Goal: Task Accomplishment & Management: Use online tool/utility

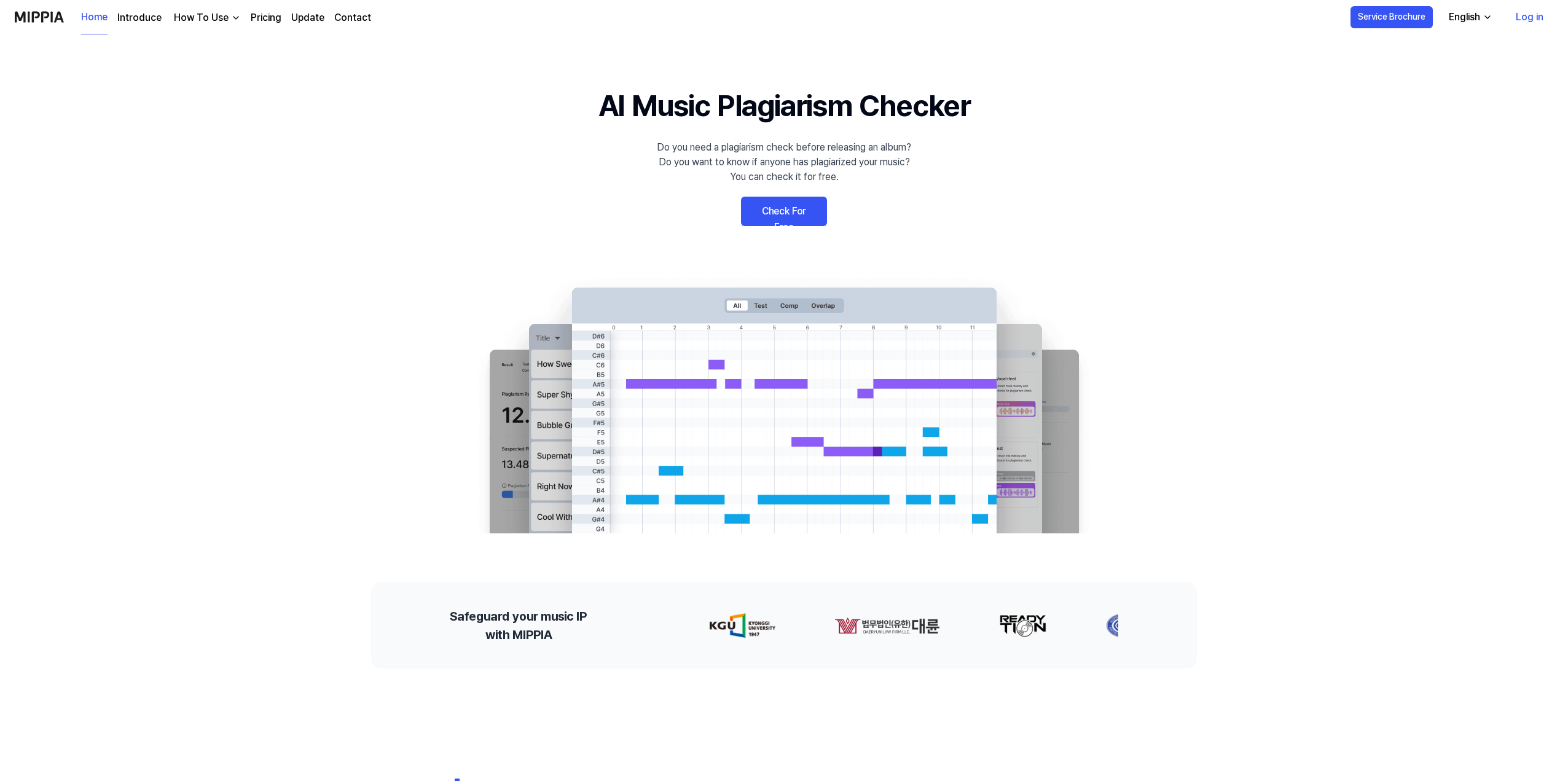
click at [782, 210] on link "Check For Free" at bounding box center [784, 211] width 86 height 30
click at [775, 207] on link "Check For Free" at bounding box center [784, 211] width 86 height 30
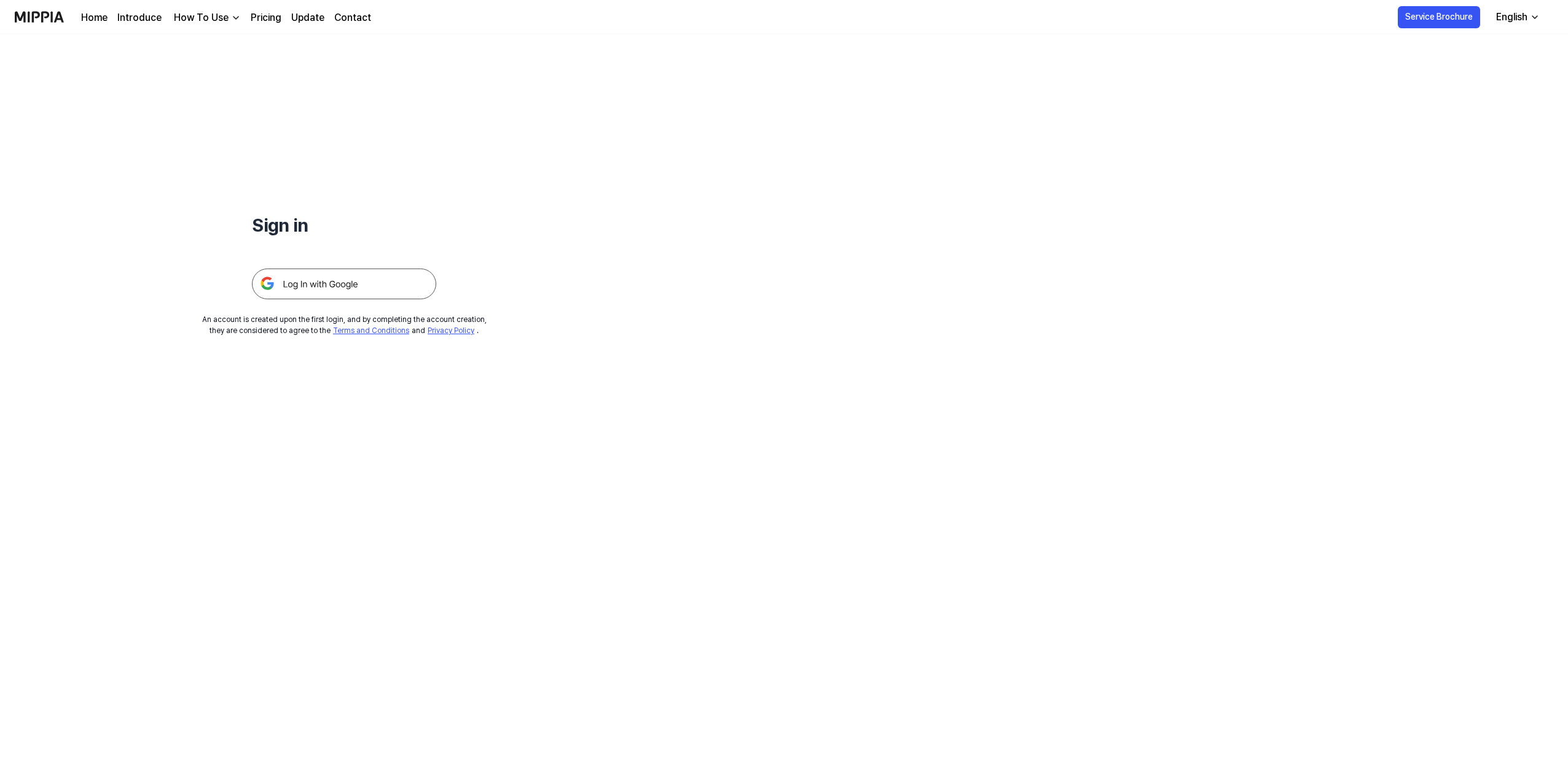
click at [325, 287] on img at bounding box center [344, 284] width 184 height 30
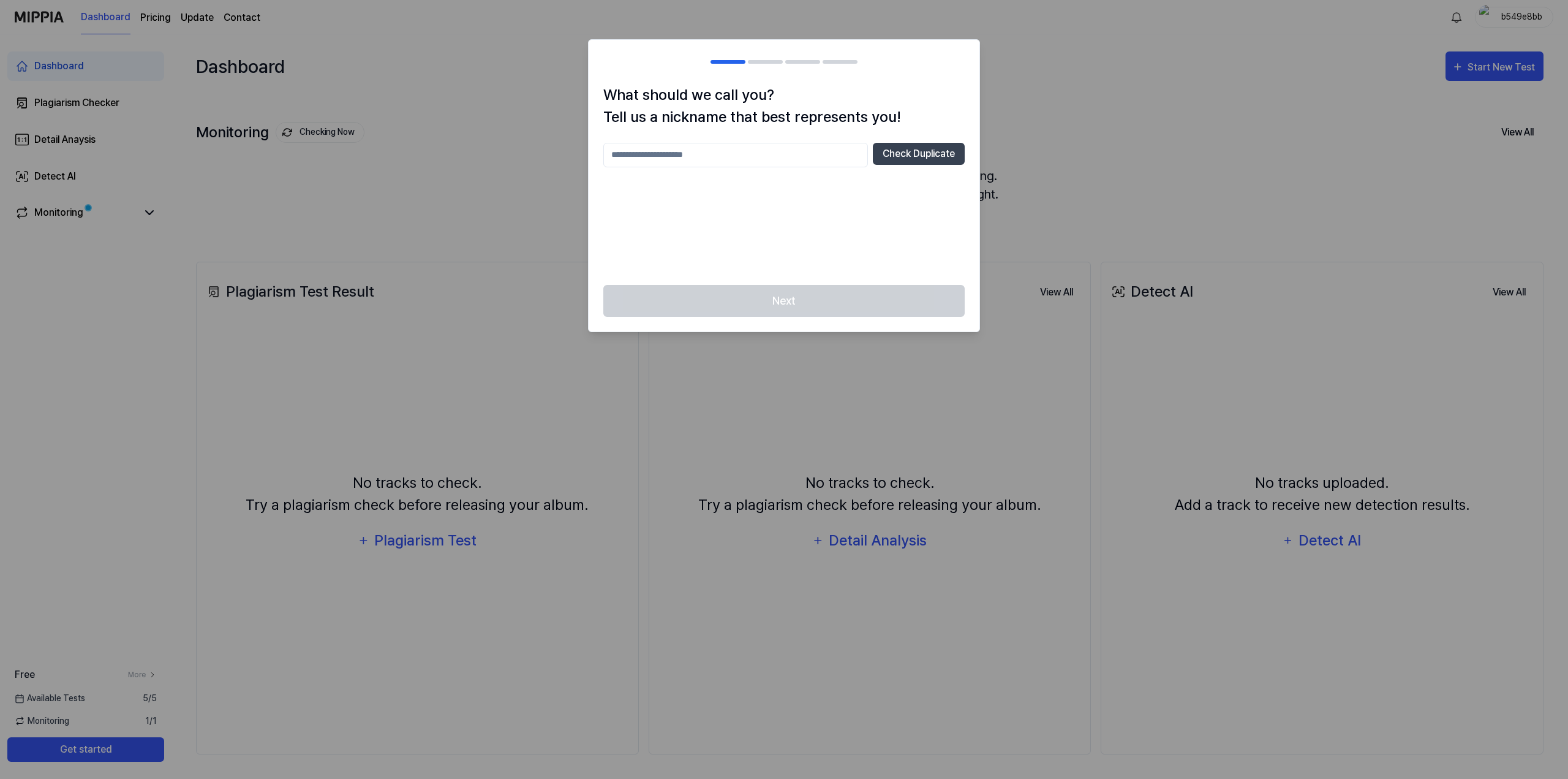
click at [742, 154] on input "text" at bounding box center [735, 155] width 265 height 24
type input "**********"
click at [915, 147] on button "Check Duplicate" at bounding box center [918, 153] width 92 height 22
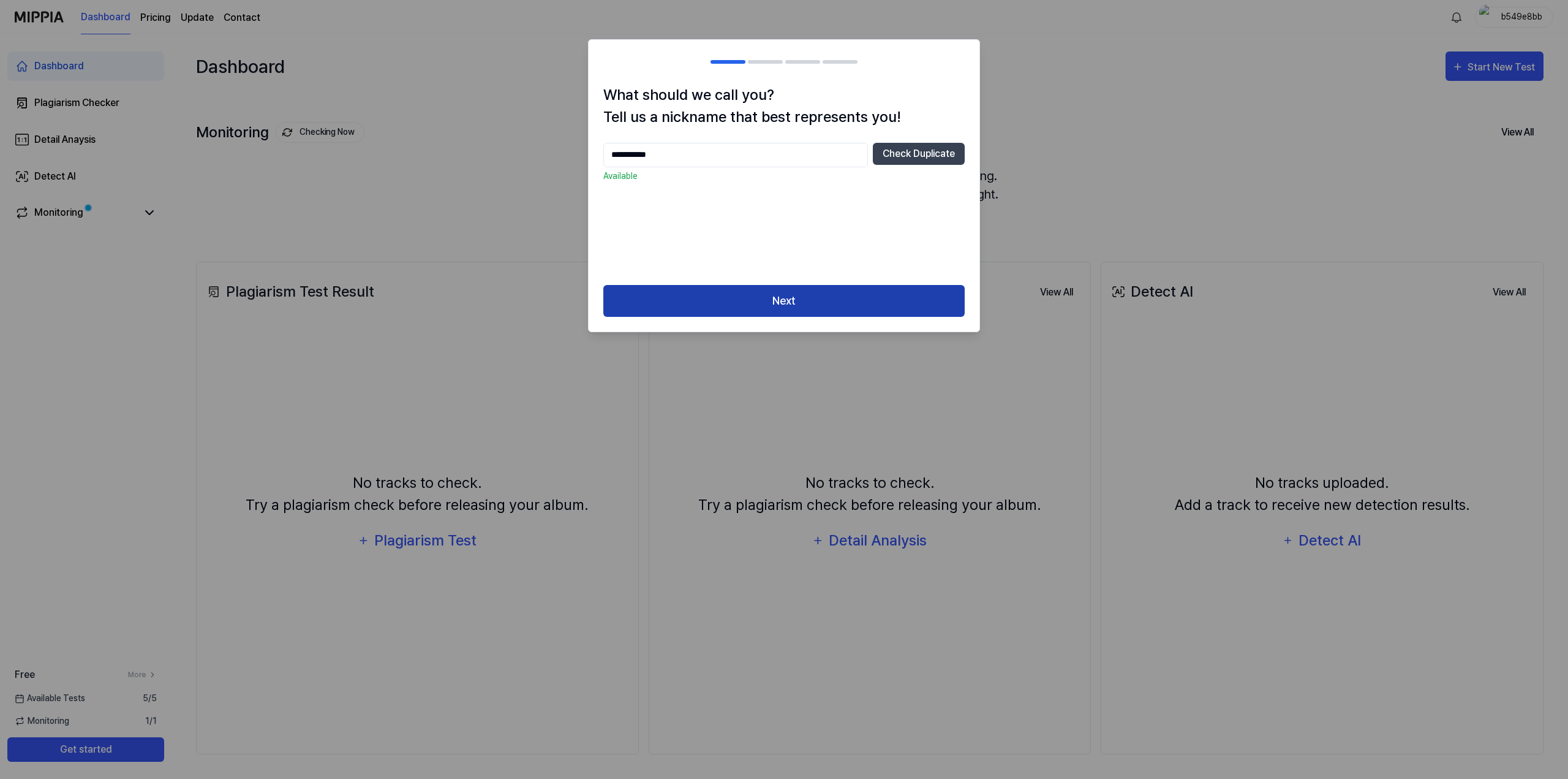
click at [766, 301] on button "Next" at bounding box center [783, 301] width 361 height 32
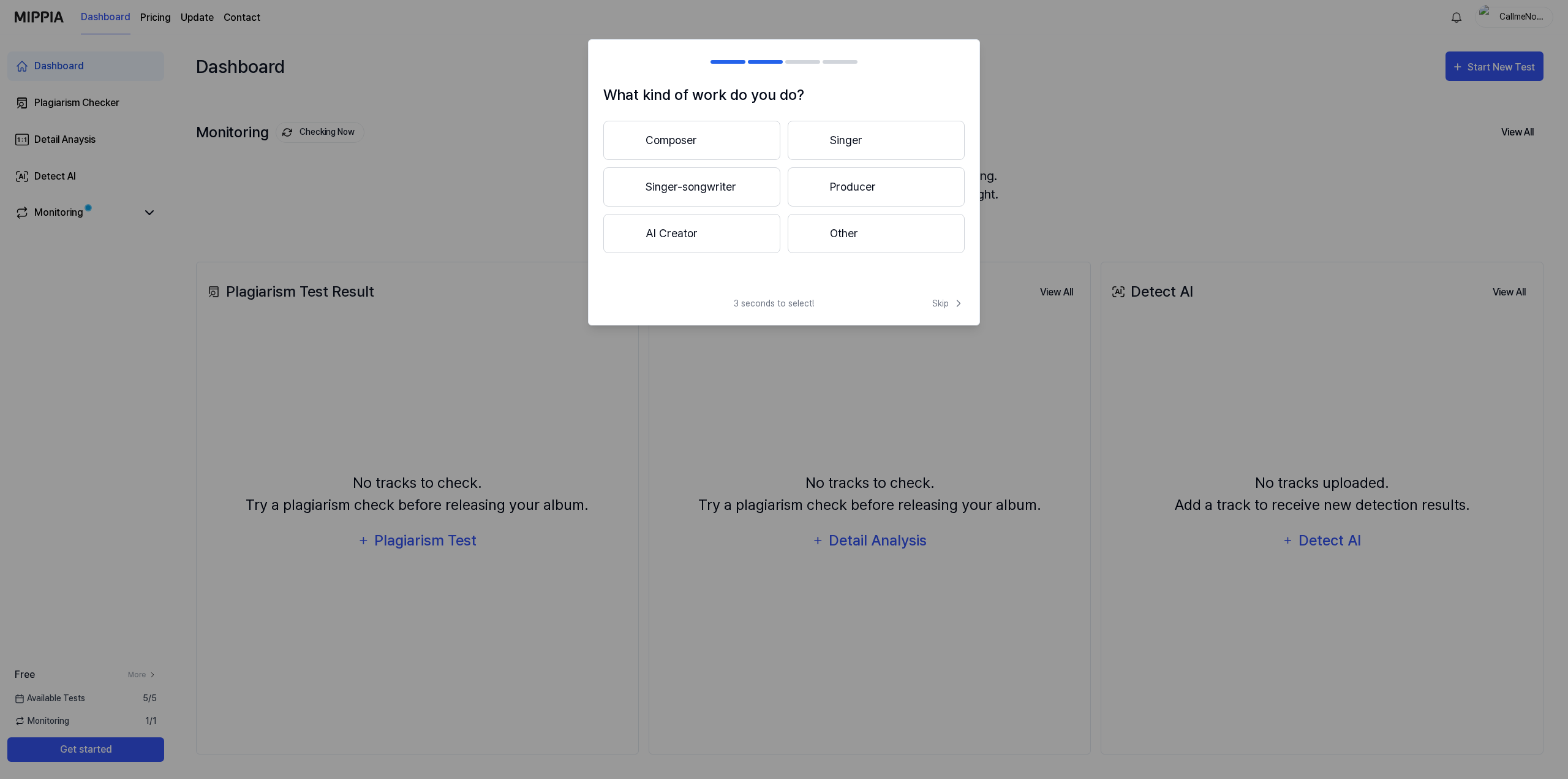
click at [812, 180] on div at bounding box center [812, 186] width 15 height 15
click at [673, 188] on button "Less than 3 years" at bounding box center [692, 186] width 177 height 39
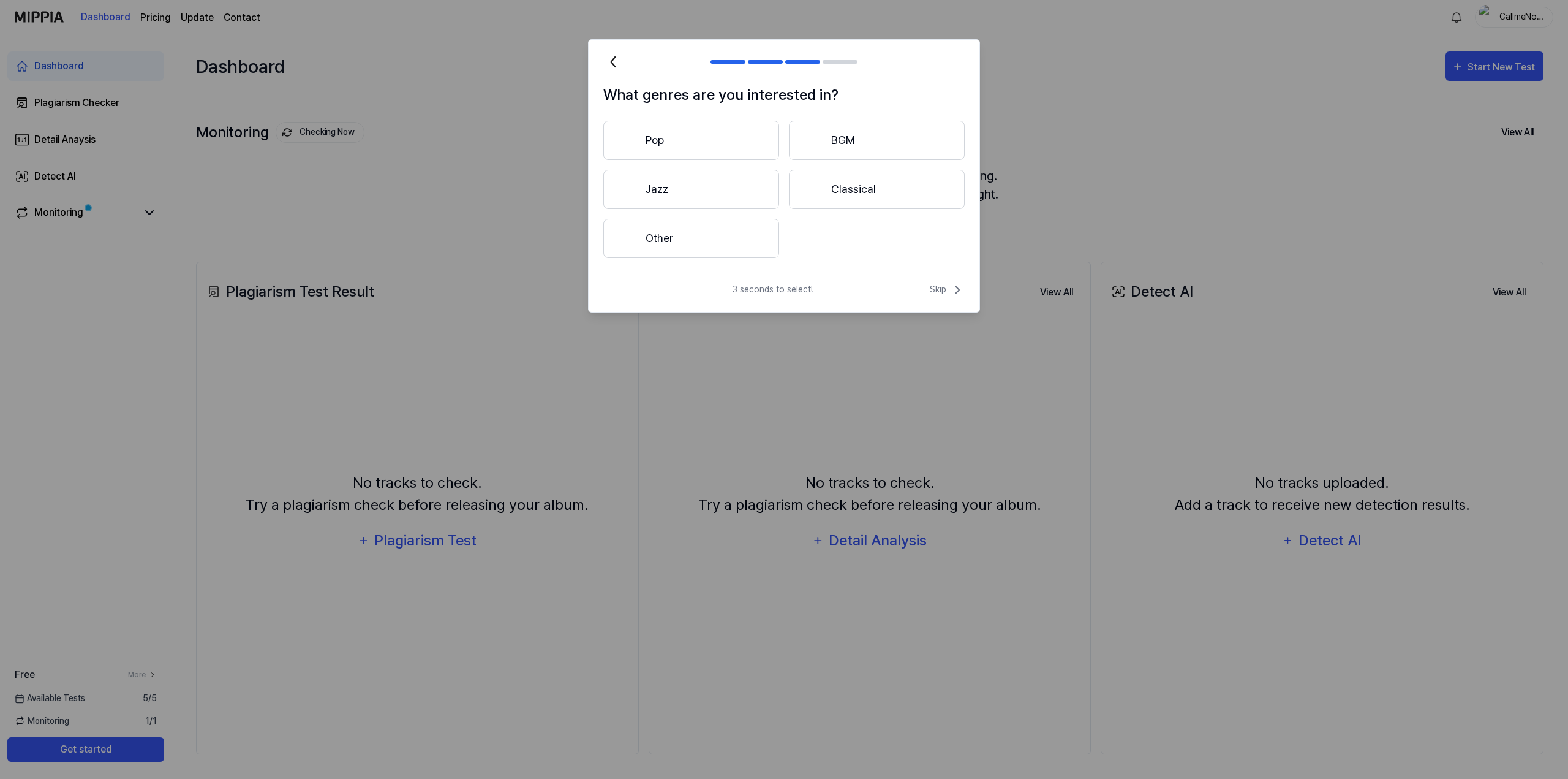
click at [679, 137] on button "Pop" at bounding box center [691, 140] width 176 height 39
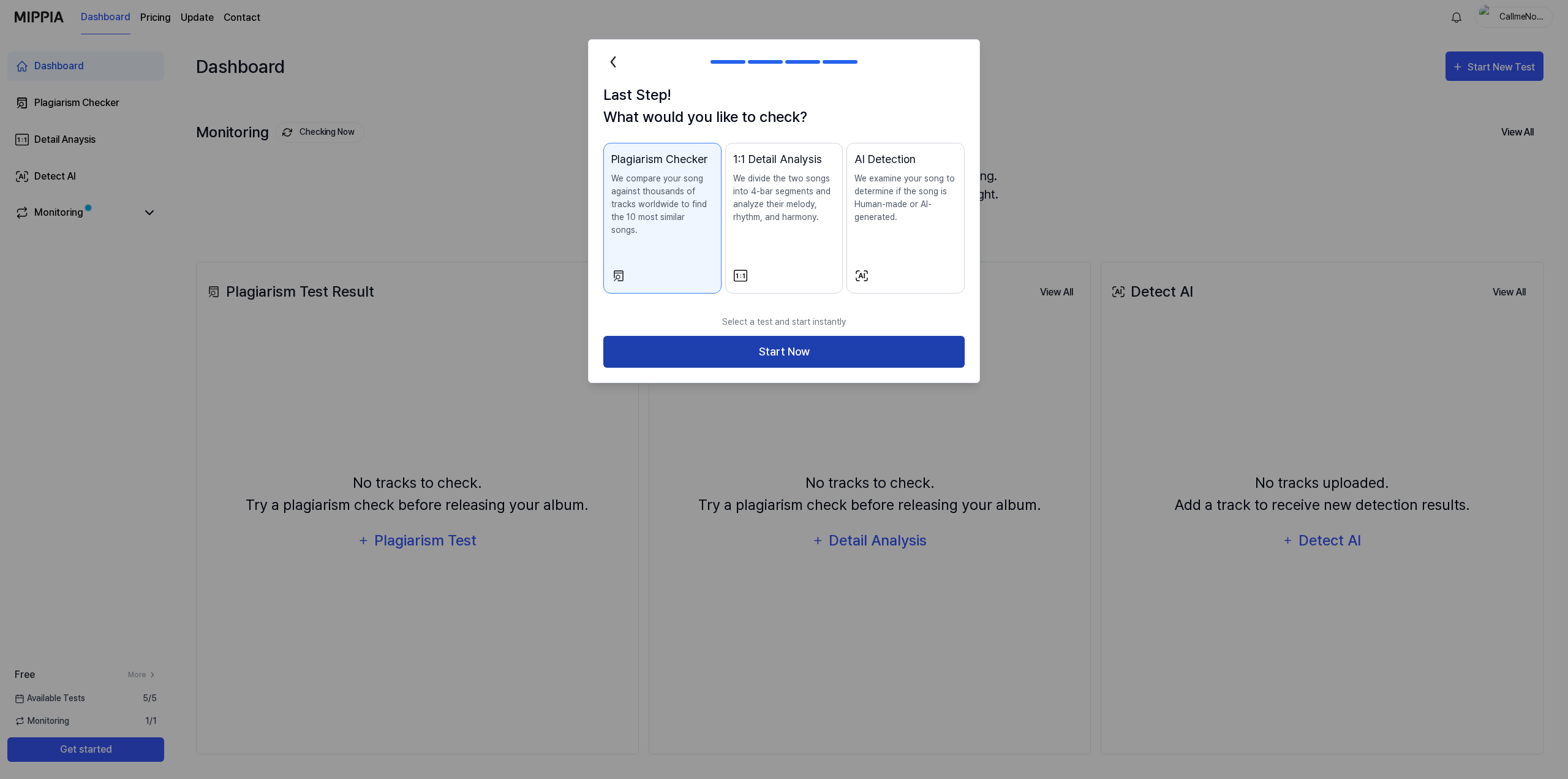
click at [787, 336] on button "Start Now" at bounding box center [783, 352] width 361 height 32
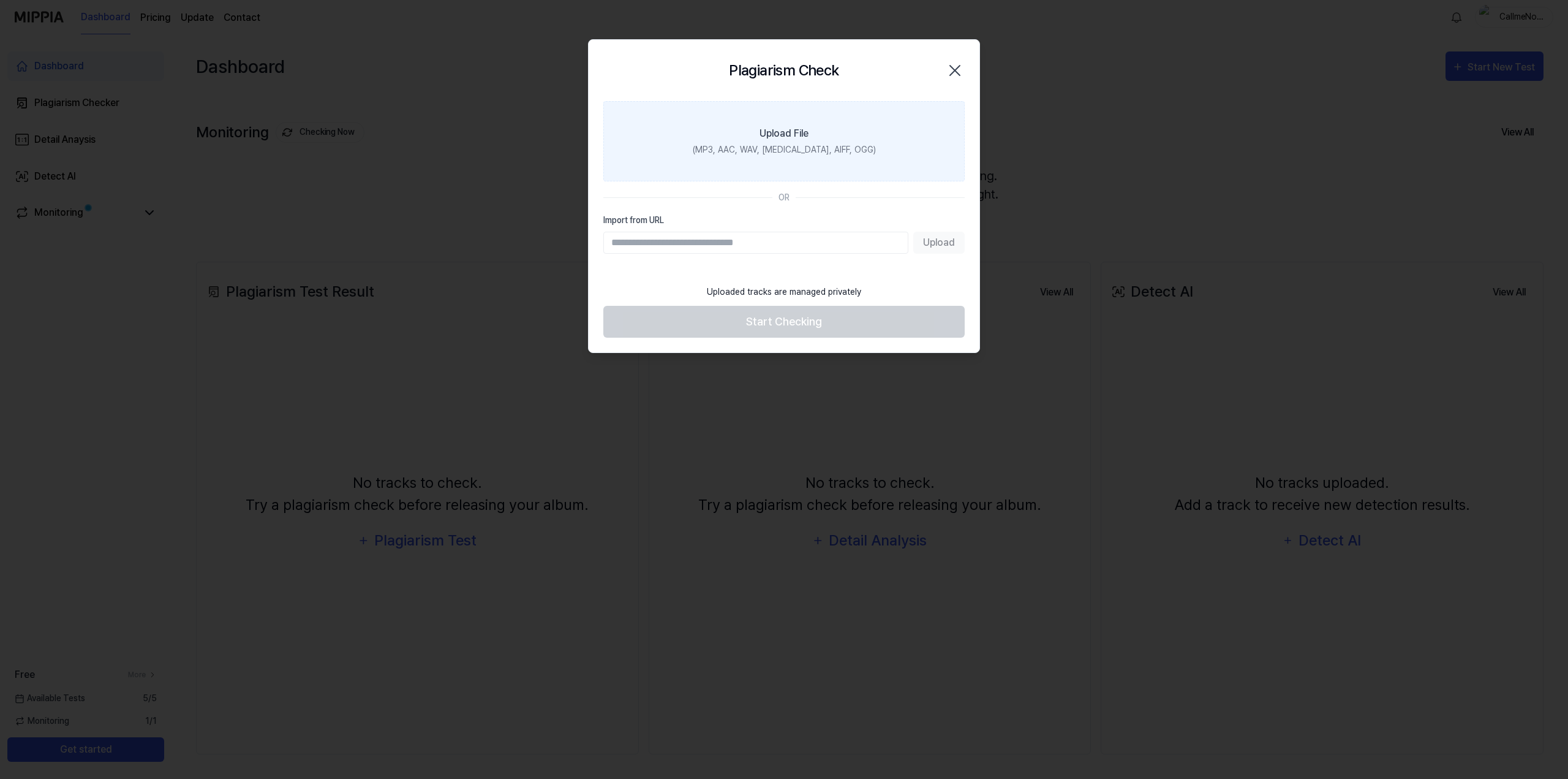
click at [783, 138] on div "Upload File" at bounding box center [784, 133] width 49 height 15
click at [0, 0] on input "Upload File (MP3, AAC, WAV, FLAC, AIFF, OGG)" at bounding box center [0, 0] width 0 height 0
click at [800, 139] on div "Upload File" at bounding box center [784, 133] width 49 height 15
click at [0, 0] on input "Upload File (MP3, AAC, WAV, FLAC, AIFF, OGG)" at bounding box center [0, 0] width 0 height 0
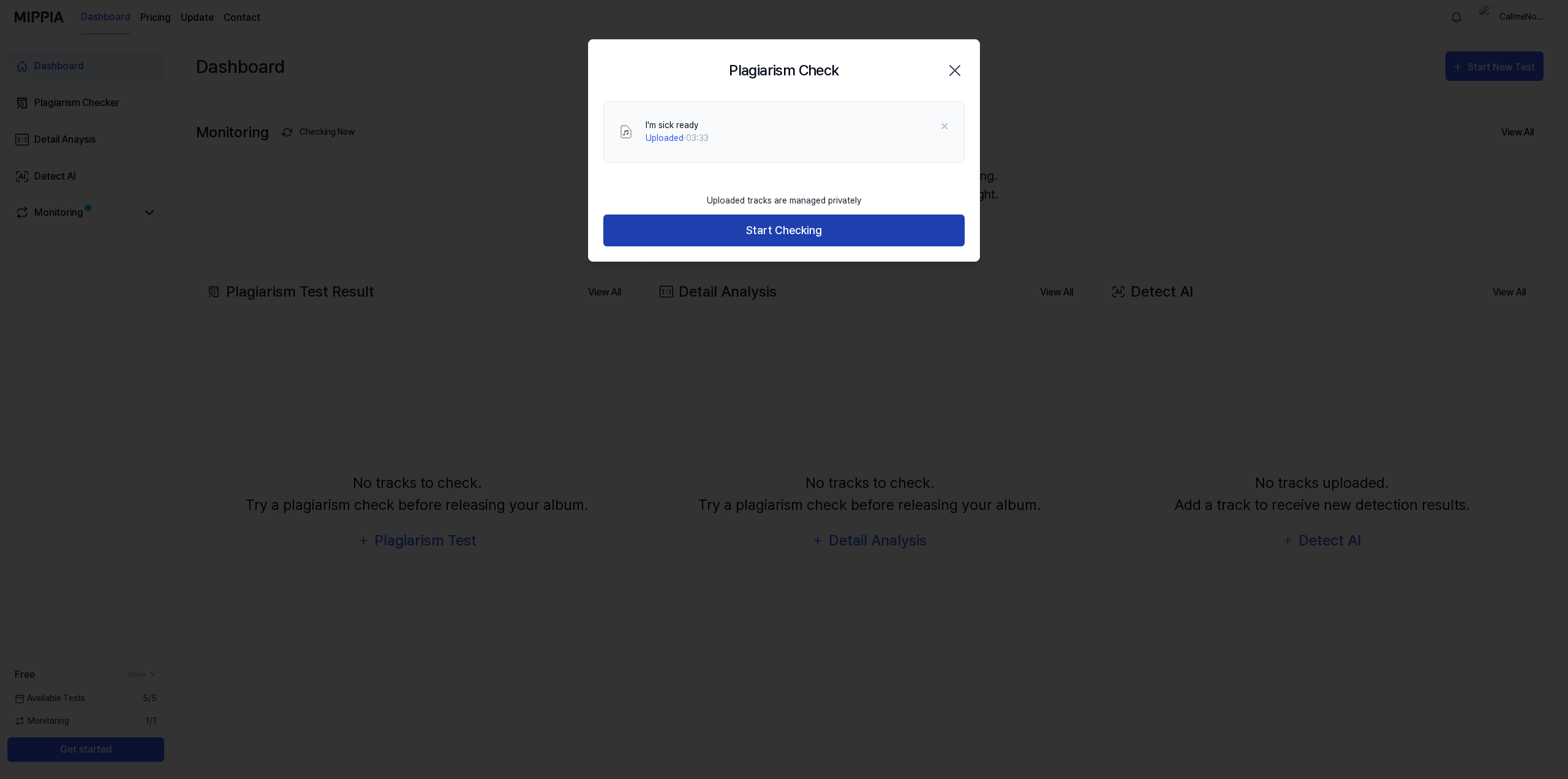
click at [785, 231] on button "Start Checking" at bounding box center [783, 231] width 361 height 32
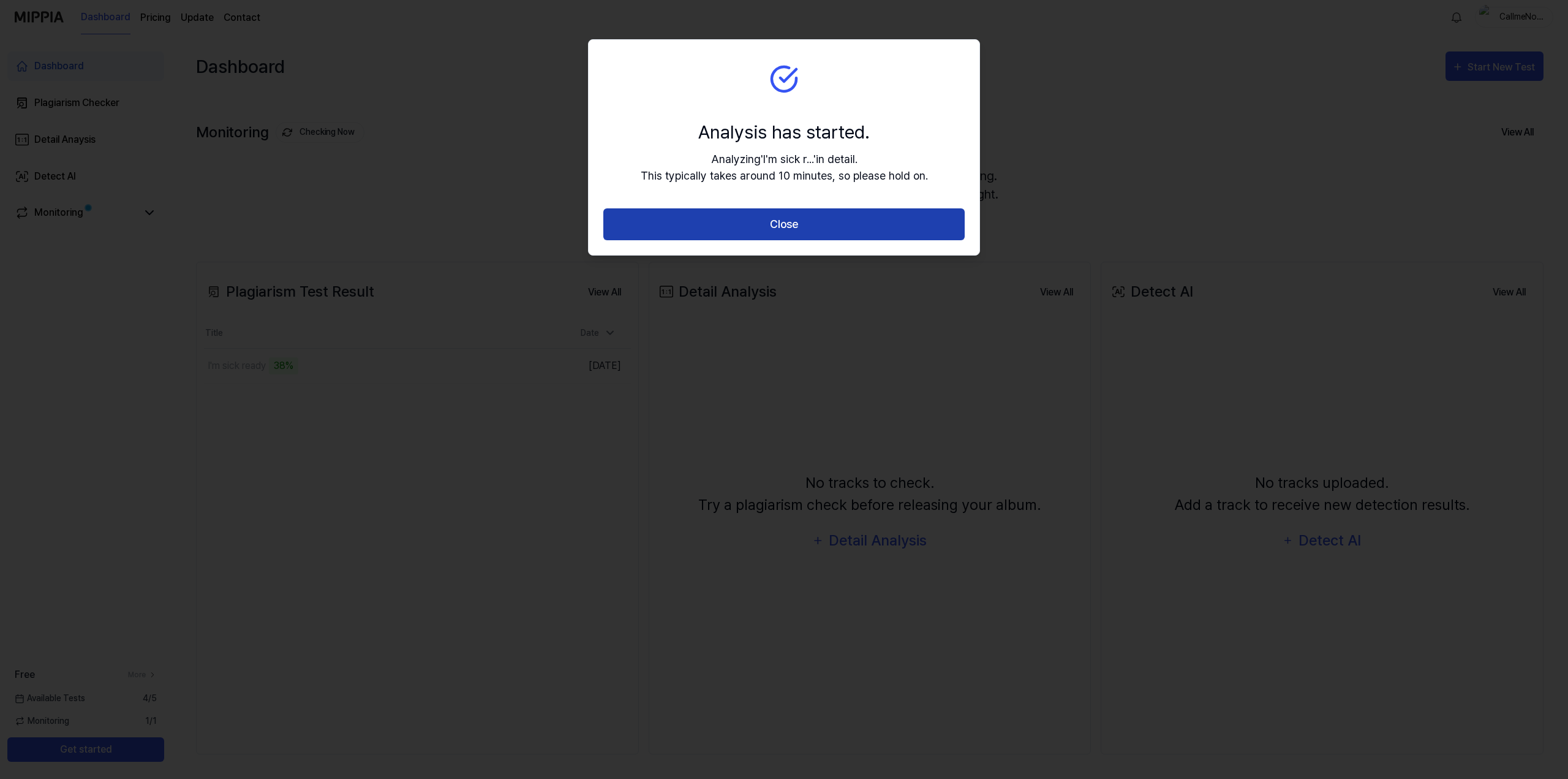
click at [802, 224] on button "Close" at bounding box center [783, 224] width 361 height 32
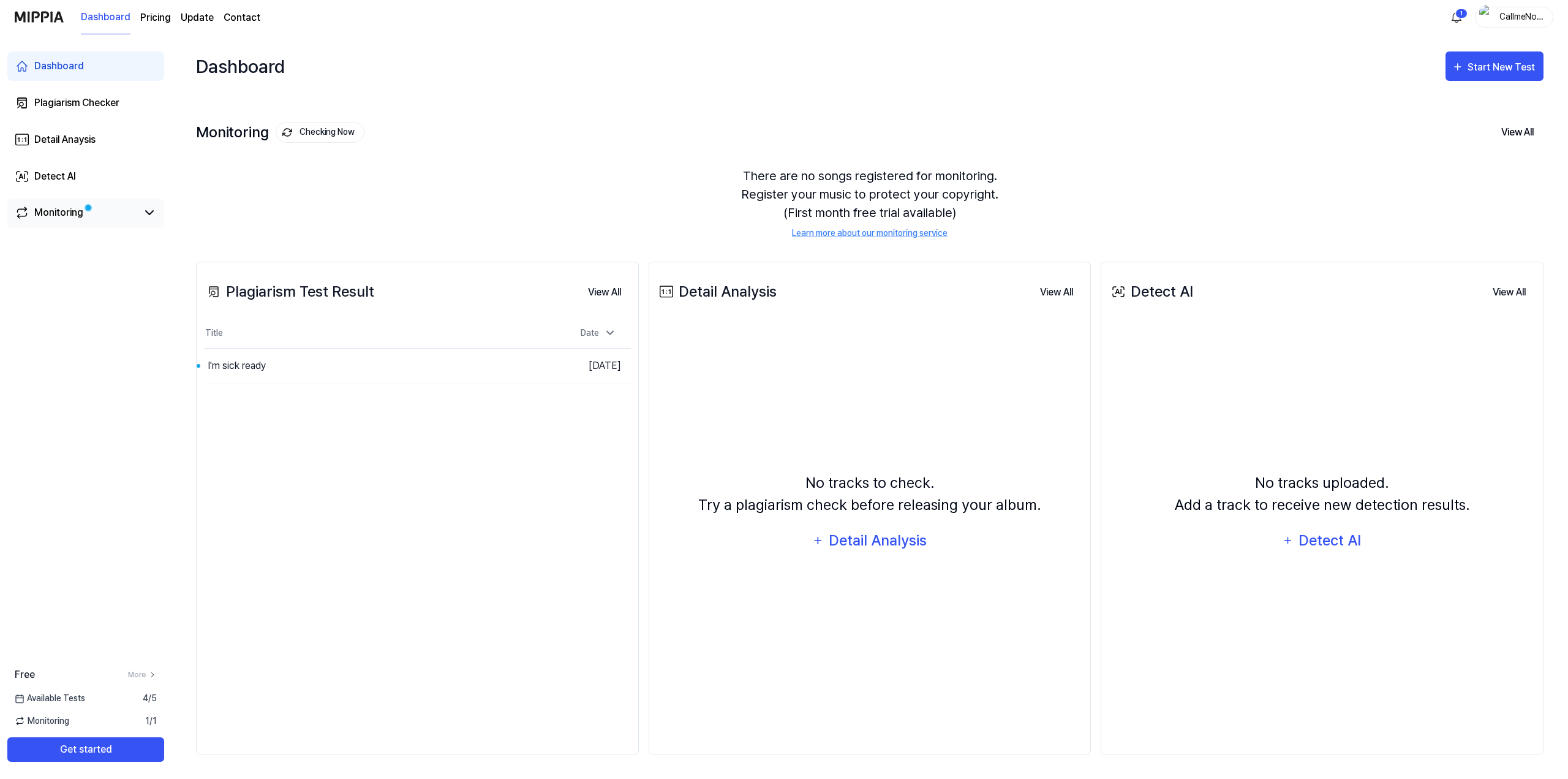
click at [48, 214] on div "Monitoring" at bounding box center [59, 213] width 49 height 15
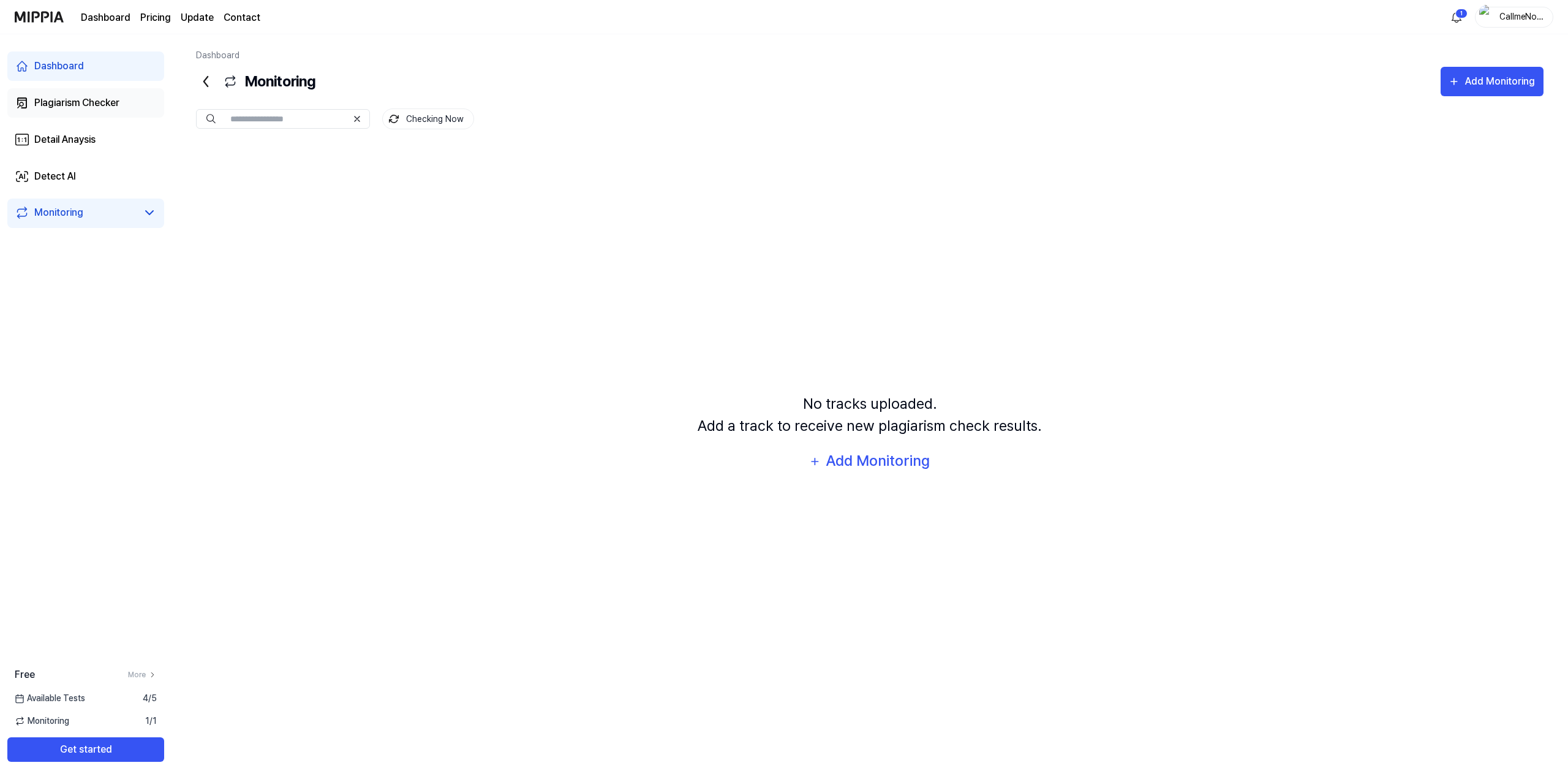
click at [63, 101] on div "Plagiarism Checker" at bounding box center [77, 103] width 85 height 15
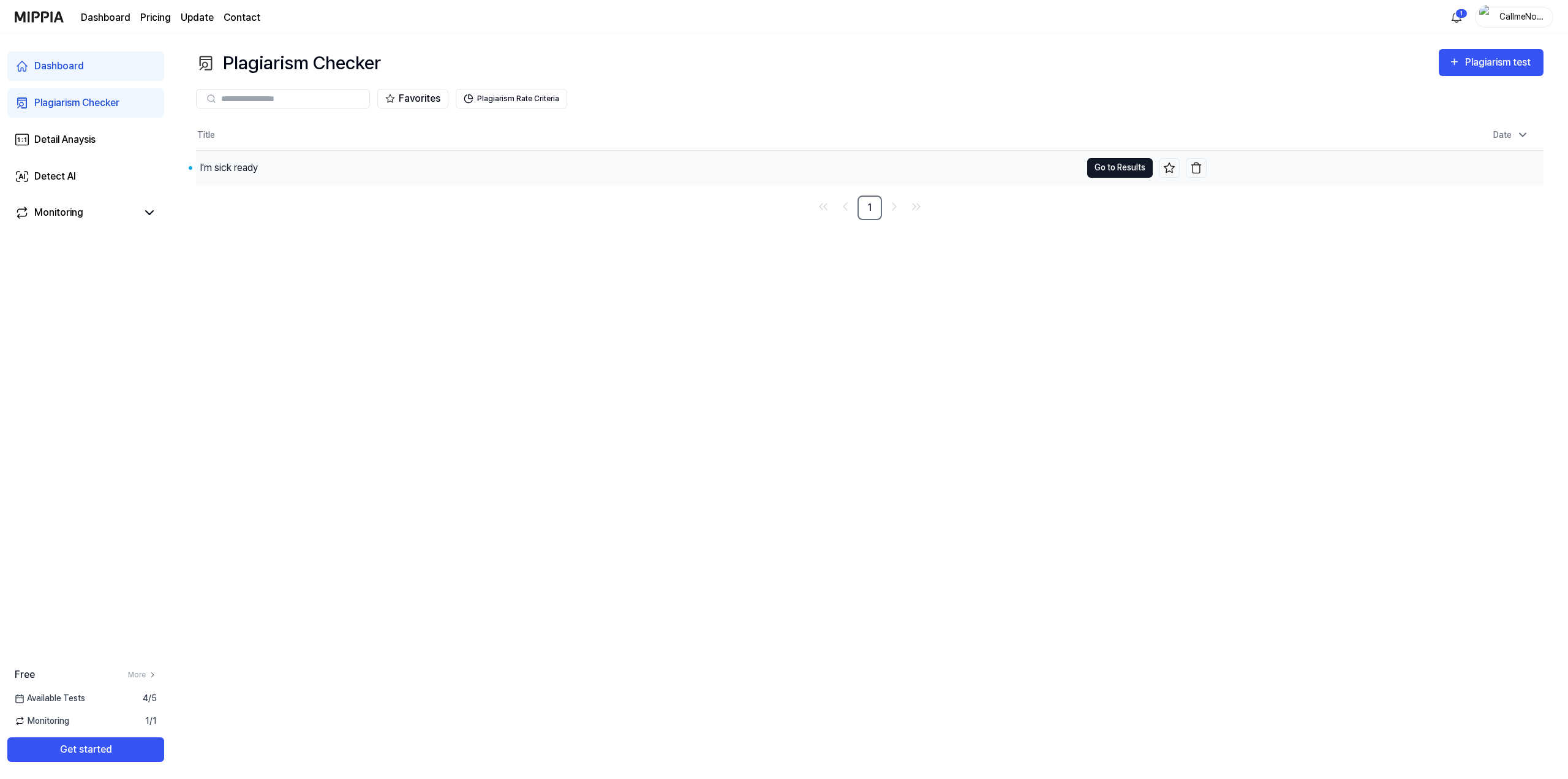
click at [1116, 164] on button "Go to Results" at bounding box center [1120, 168] width 65 height 20
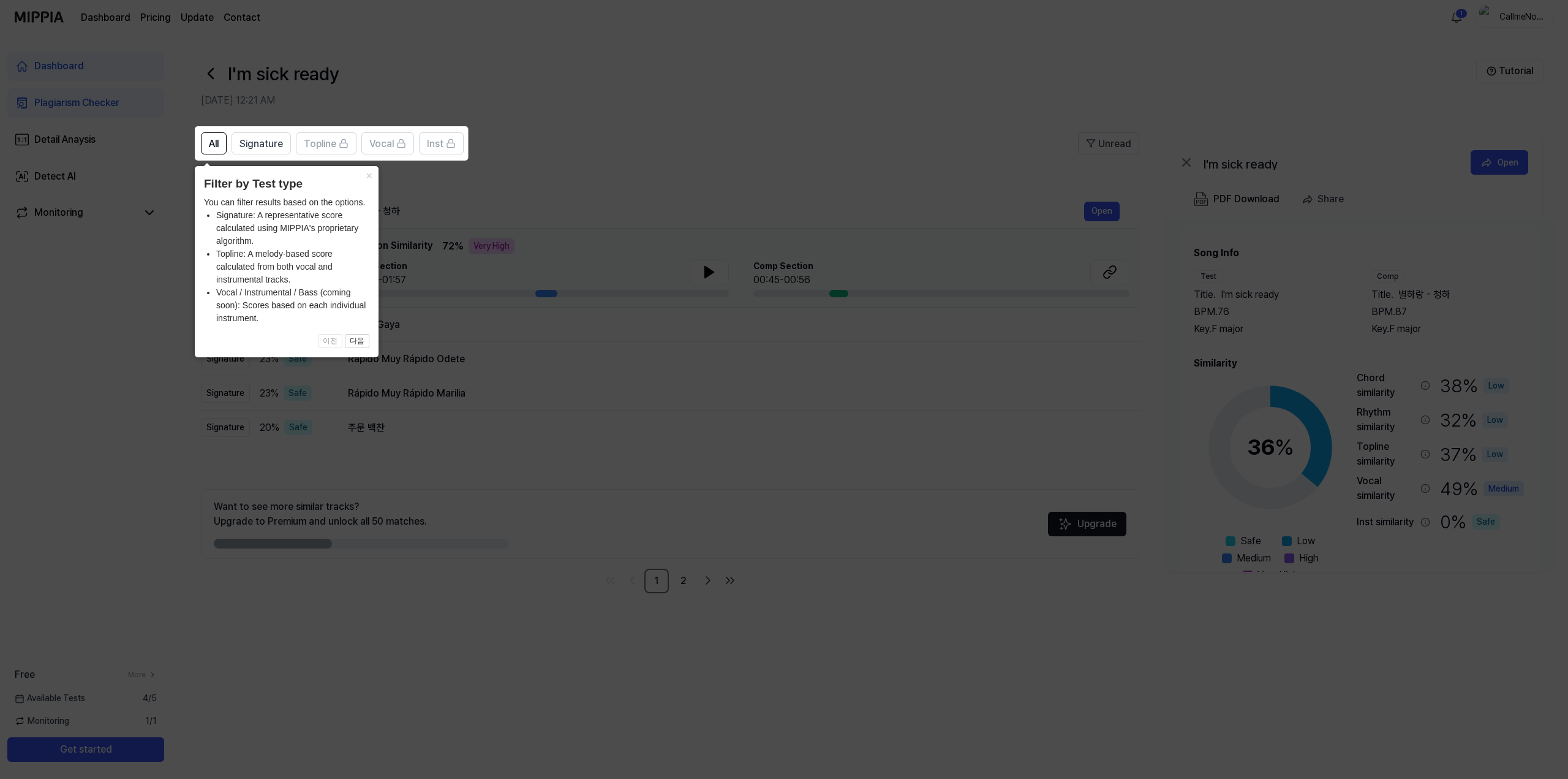
click at [529, 153] on icon at bounding box center [784, 389] width 1568 height 779
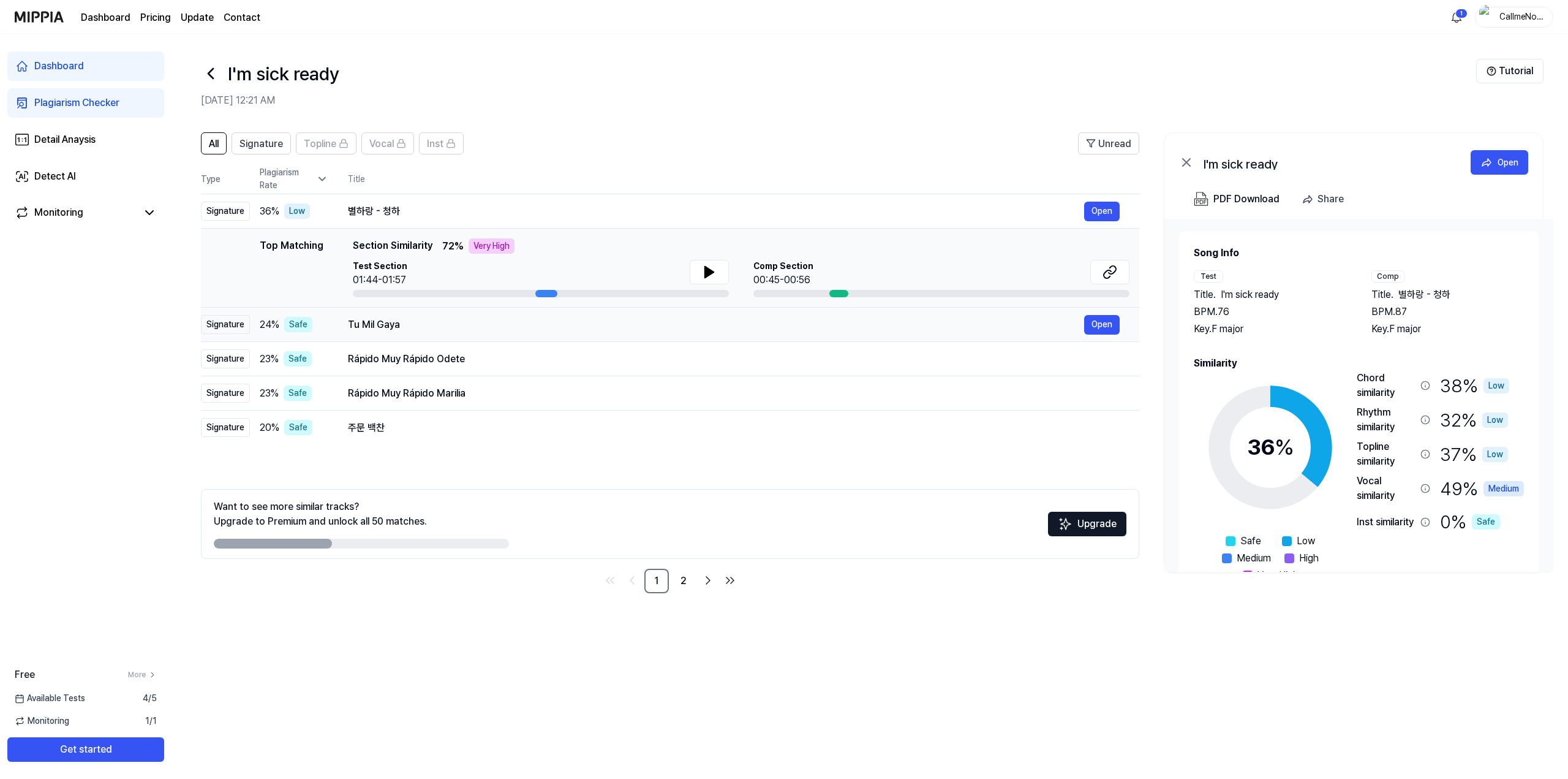
click at [228, 326] on div "Signature" at bounding box center [225, 324] width 49 height 19
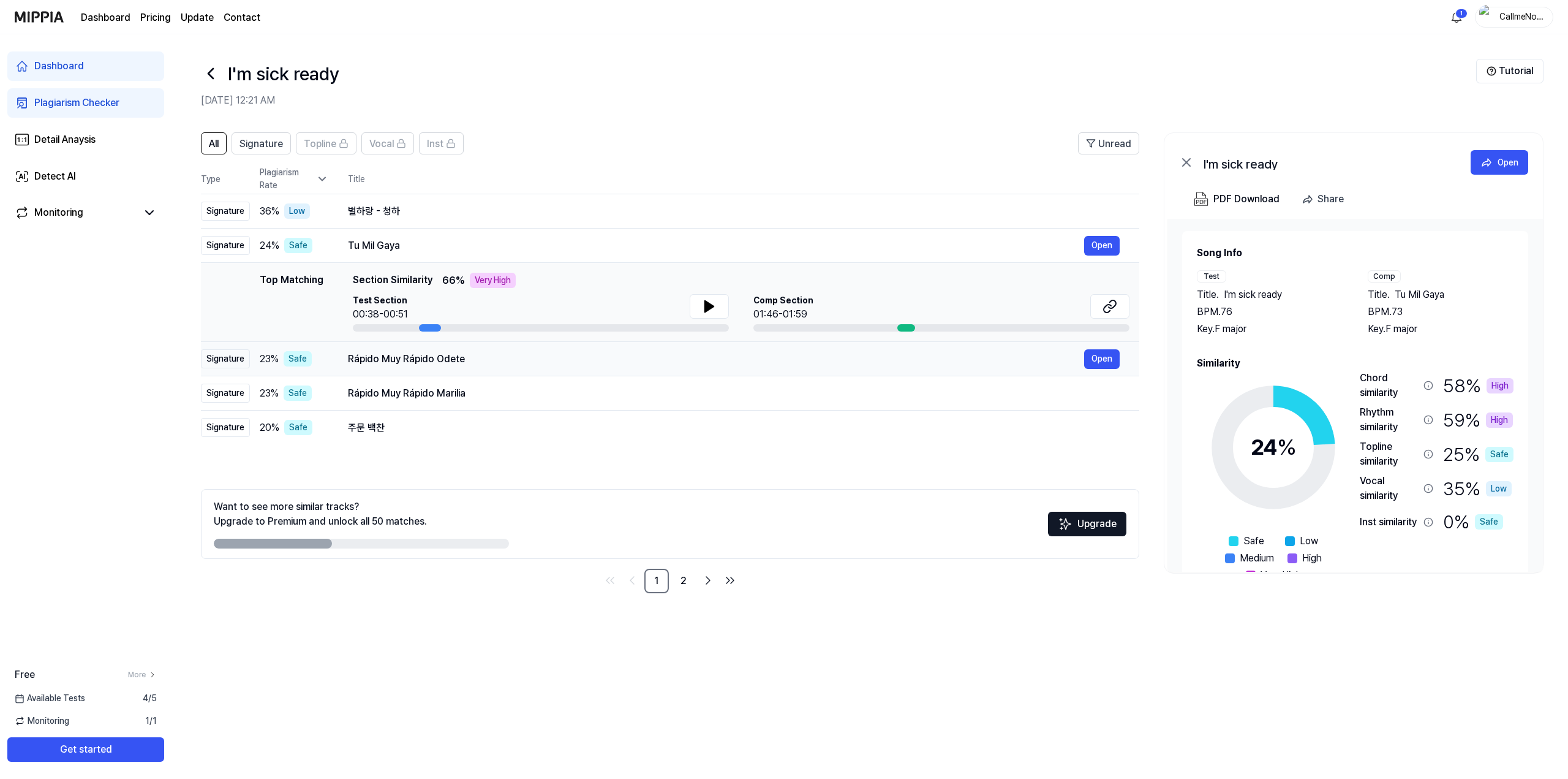
click at [240, 362] on div "Signature" at bounding box center [225, 359] width 49 height 19
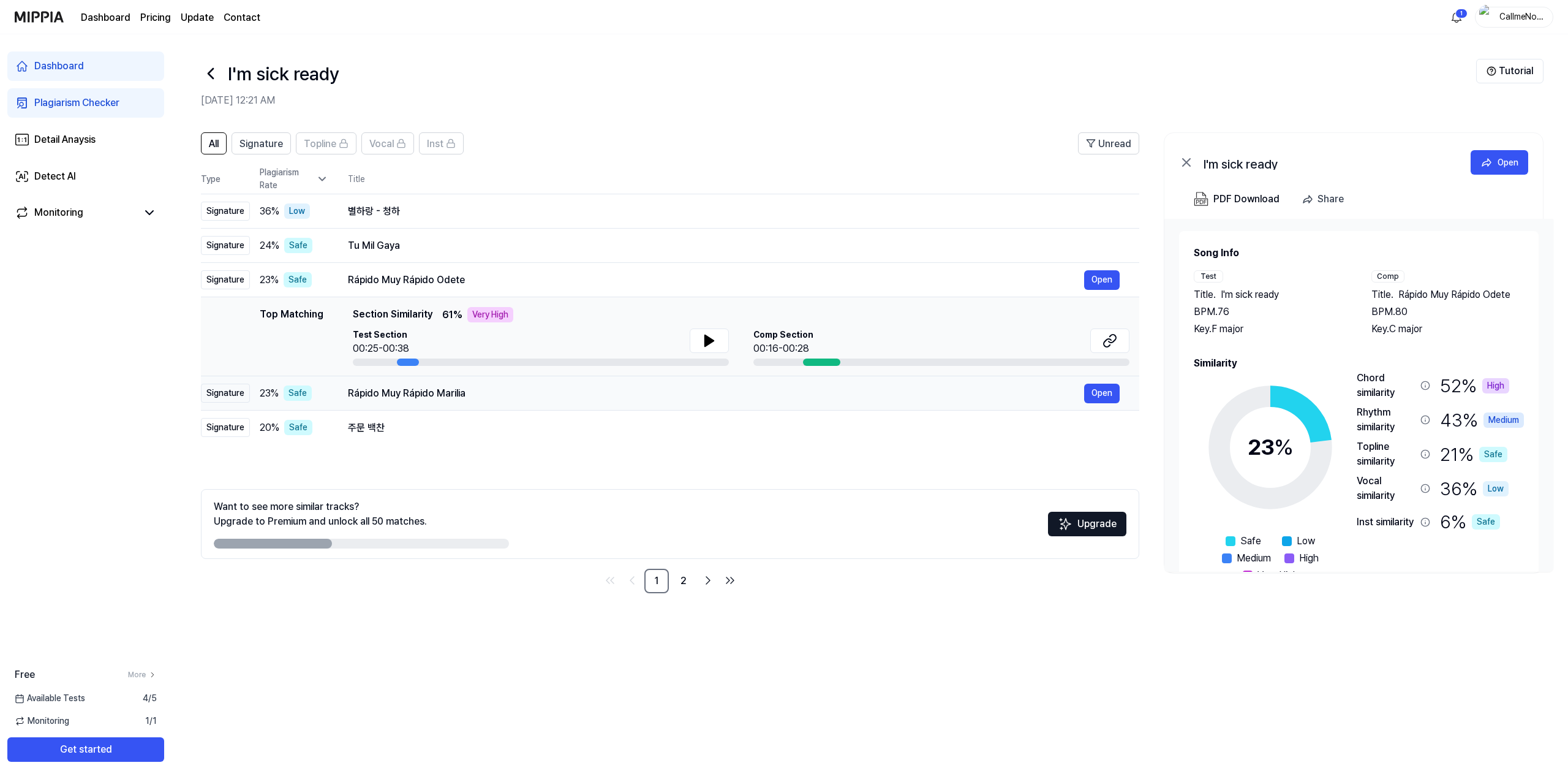
click at [239, 396] on div "Signature" at bounding box center [225, 392] width 49 height 19
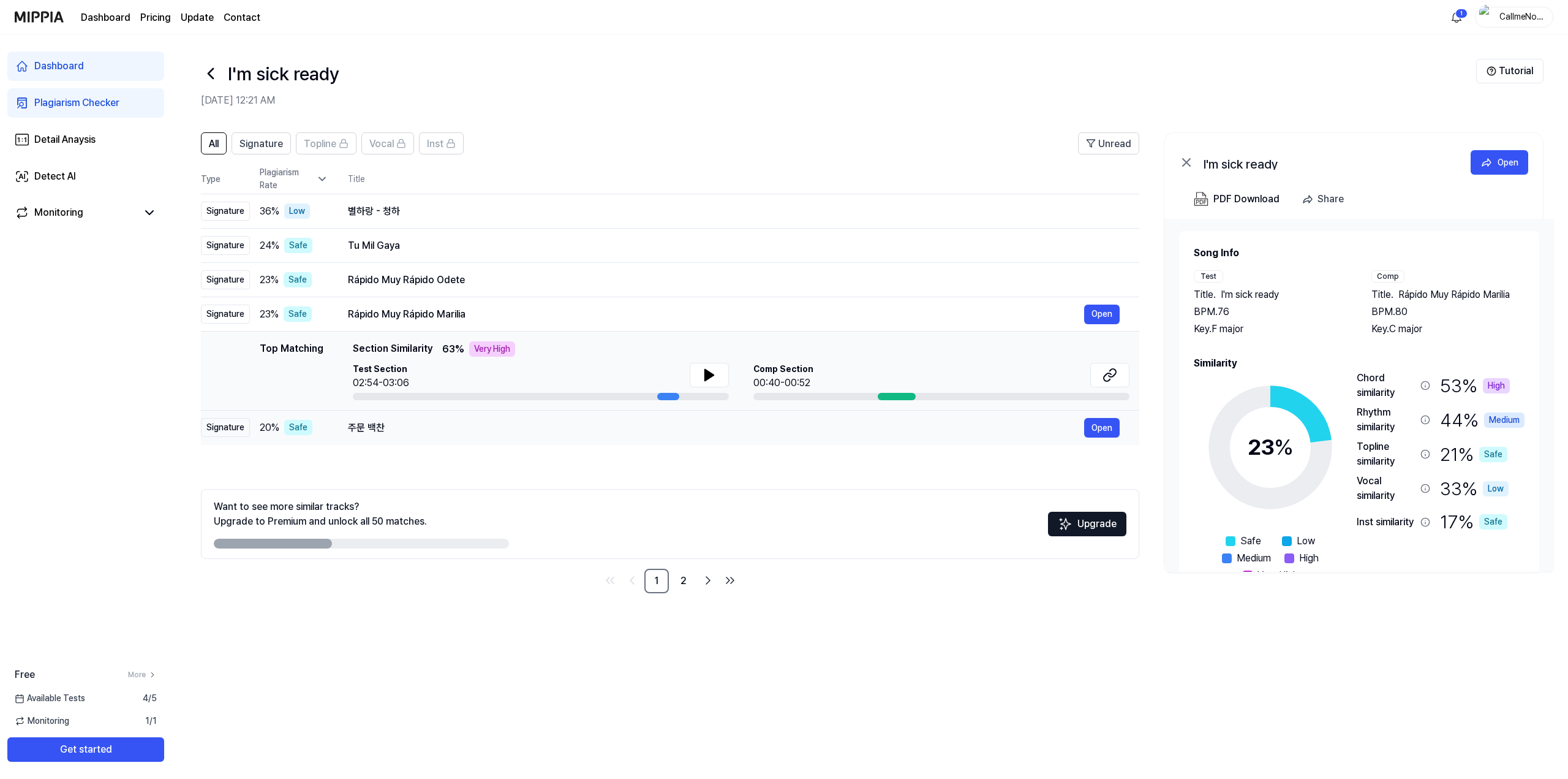
click at [232, 431] on div "Signature" at bounding box center [225, 427] width 49 height 19
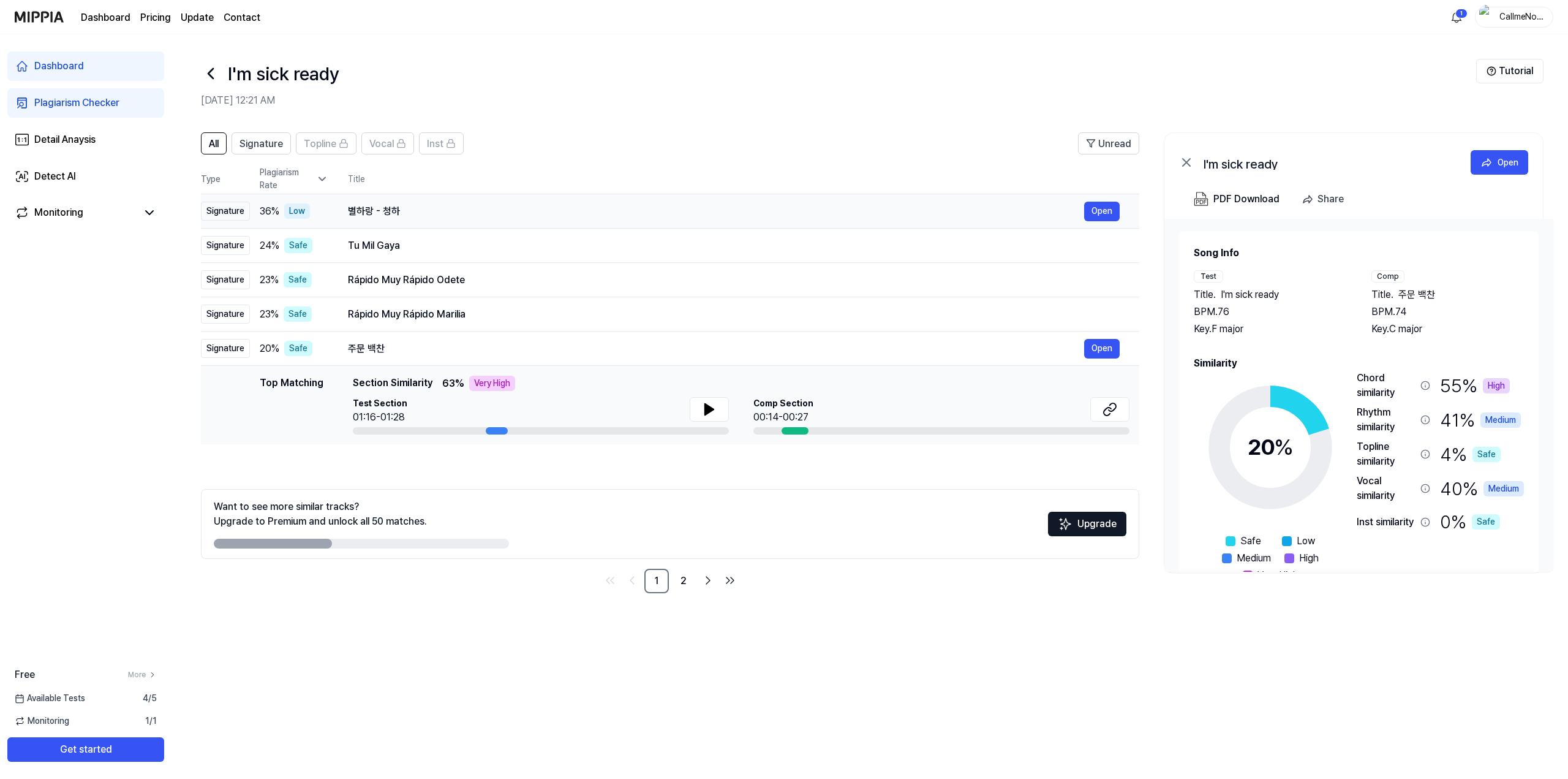
click at [333, 214] on td "별하랑 - 청하 Open" at bounding box center [734, 211] width 811 height 34
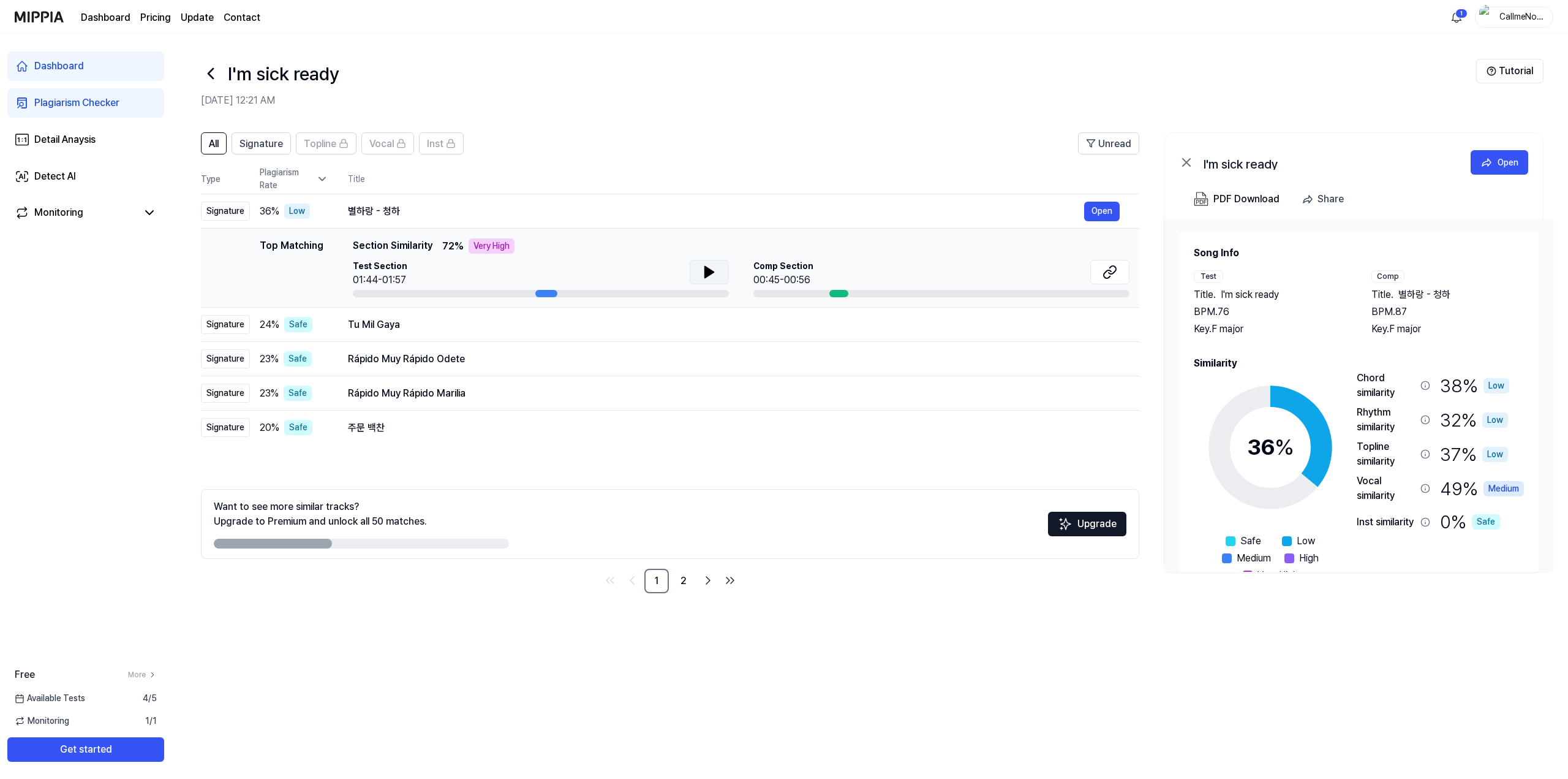
click at [698, 269] on button at bounding box center [709, 272] width 39 height 24
click at [711, 269] on icon at bounding box center [712, 272] width 3 height 10
click at [718, 274] on button at bounding box center [709, 272] width 39 height 24
click at [336, 322] on td "Tu Mil Gaya Open" at bounding box center [734, 325] width 811 height 34
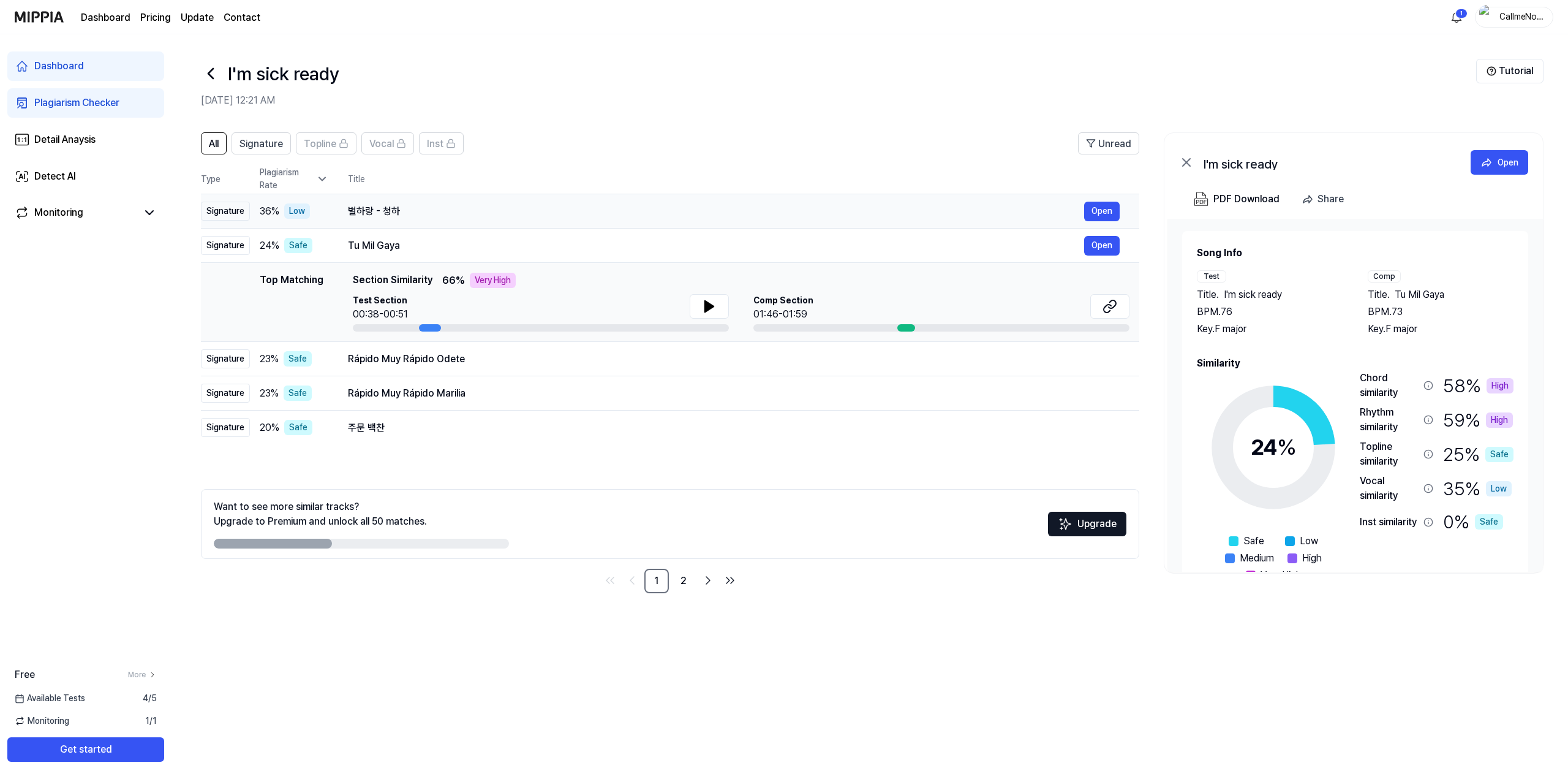
click at [321, 211] on div "36 % Low" at bounding box center [294, 211] width 69 height 15
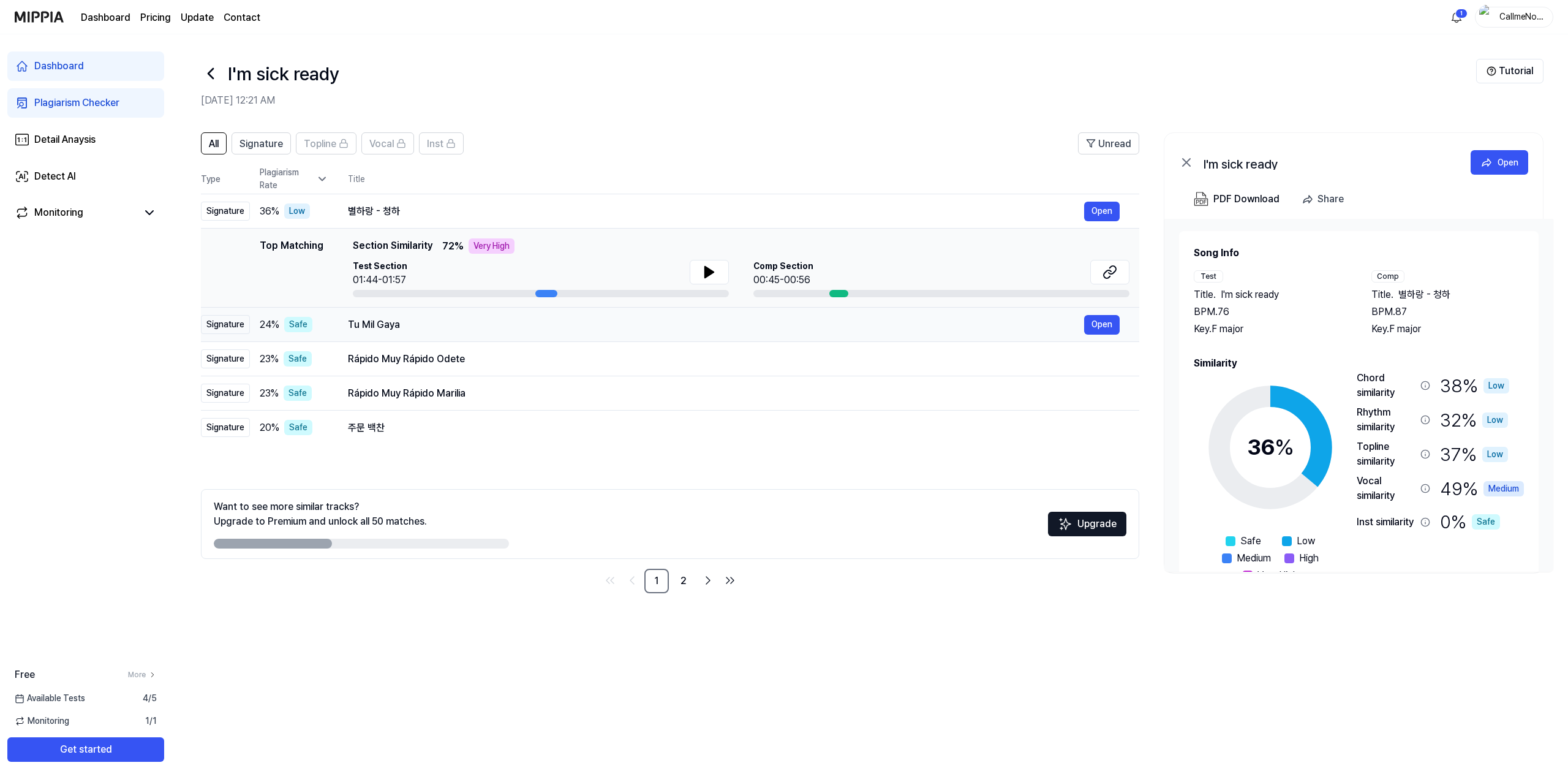
click at [326, 326] on div "24 % Safe" at bounding box center [294, 324] width 69 height 15
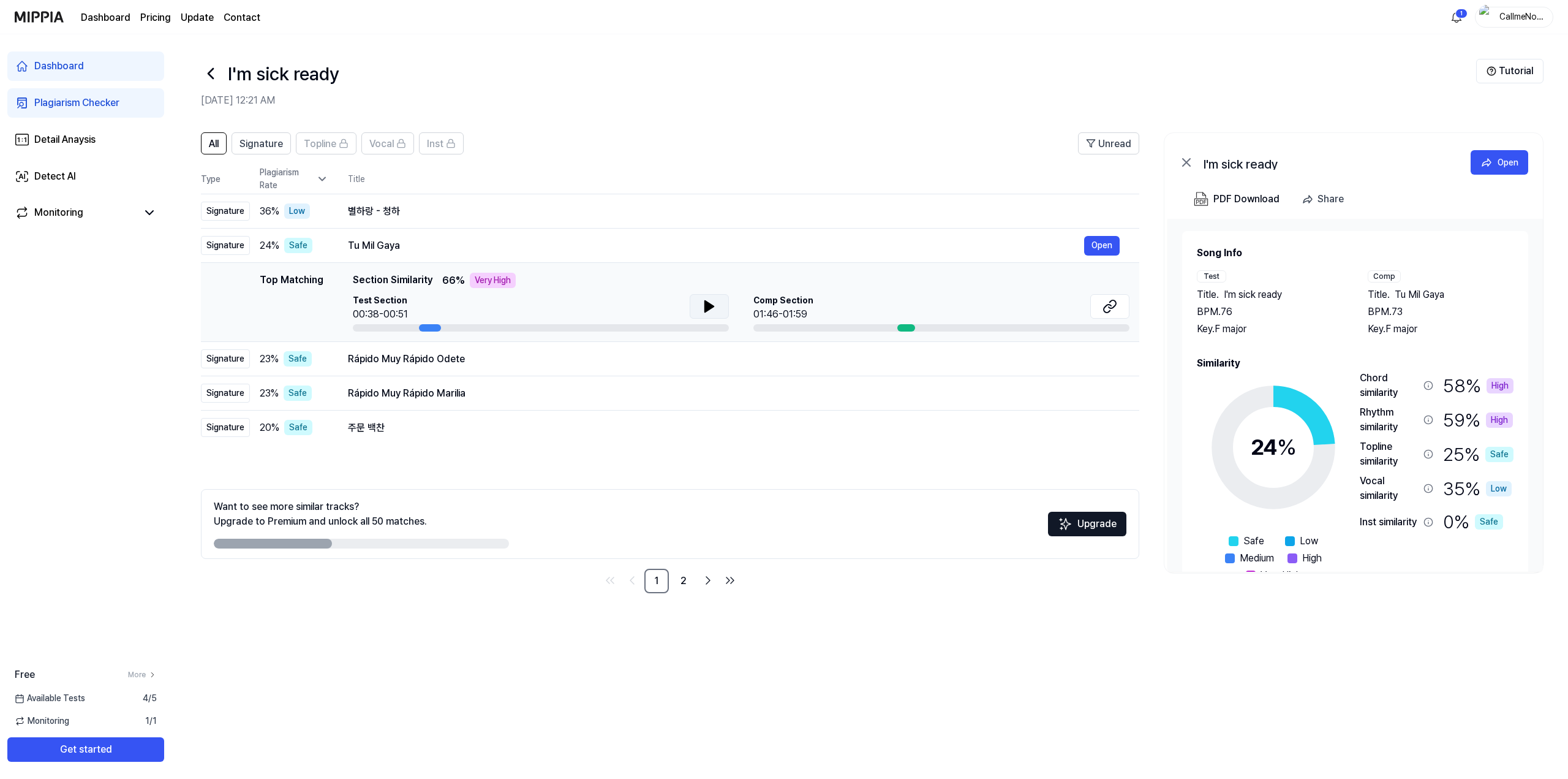
click at [702, 309] on icon at bounding box center [709, 307] width 15 height 15
click at [709, 306] on icon at bounding box center [709, 307] width 15 height 15
click at [232, 360] on div "Signature" at bounding box center [225, 359] width 49 height 19
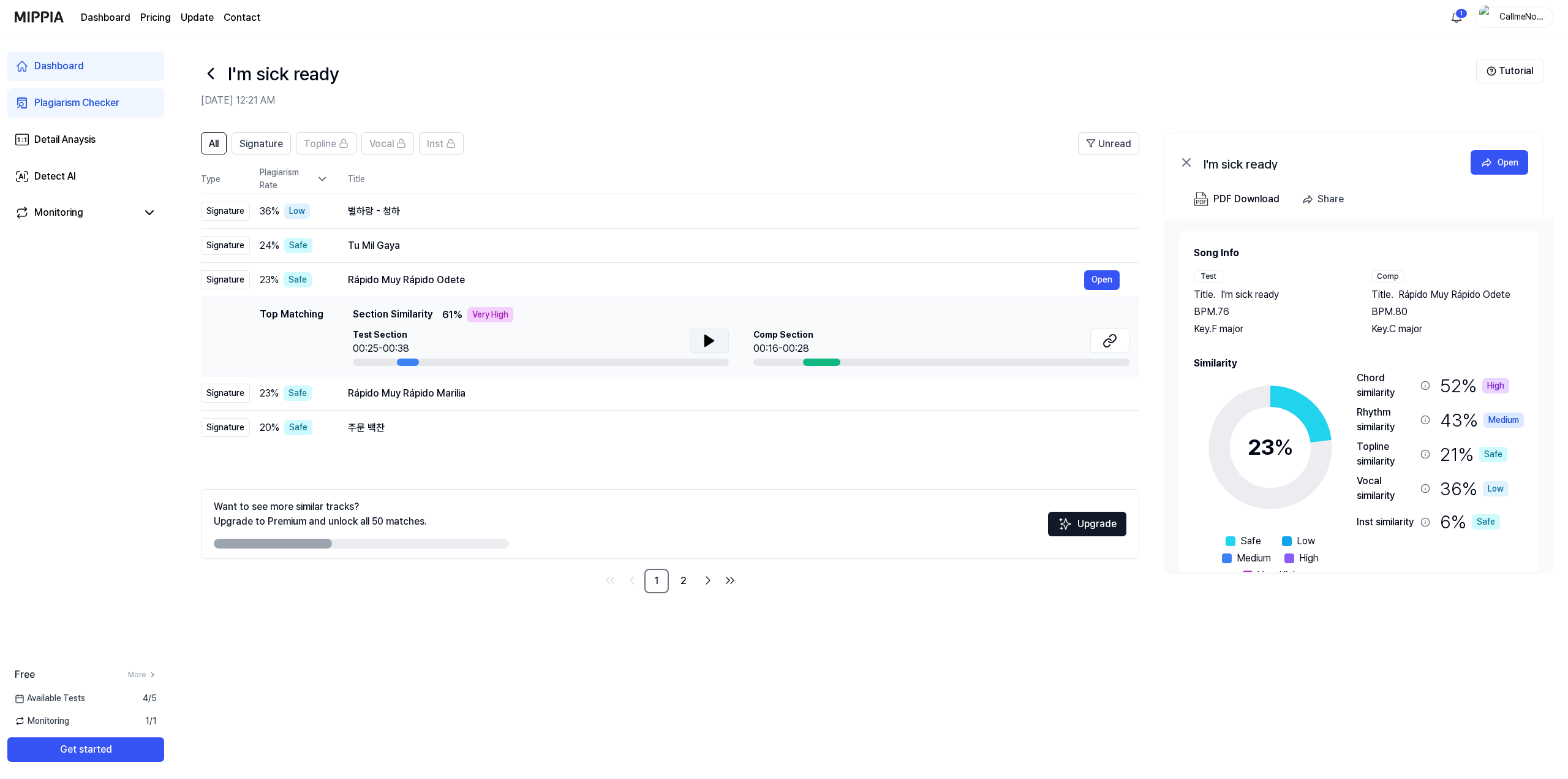
click at [705, 344] on icon at bounding box center [709, 340] width 9 height 11
click at [707, 342] on icon at bounding box center [707, 340] width 3 height 10
drag, startPoint x: 401, startPoint y: 210, endPoint x: 346, endPoint y: 210, distance: 55.0
click at [346, 210] on td "별하랑 - 청하 Open" at bounding box center [734, 211] width 811 height 34
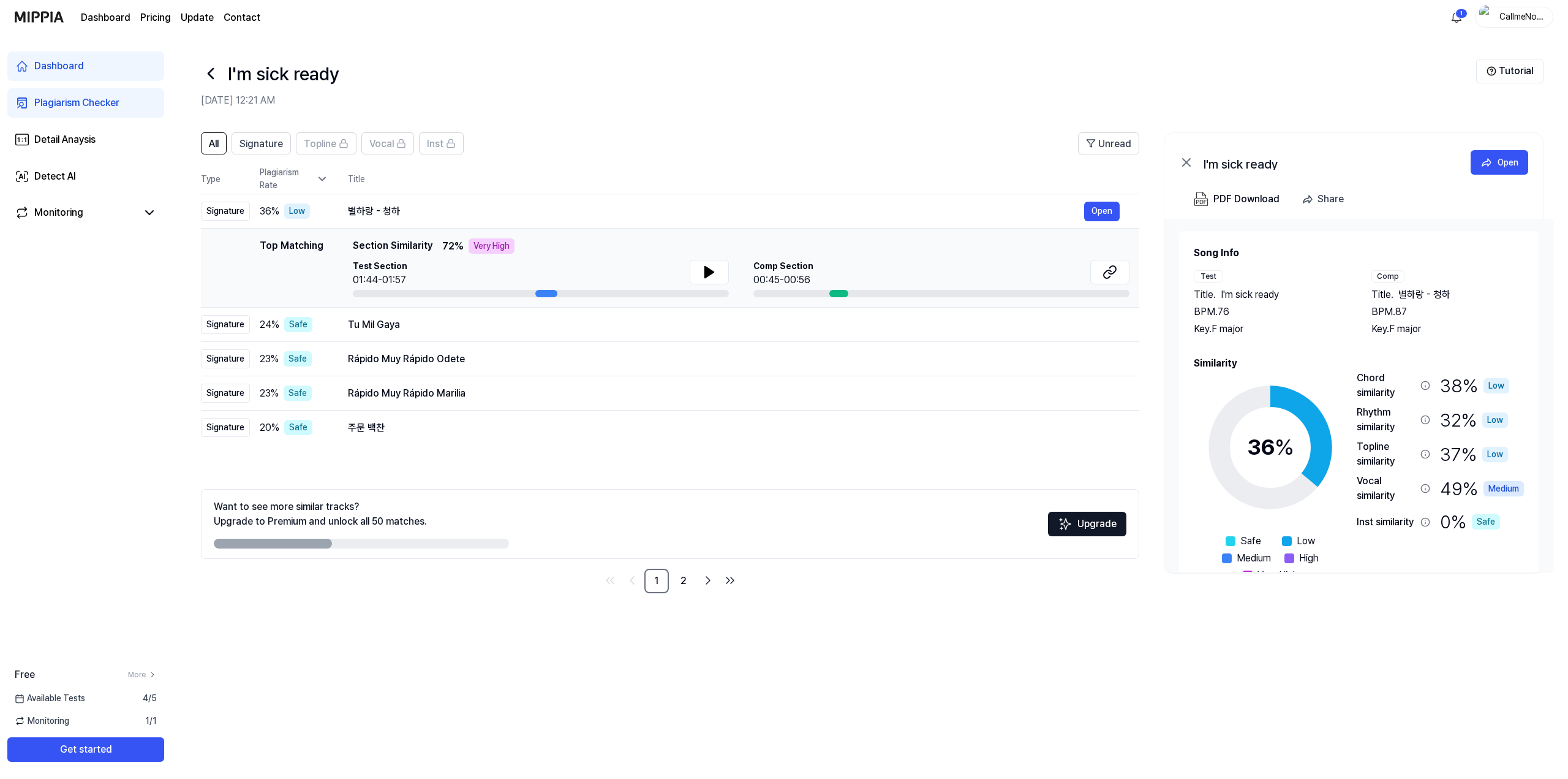
click at [324, 182] on icon at bounding box center [322, 178] width 13 height 13
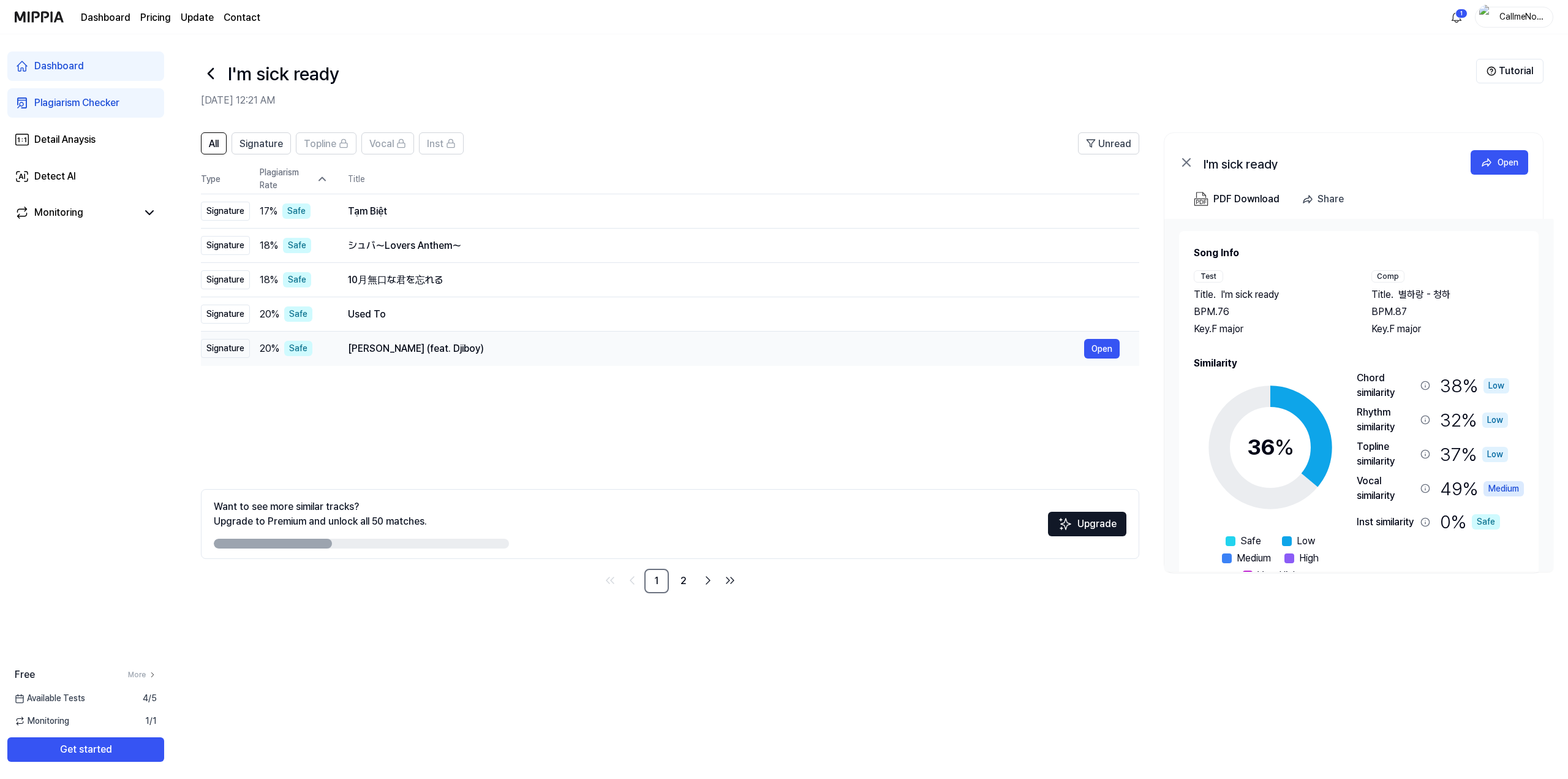
click at [321, 345] on div "20 % Safe" at bounding box center [294, 348] width 69 height 15
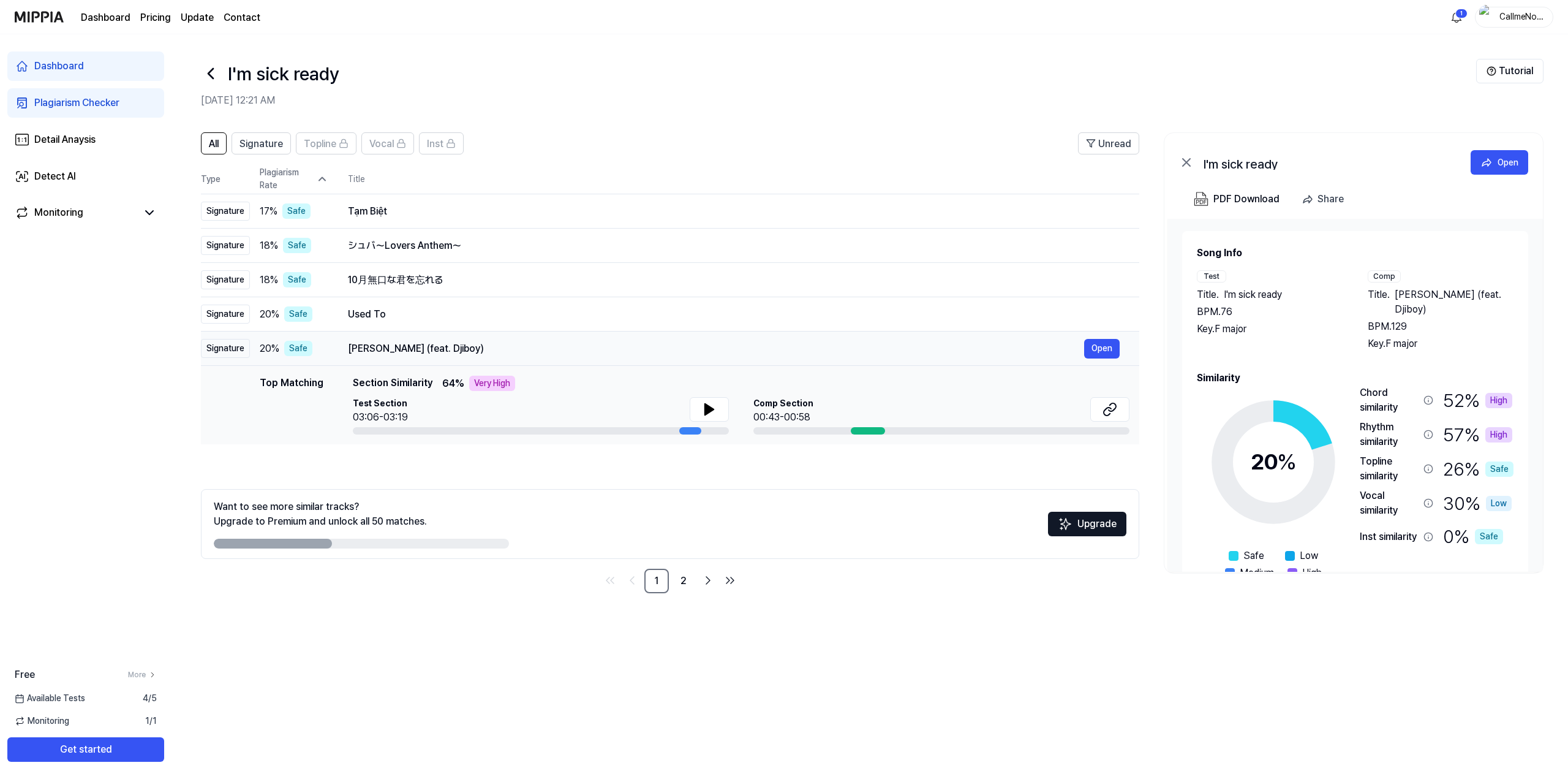
drag, startPoint x: 482, startPoint y: 346, endPoint x: 380, endPoint y: 348, distance: 102.0
click at [380, 348] on div "Txoman Nta Bai (feat. Djiboy)" at bounding box center [716, 349] width 736 height 15
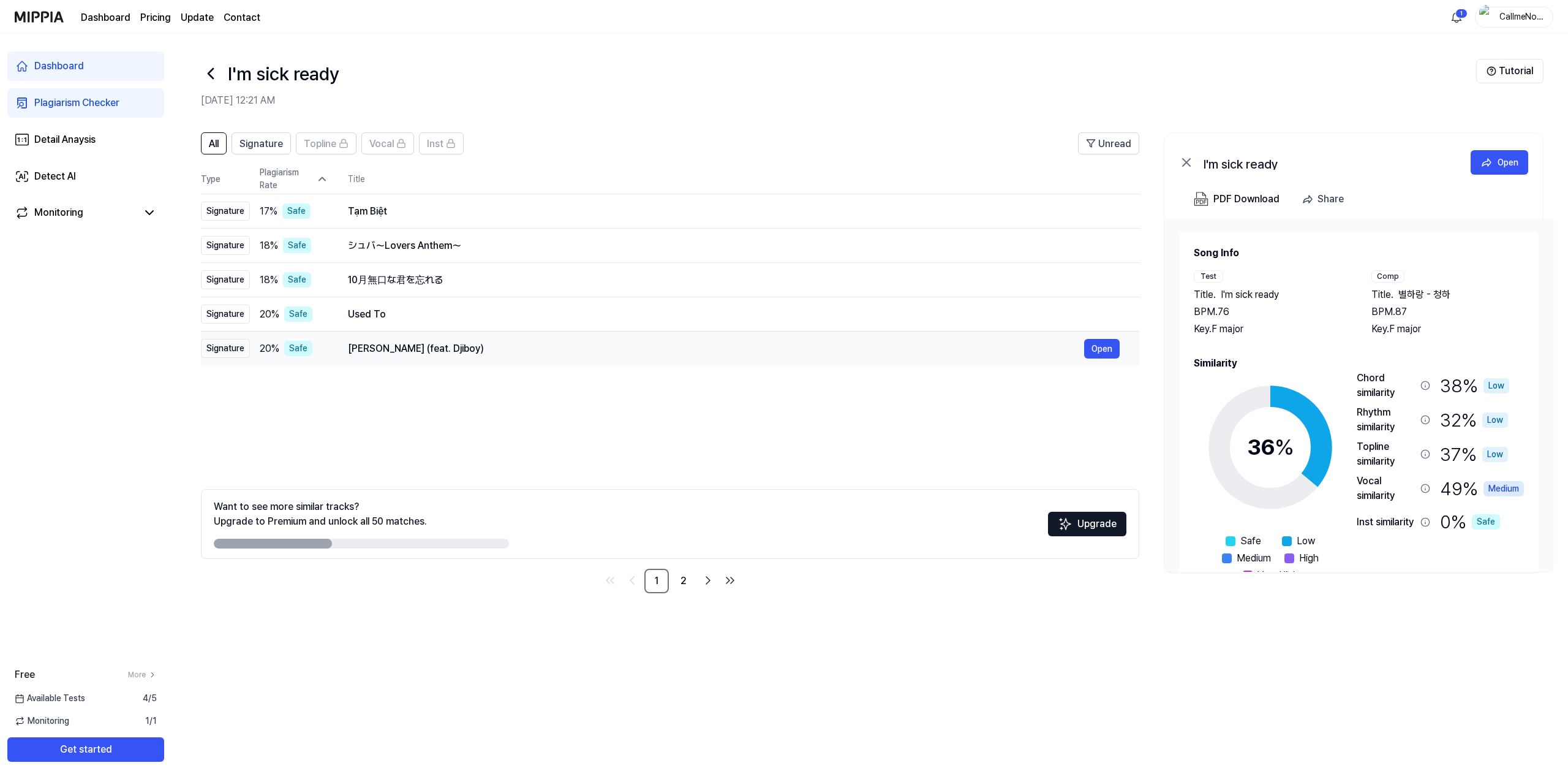
drag, startPoint x: 349, startPoint y: 349, endPoint x: 393, endPoint y: 348, distance: 44.0
click at [393, 348] on div "Txoman Nta Bai (feat. Djiboy)" at bounding box center [716, 349] width 736 height 15
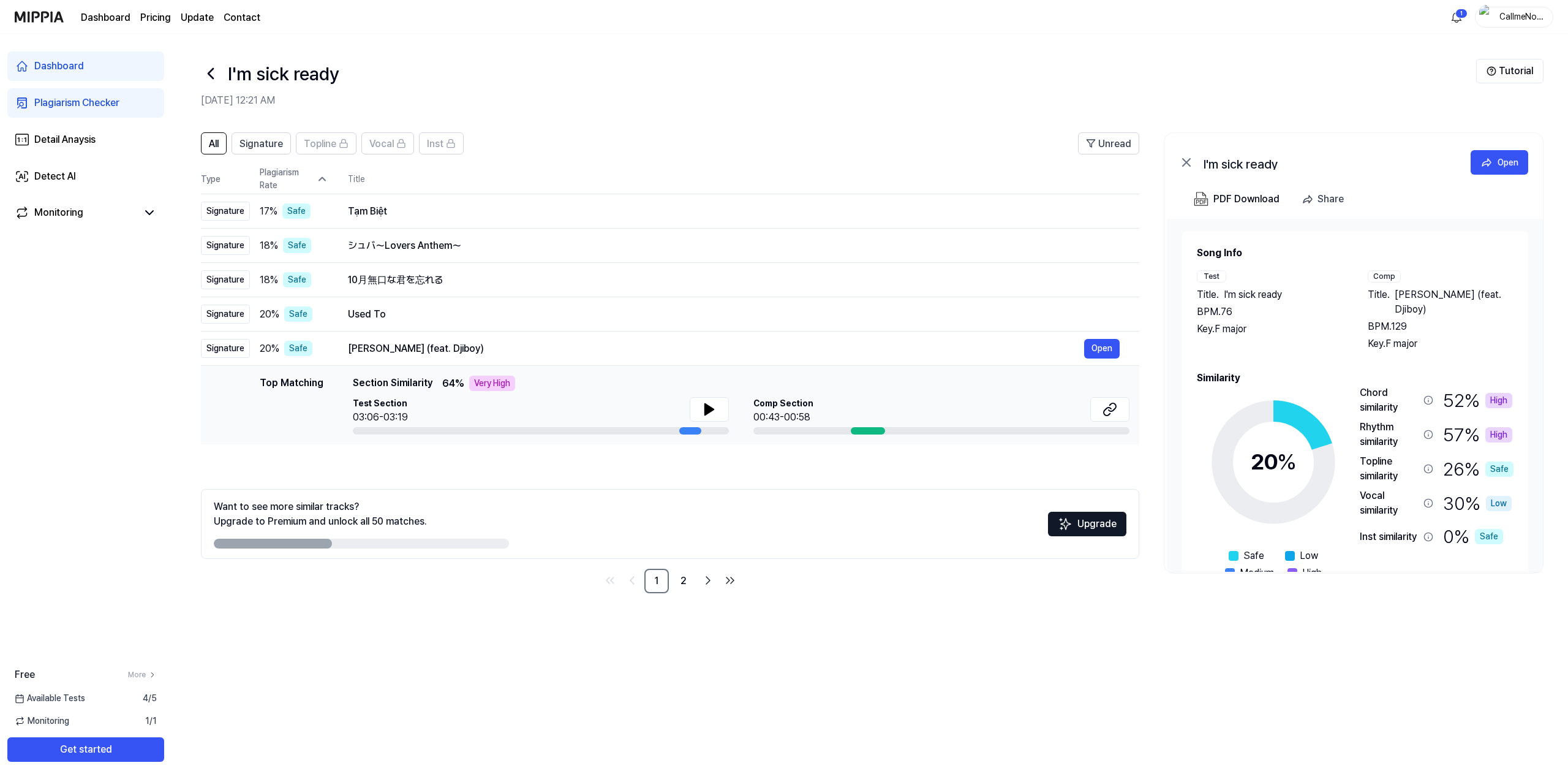
click at [104, 18] on link "Dashboard" at bounding box center [105, 18] width 50 height 15
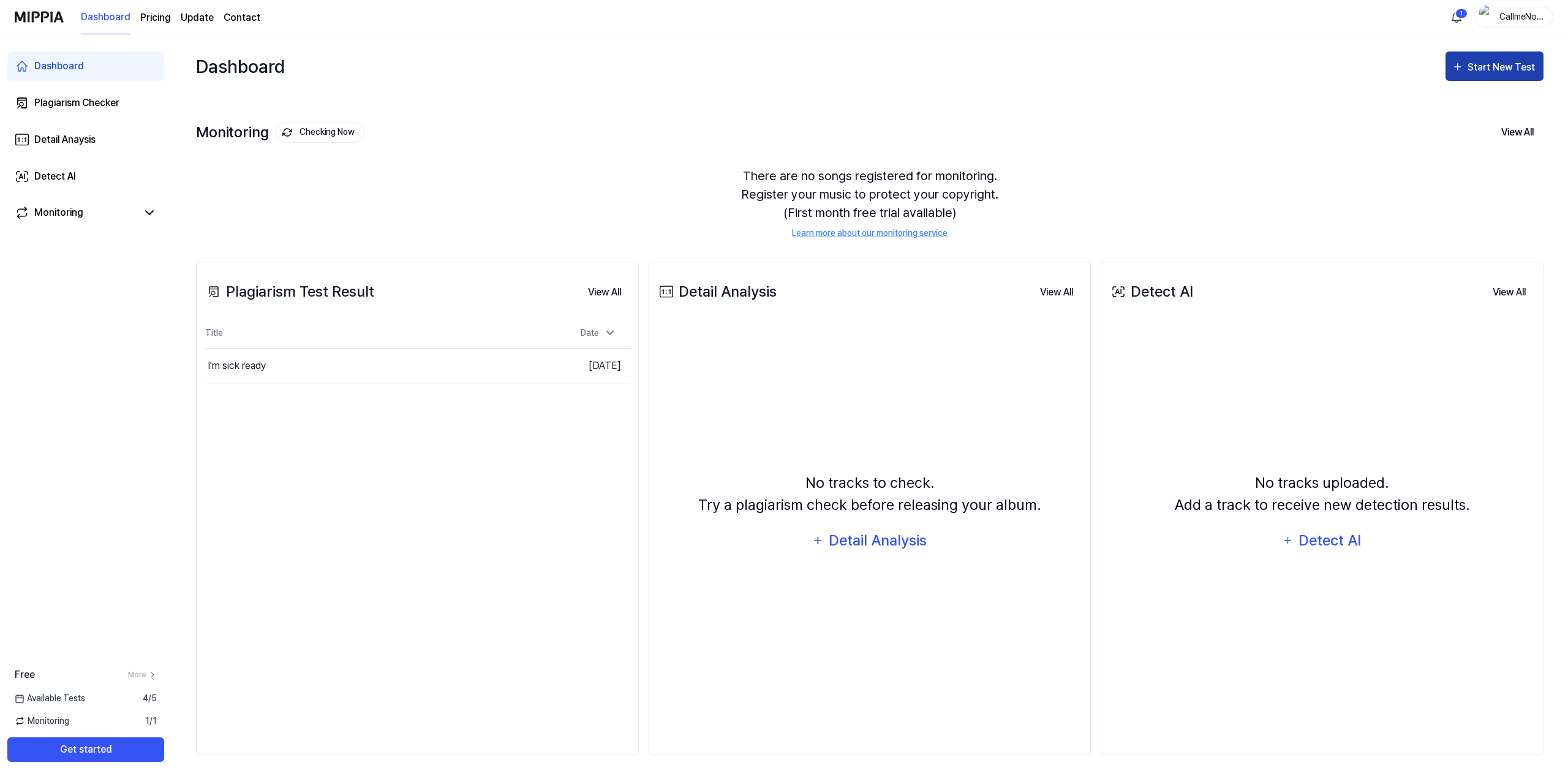
click at [1507, 65] on div "Start New Test" at bounding box center [1503, 67] width 70 height 16
click at [1462, 15] on html "Dashboard Pricing Update Contact 1 CallmeNowoN Dashboard Plagiarism Checker Det…" at bounding box center [784, 389] width 1568 height 779
click at [1295, 112] on html "Dashboard Pricing Update Contact CallmeNowoN Dashboard Plagiarism Checker Detai…" at bounding box center [784, 389] width 1568 height 779
click at [1494, 64] on div "Start New Test" at bounding box center [1503, 67] width 70 height 16
click at [1453, 104] on div "Plagiarism test" at bounding box center [1479, 105] width 106 height 16
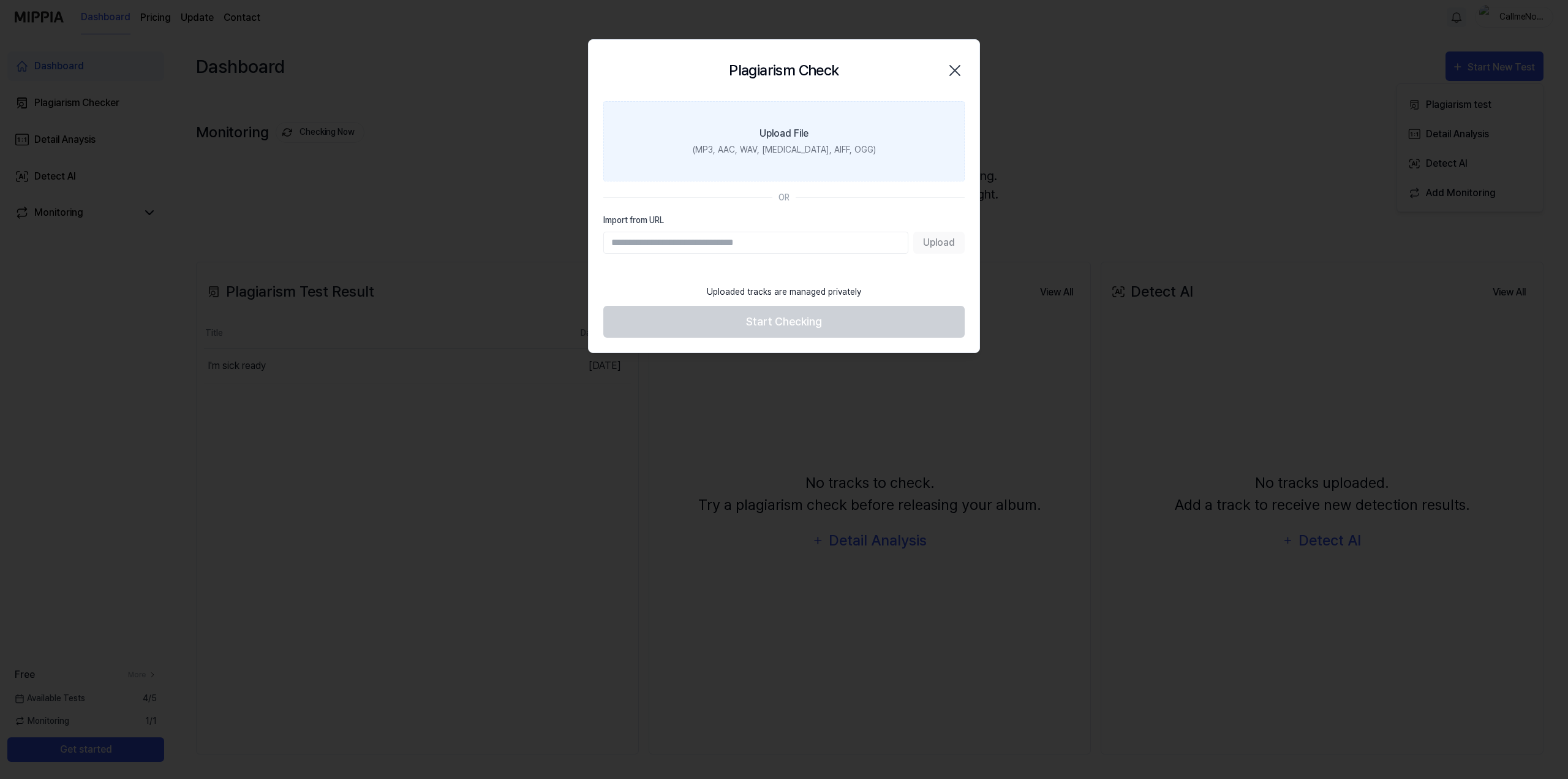
click at [795, 130] on div "Upload File" at bounding box center [784, 133] width 49 height 15
click at [0, 0] on input "Upload File (MP3, AAC, WAV, FLAC, AIFF, OGG)" at bounding box center [0, 0] width 0 height 0
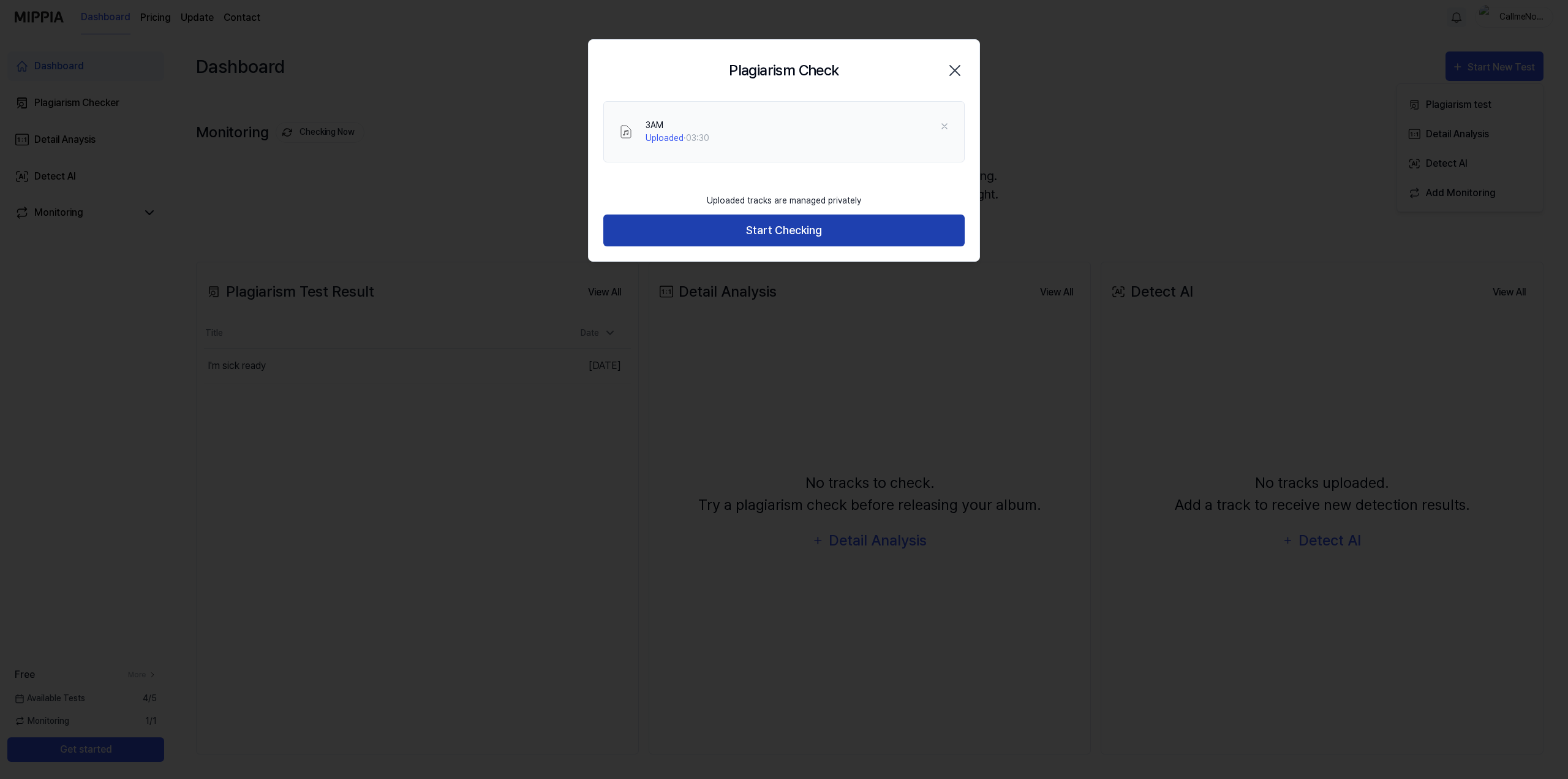
click at [808, 226] on button "Start Checking" at bounding box center [783, 231] width 361 height 32
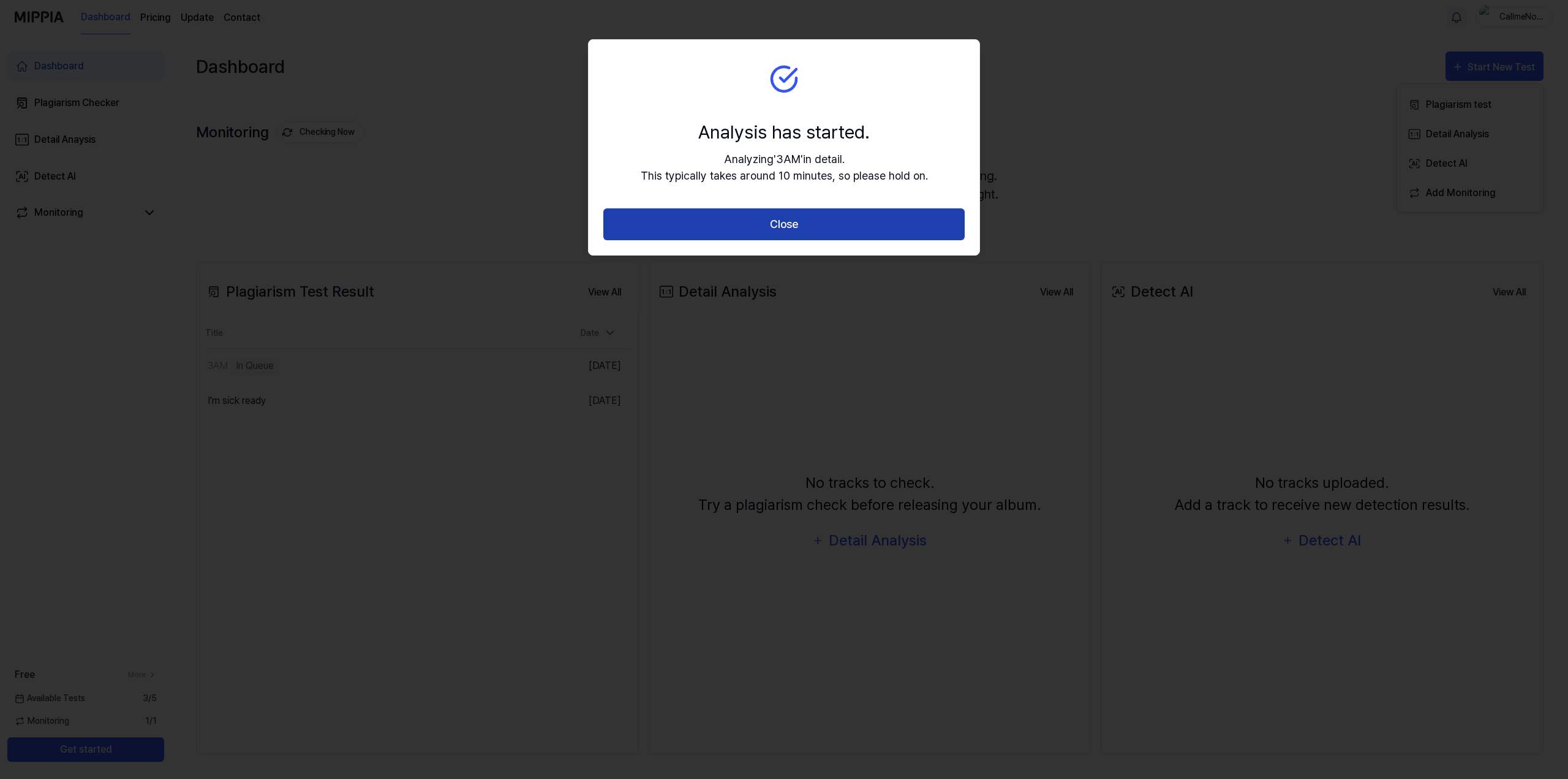
click at [802, 223] on button "Close" at bounding box center [783, 224] width 361 height 32
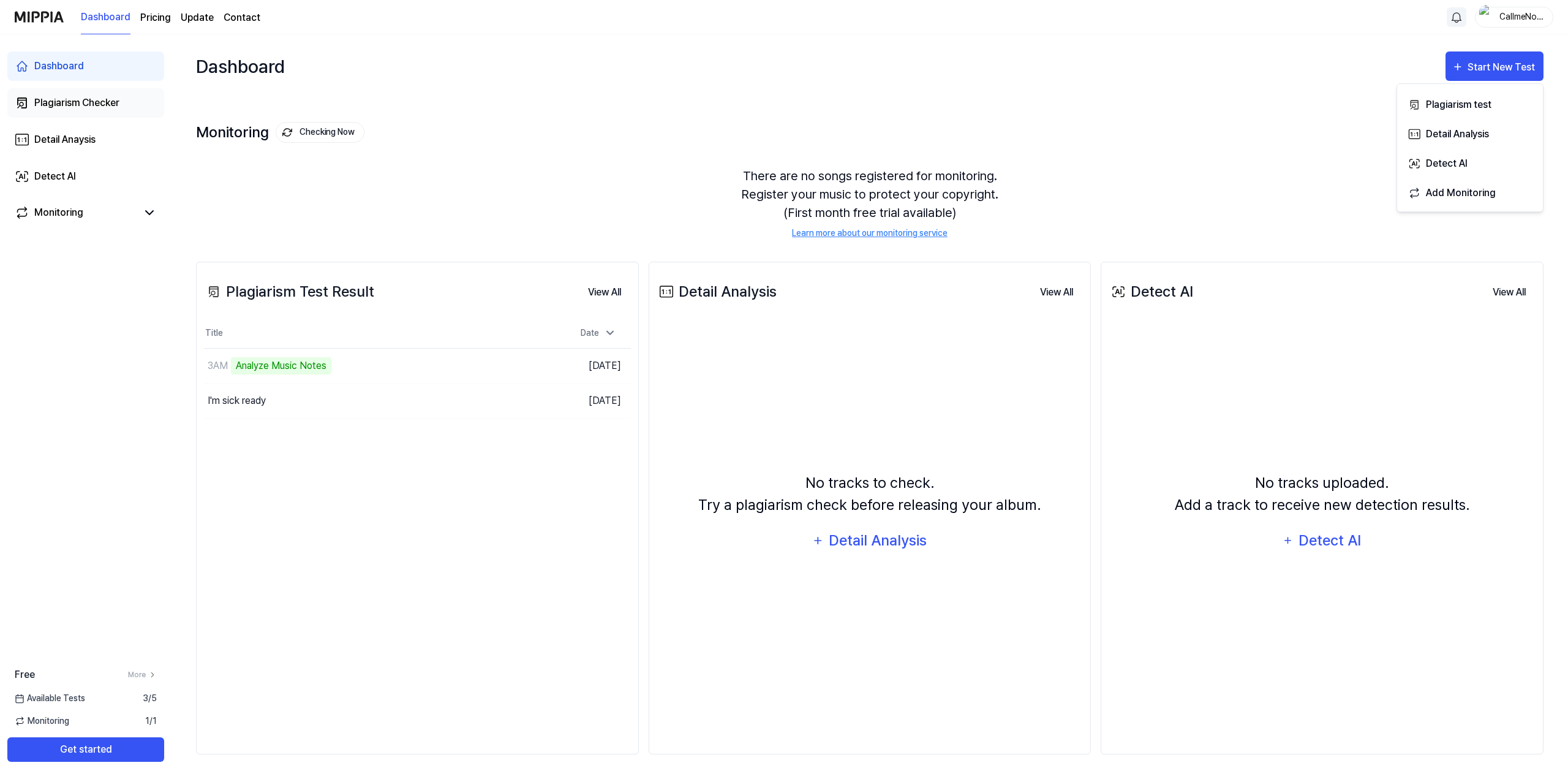
click at [80, 104] on div "Plagiarism Checker" at bounding box center [77, 103] width 85 height 15
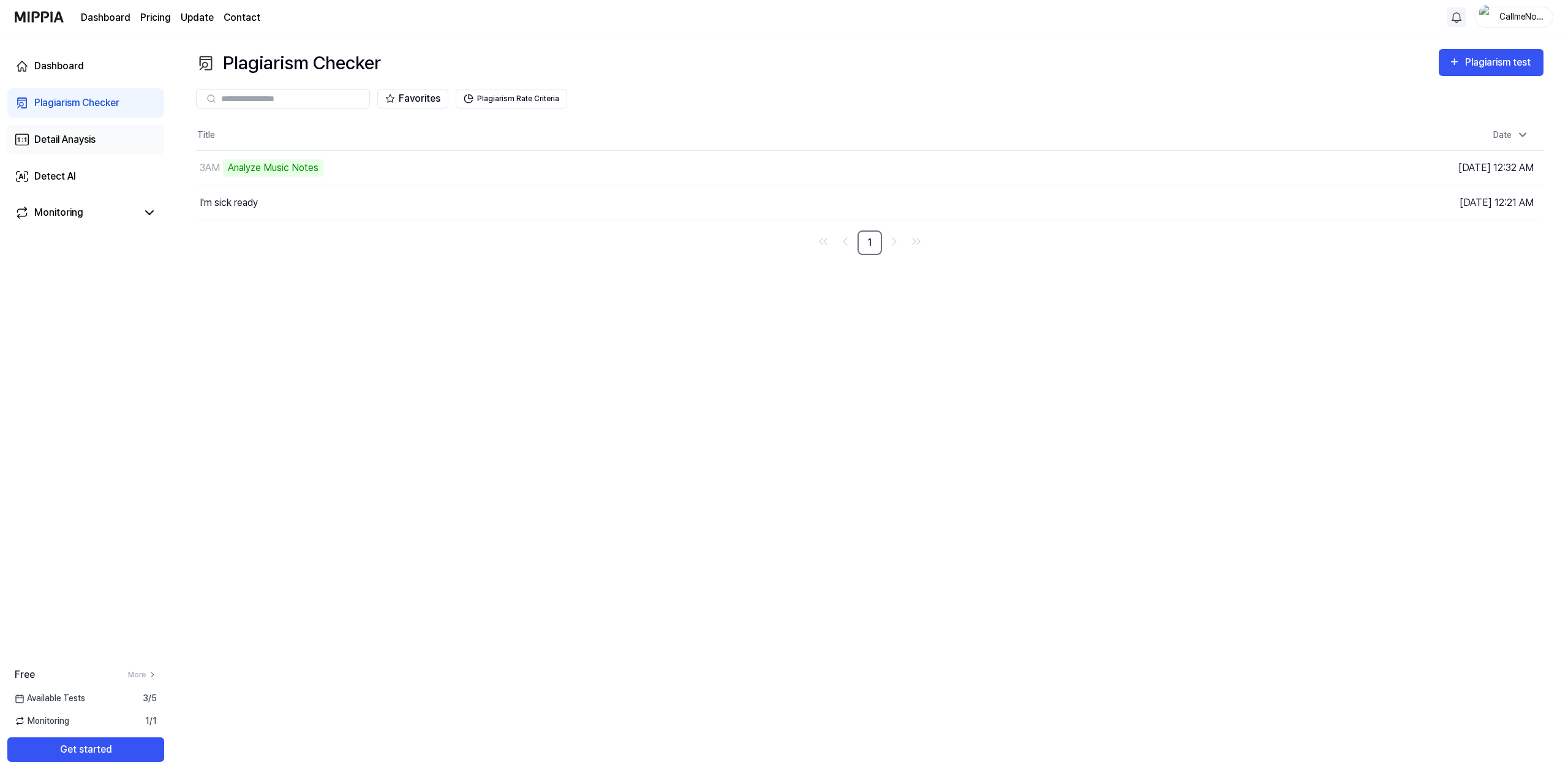
click at [77, 147] on link "Detail Anaysis" at bounding box center [85, 139] width 157 height 30
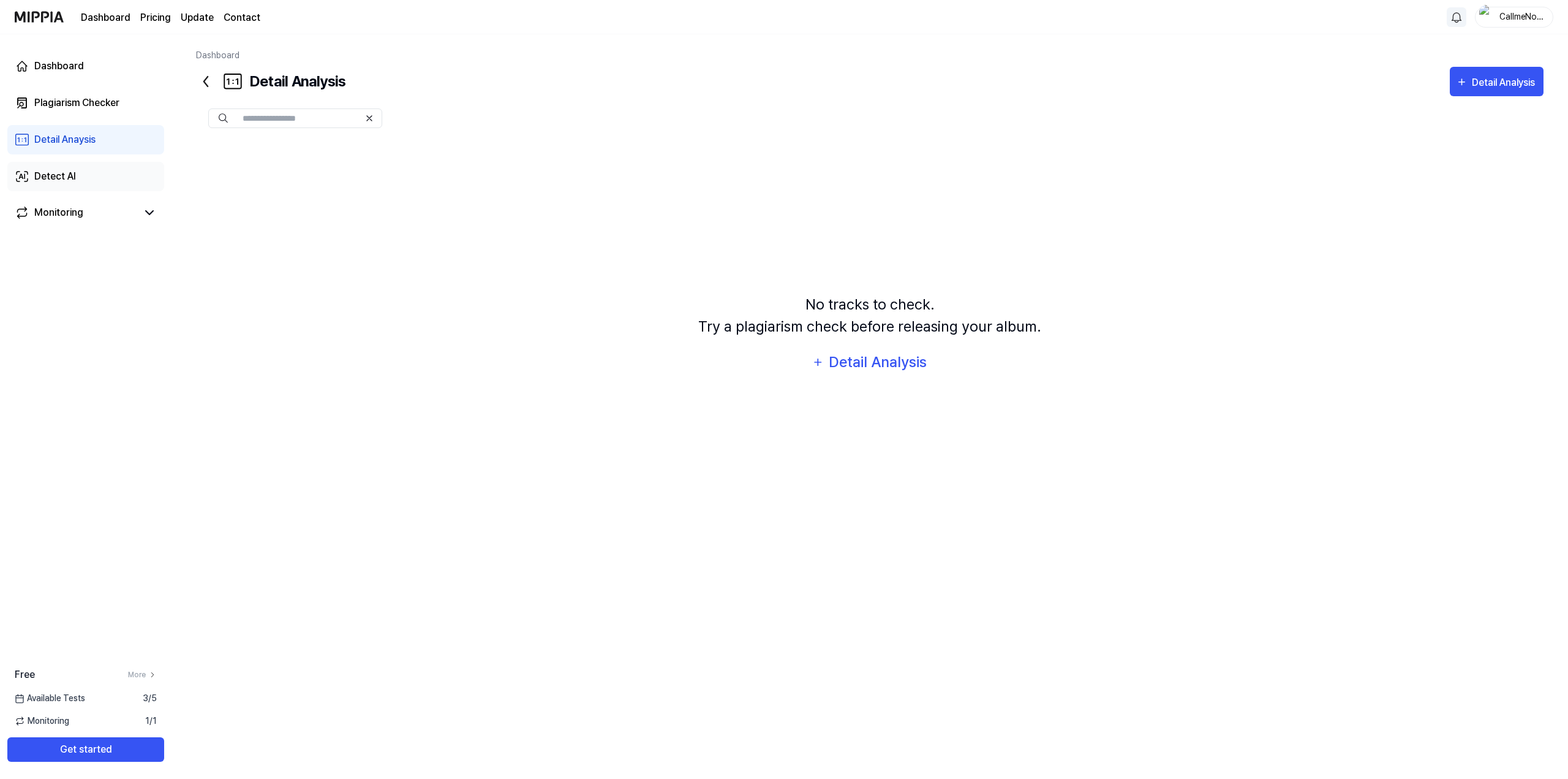
click at [55, 176] on div "Detect AI" at bounding box center [55, 176] width 42 height 15
click at [63, 104] on div "Plagiarism Checker" at bounding box center [77, 103] width 85 height 15
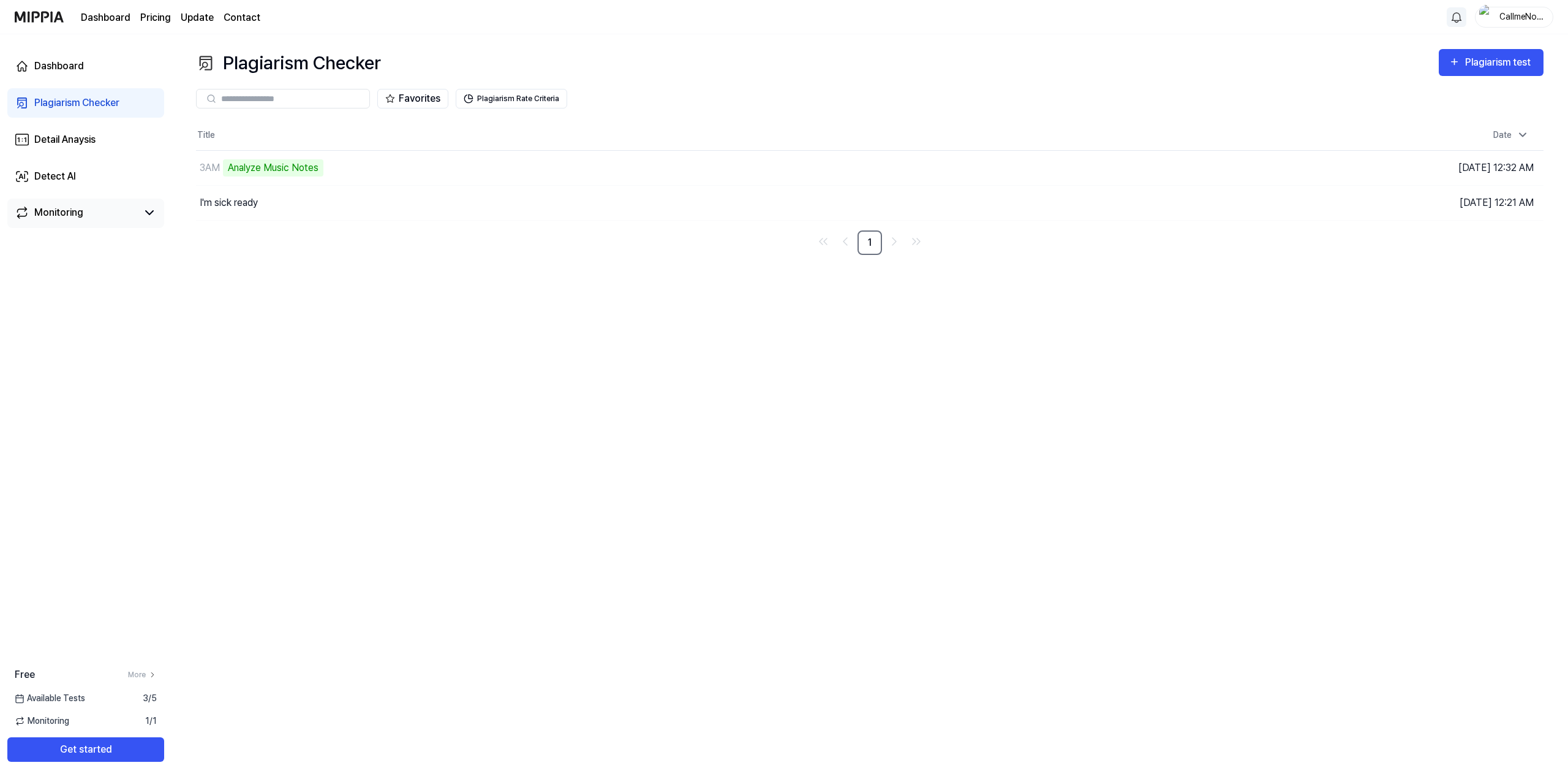
click at [71, 213] on div "Monitoring" at bounding box center [59, 213] width 49 height 15
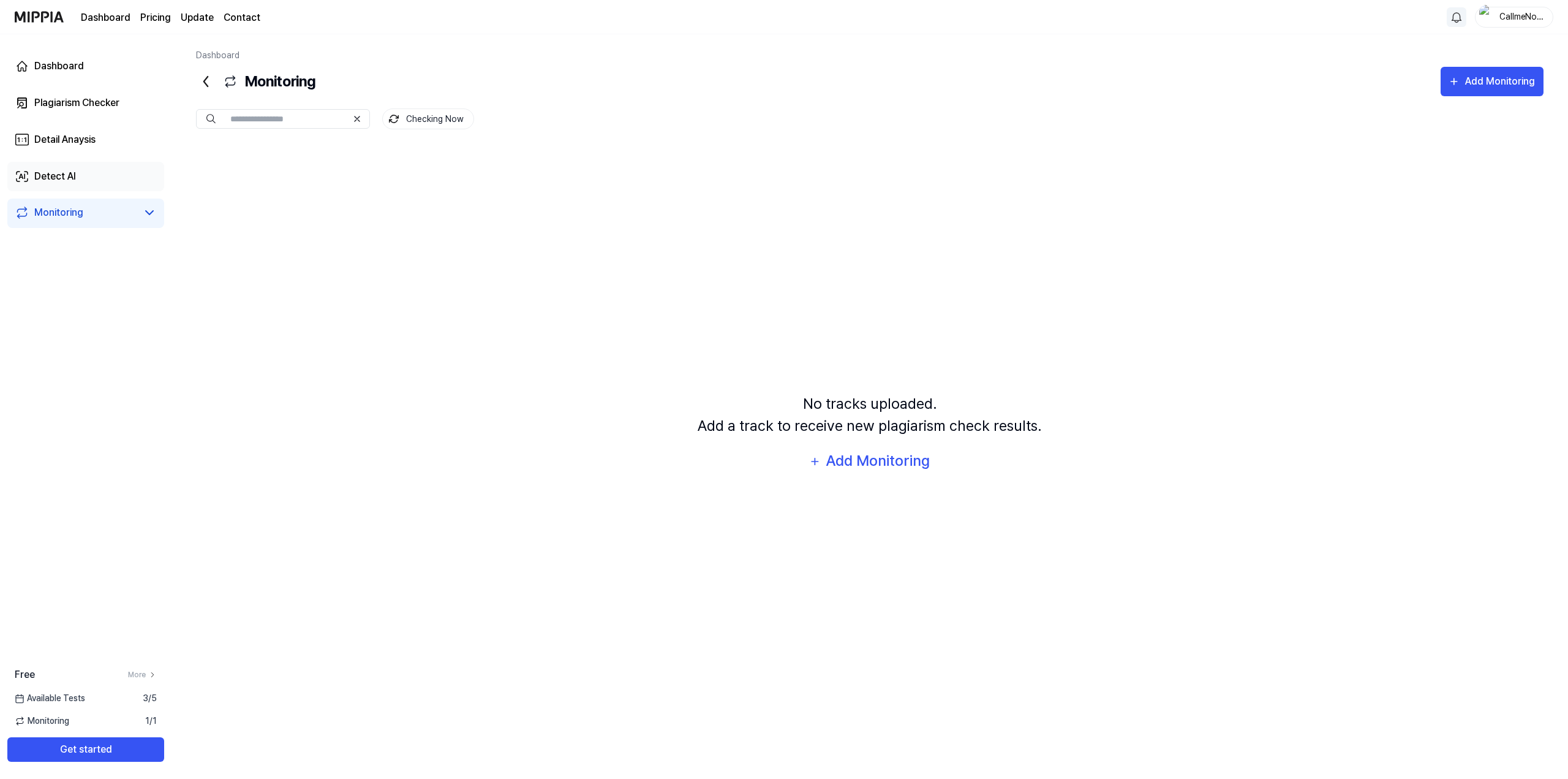
click at [68, 176] on div "Detect AI" at bounding box center [55, 176] width 42 height 15
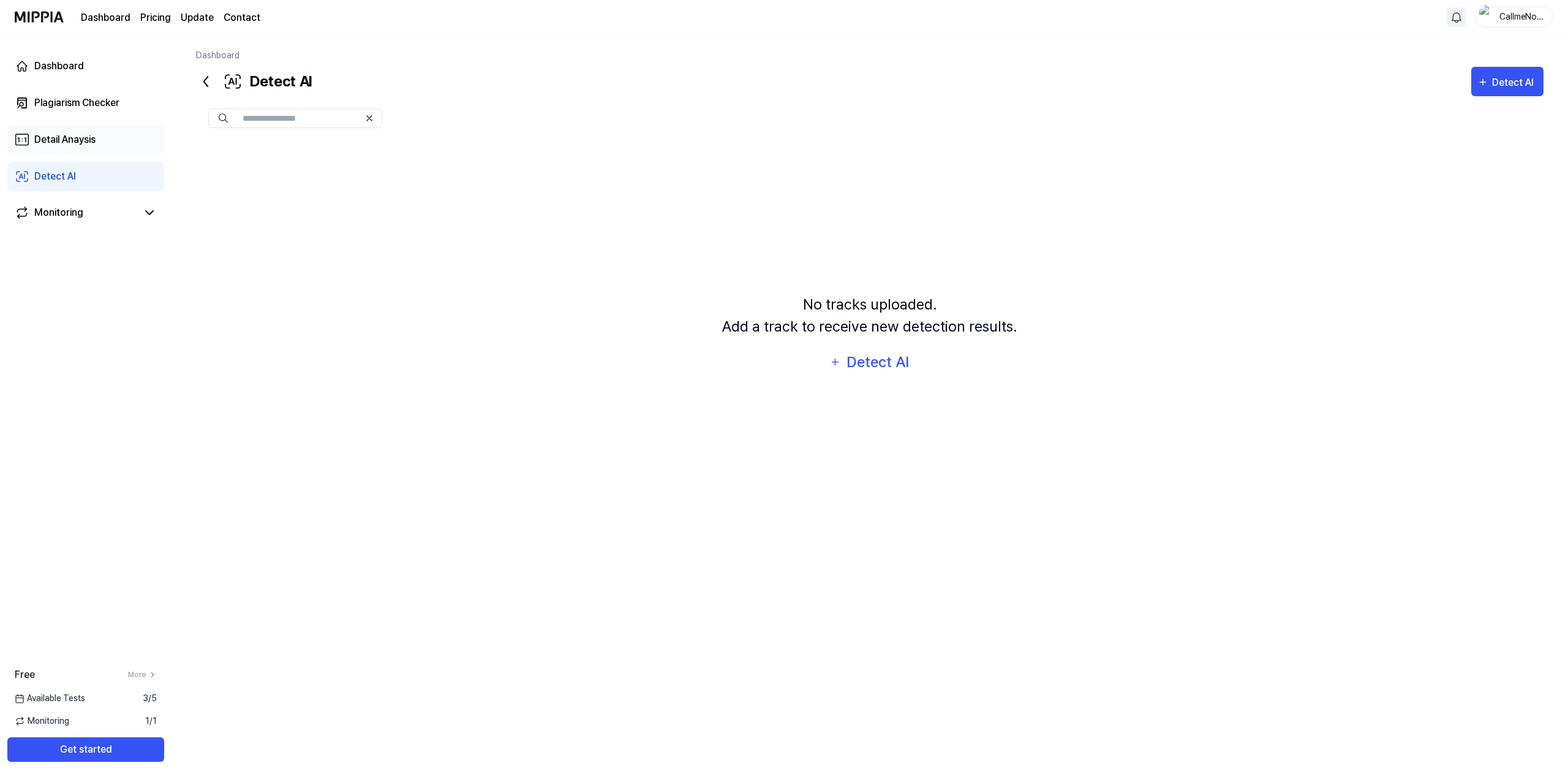
click at [63, 137] on div "Detail Anaysis" at bounding box center [65, 139] width 61 height 15
click at [60, 176] on div "Detect AI" at bounding box center [55, 176] width 42 height 15
click at [67, 99] on div "Plagiarism Checker" at bounding box center [77, 103] width 85 height 15
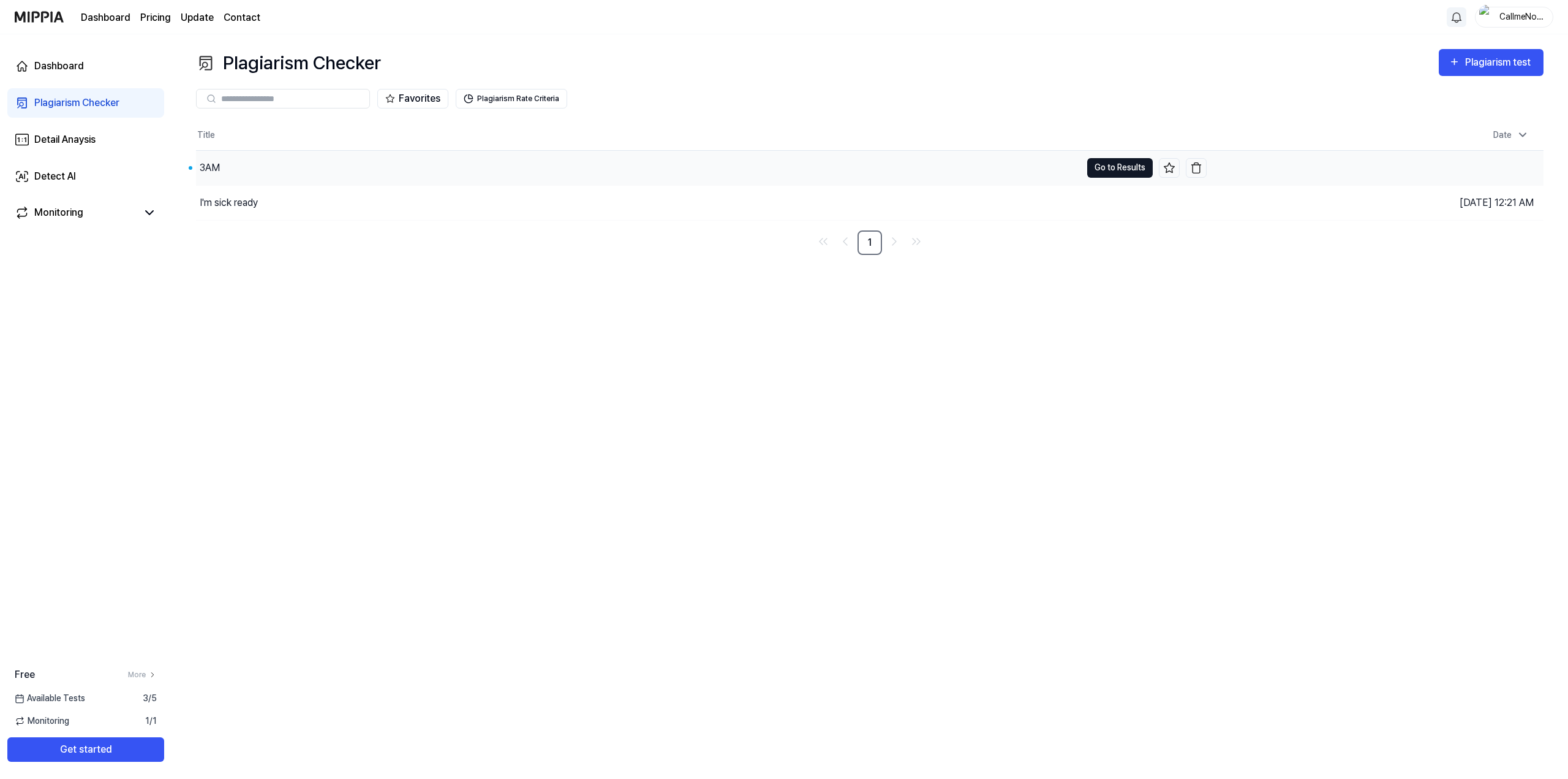
click at [1108, 165] on button "Go to Results" at bounding box center [1120, 168] width 65 height 20
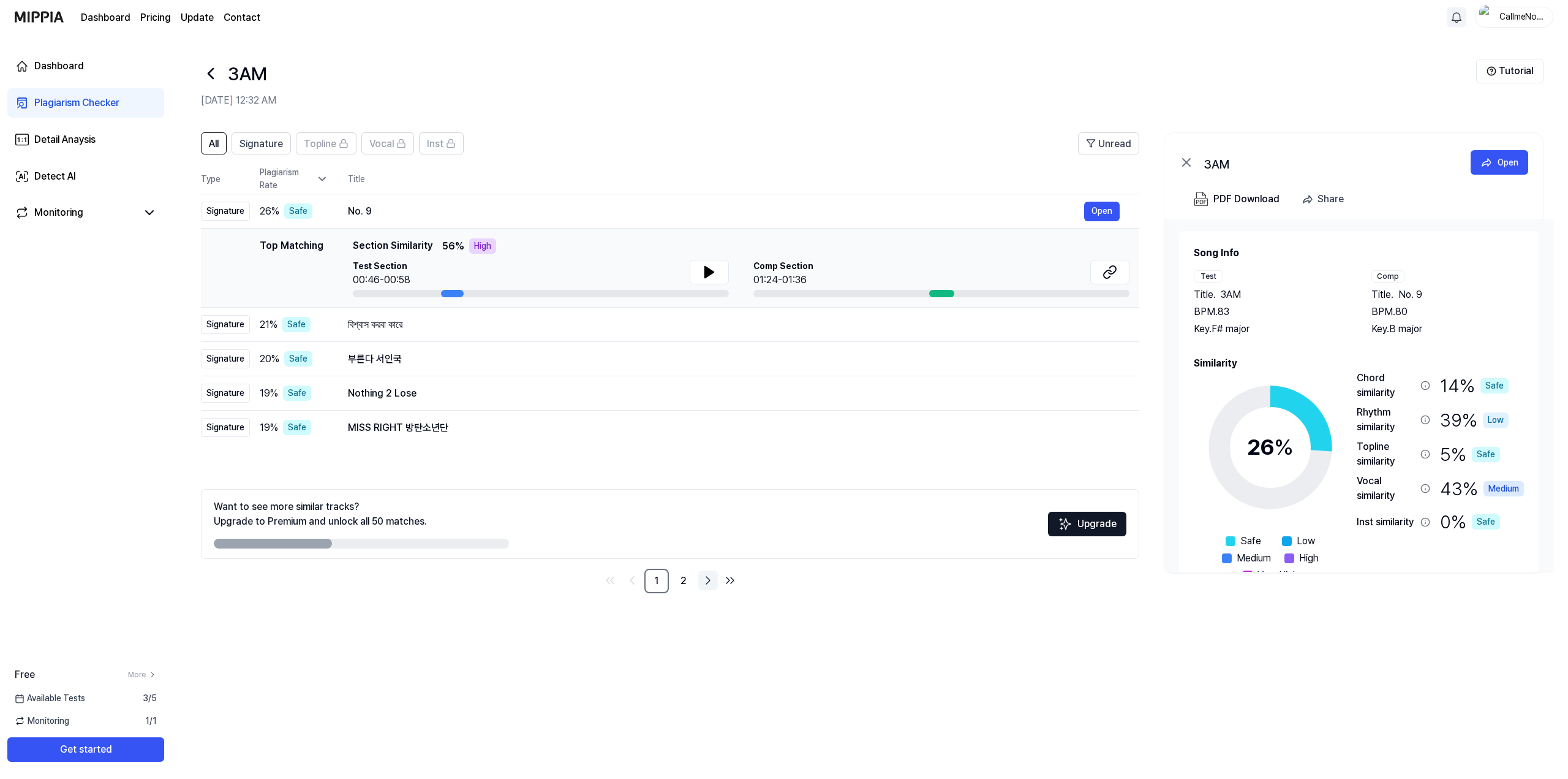
click at [707, 578] on icon "Go to next page" at bounding box center [708, 580] width 15 height 15
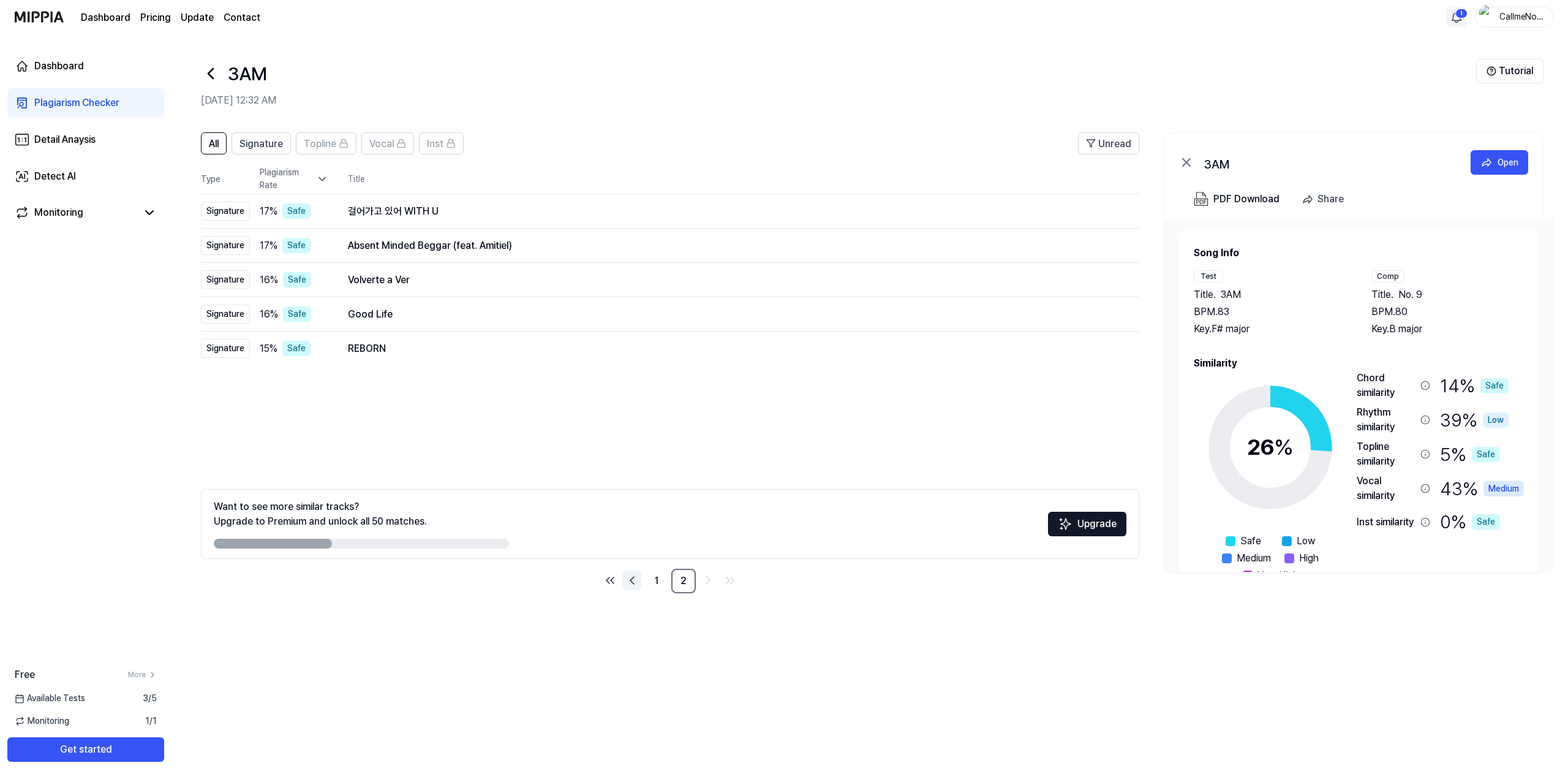
click at [633, 583] on icon "Go to previous page" at bounding box center [632, 580] width 4 height 7
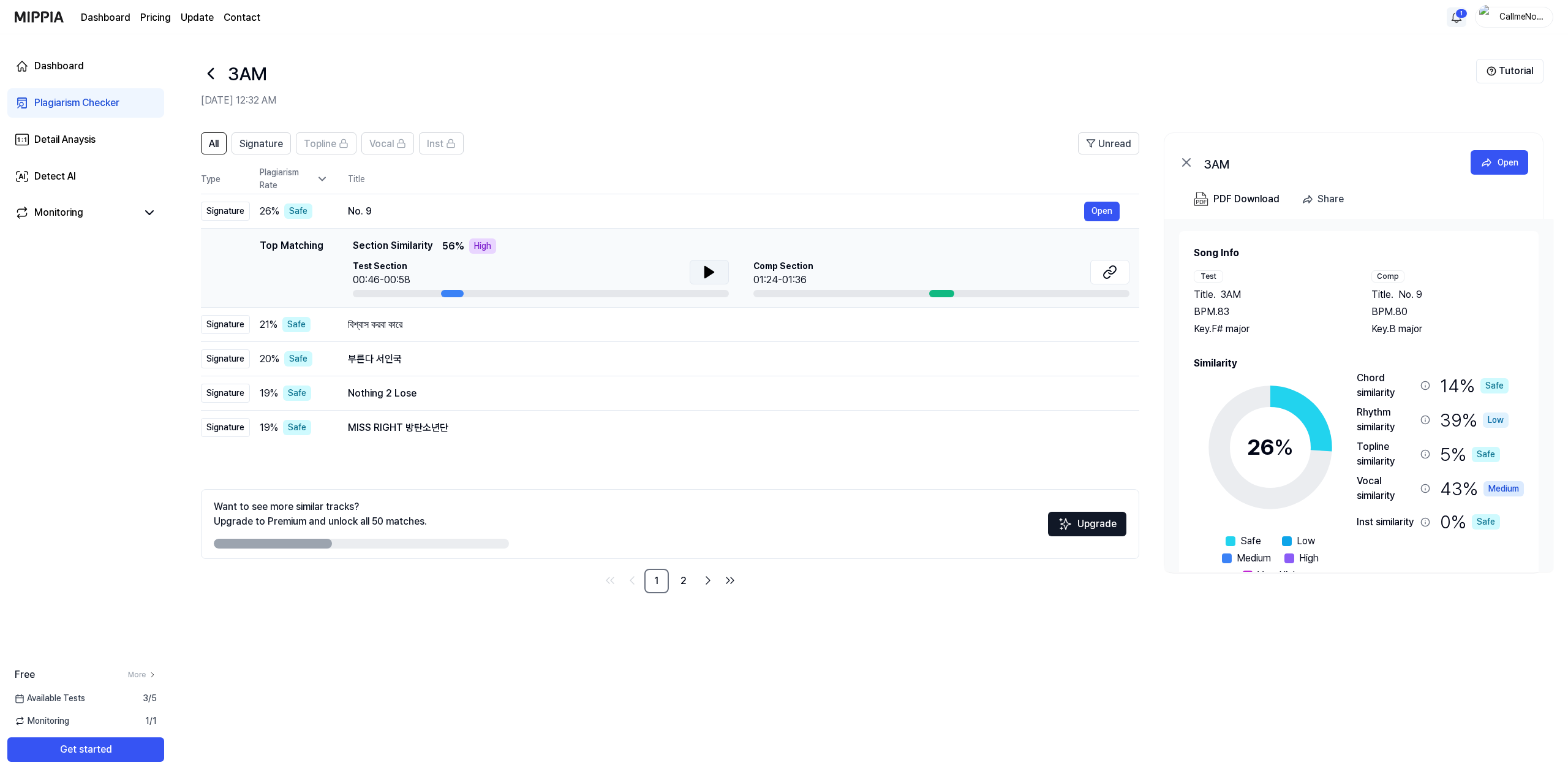
click at [719, 275] on button at bounding box center [709, 272] width 39 height 24
click at [708, 274] on icon at bounding box center [709, 272] width 15 height 15
click at [1098, 213] on button "Open" at bounding box center [1102, 211] width 36 height 20
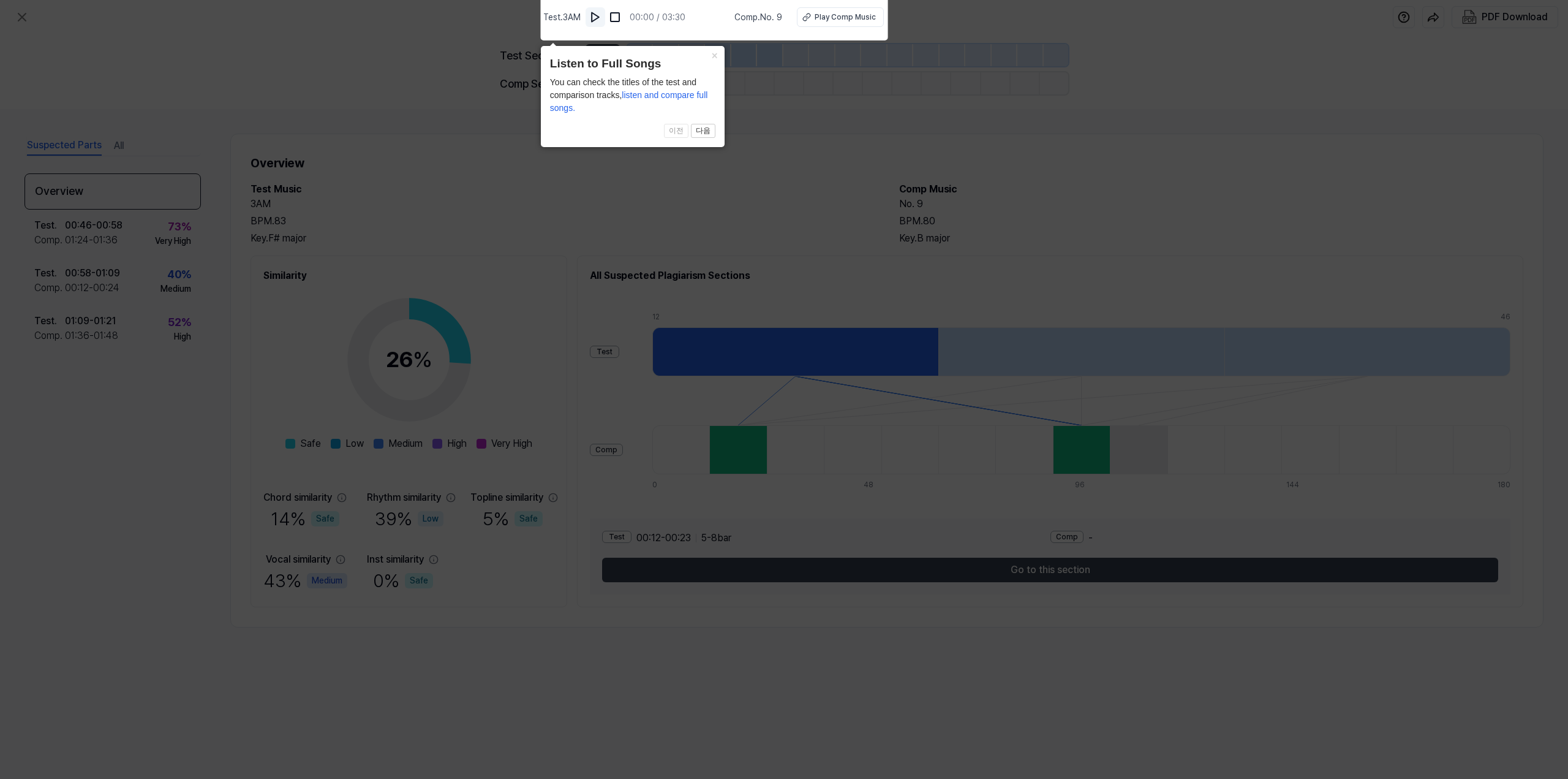
click at [600, 15] on img at bounding box center [595, 17] width 13 height 13
click at [600, 17] on img at bounding box center [595, 17] width 13 height 13
click at [832, 17] on div "Play Comp Music" at bounding box center [845, 17] width 61 height 11
click at [598, 15] on img at bounding box center [595, 17] width 13 height 13
click at [600, 17] on img at bounding box center [596, 17] width 13 height 13
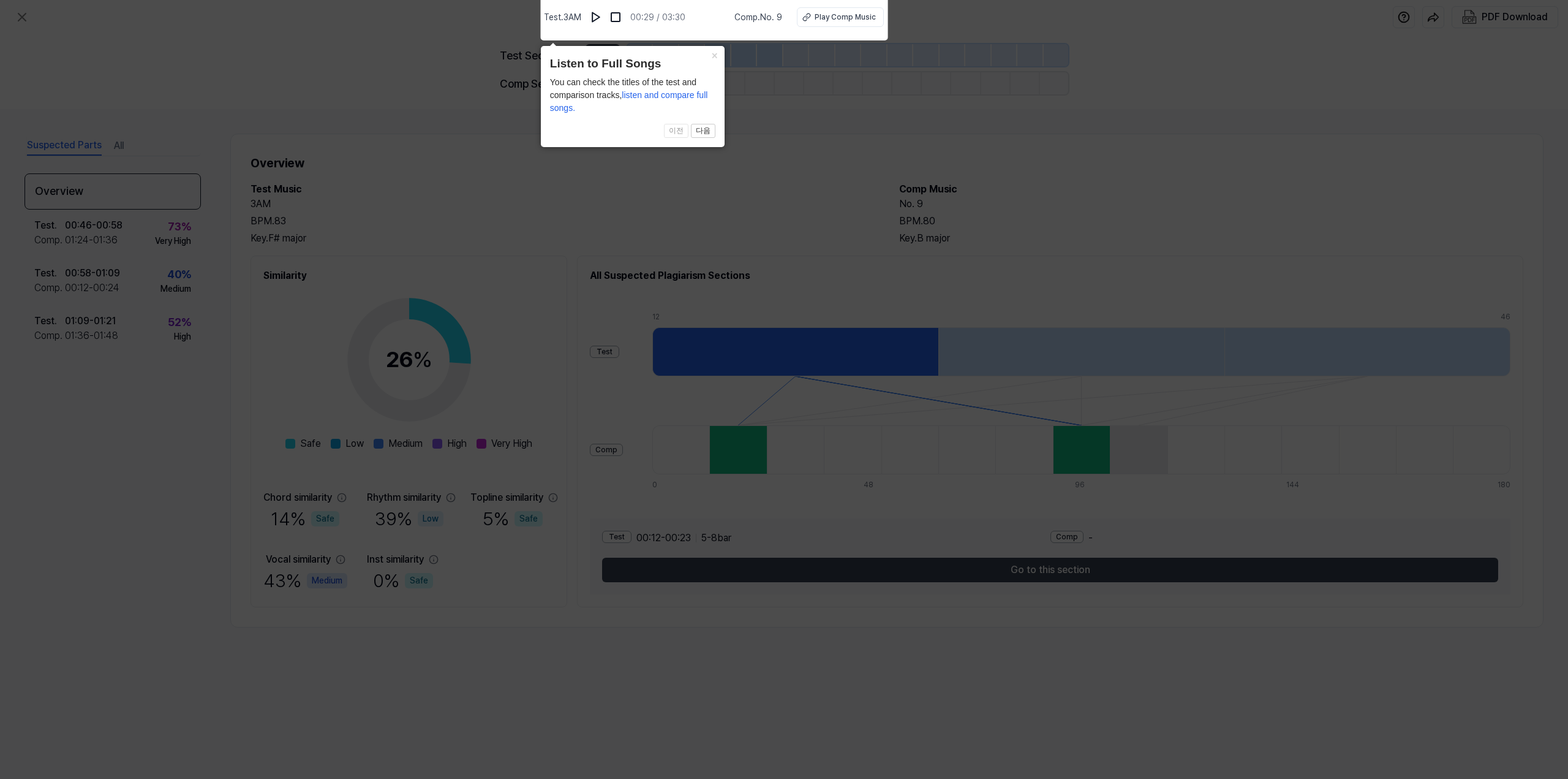
click at [439, 84] on icon at bounding box center [784, 387] width 1568 height 785
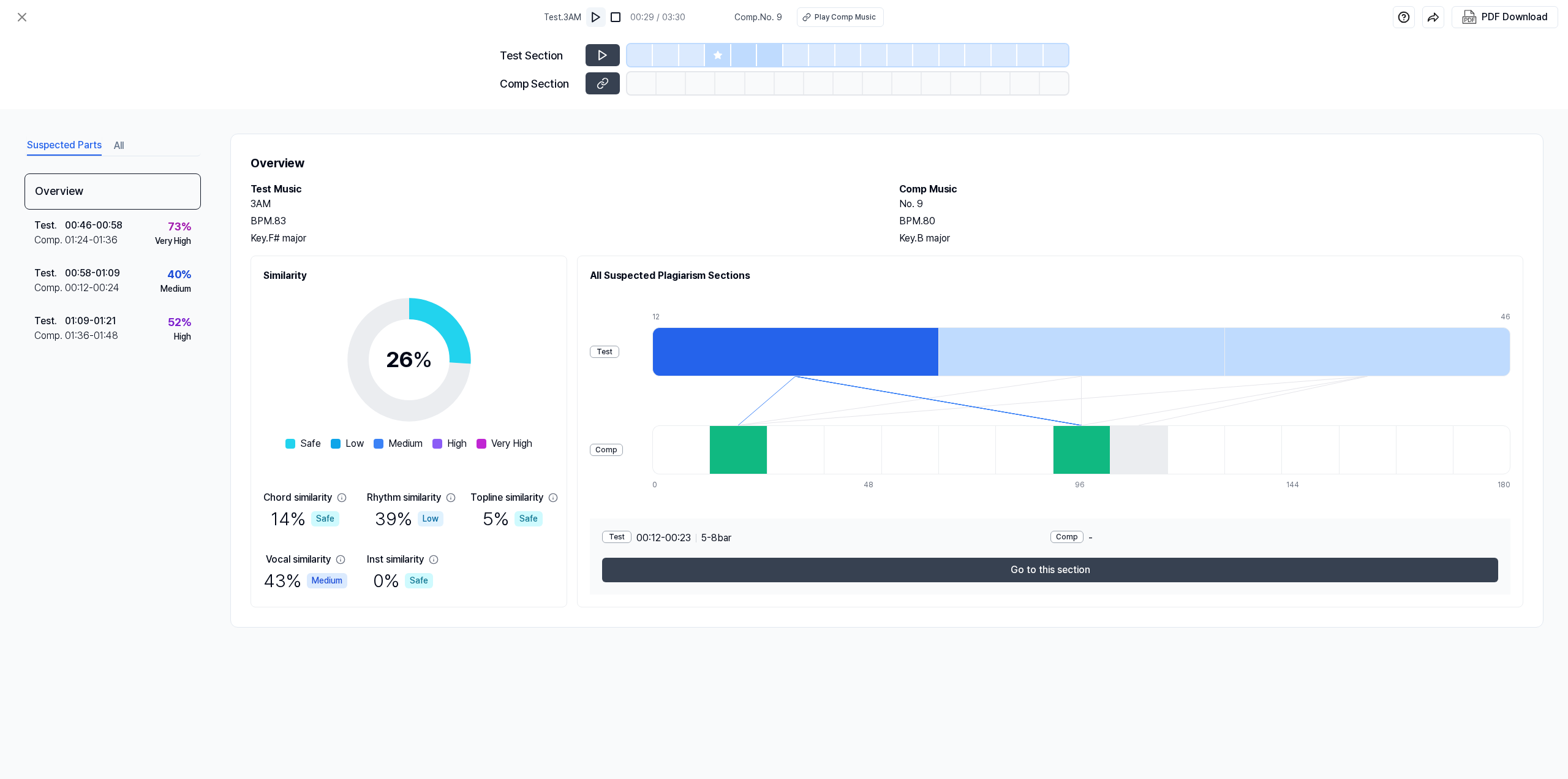
click at [601, 15] on img at bounding box center [596, 17] width 13 height 13
click at [719, 55] on icon at bounding box center [717, 55] width 8 height 8
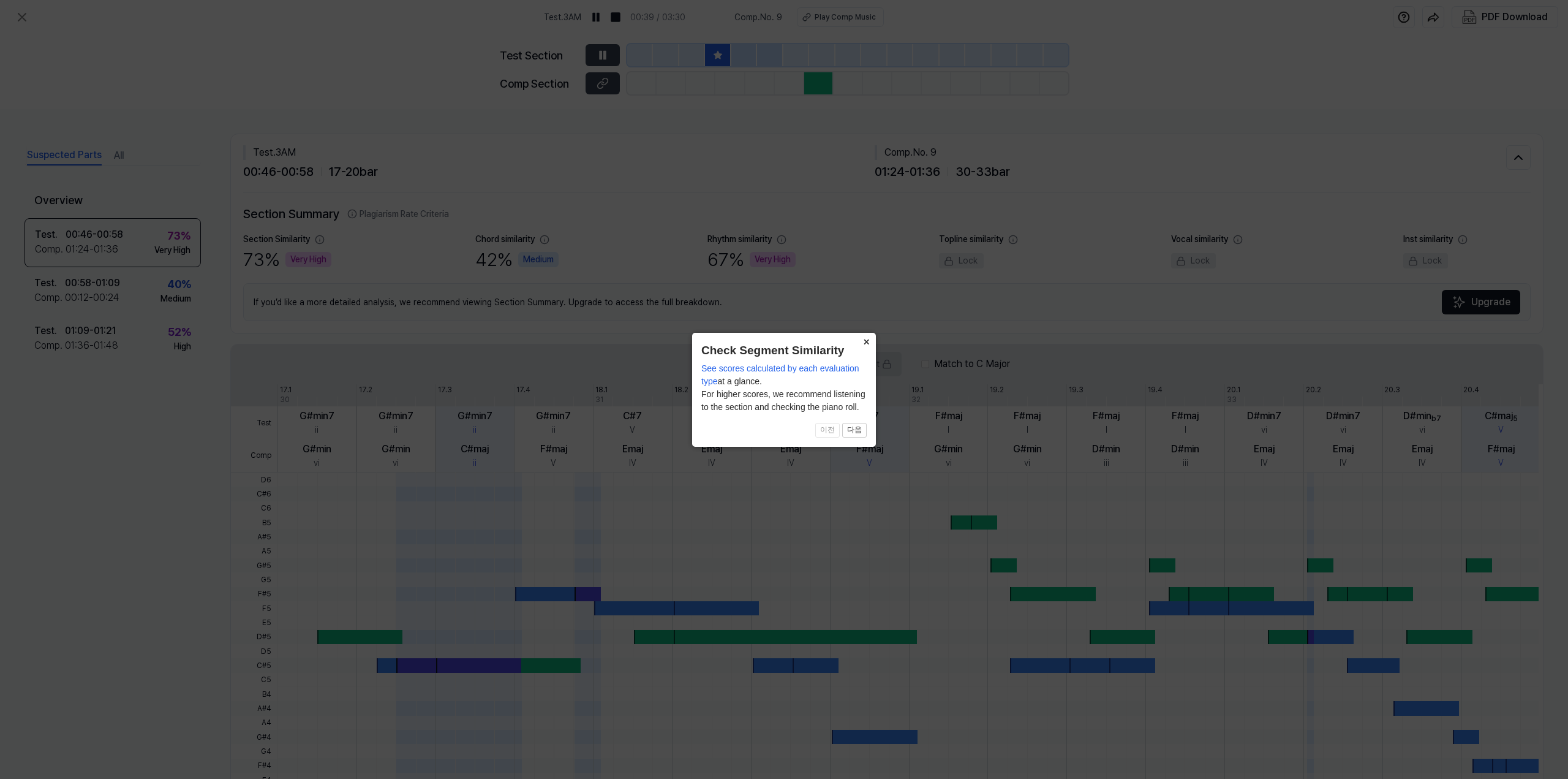
click at [867, 339] on button "×" at bounding box center [866, 342] width 20 height 17
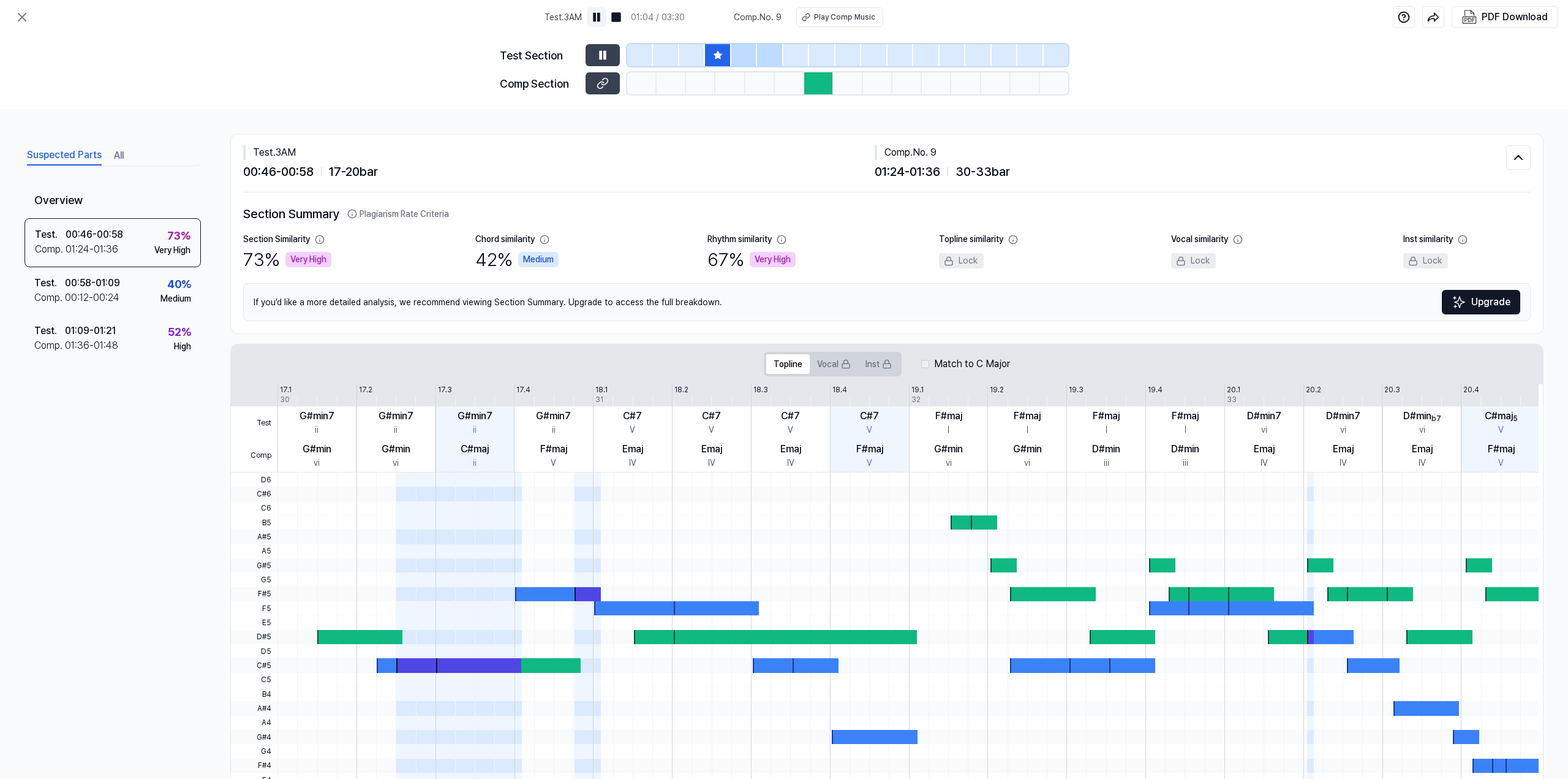
click at [599, 20] on img at bounding box center [596, 17] width 13 height 13
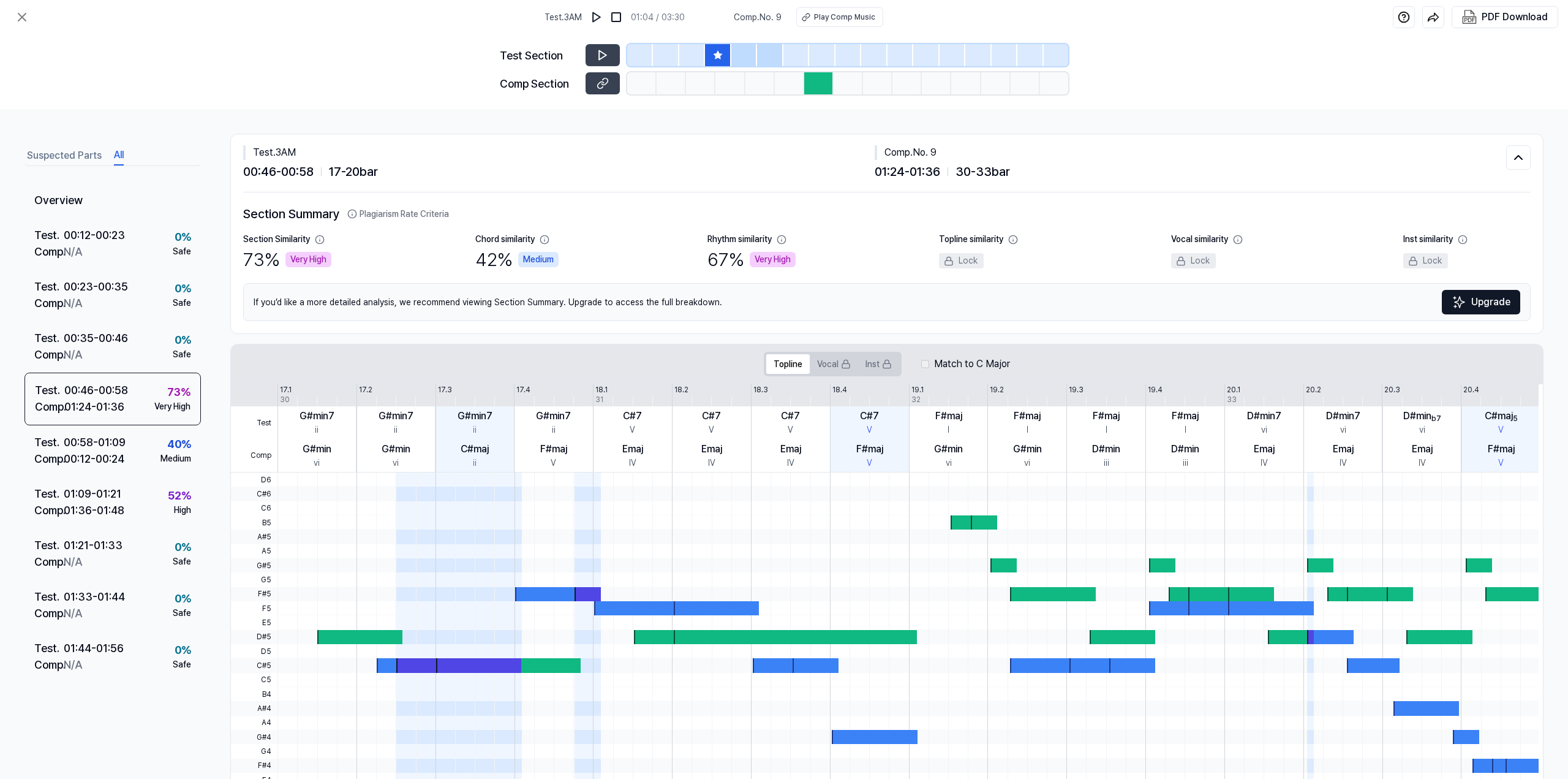
click at [122, 153] on button "All" at bounding box center [118, 156] width 10 height 20
click at [22, 13] on icon at bounding box center [22, 17] width 15 height 15
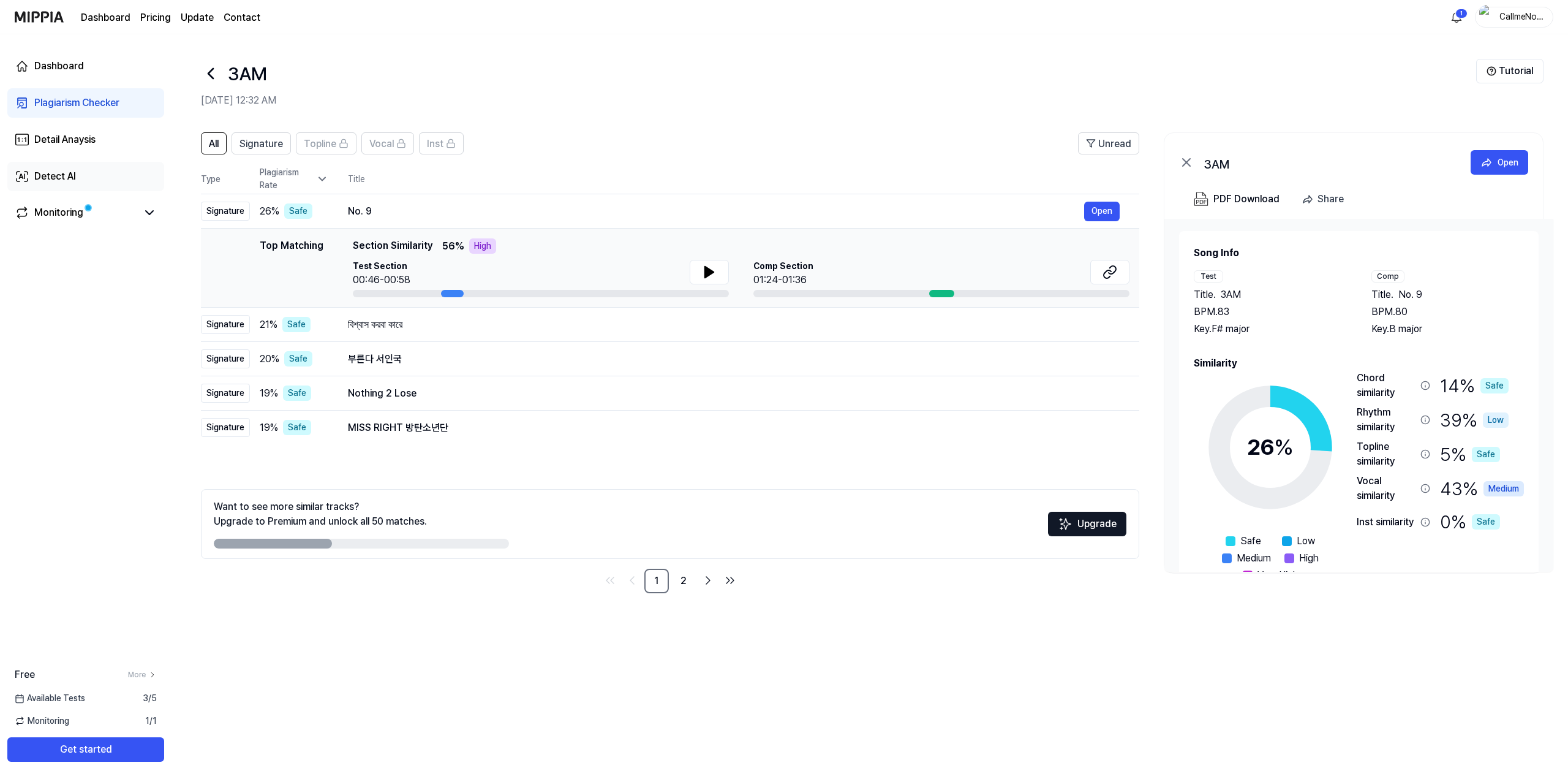
click at [49, 162] on link "Detect AI" at bounding box center [85, 176] width 157 height 30
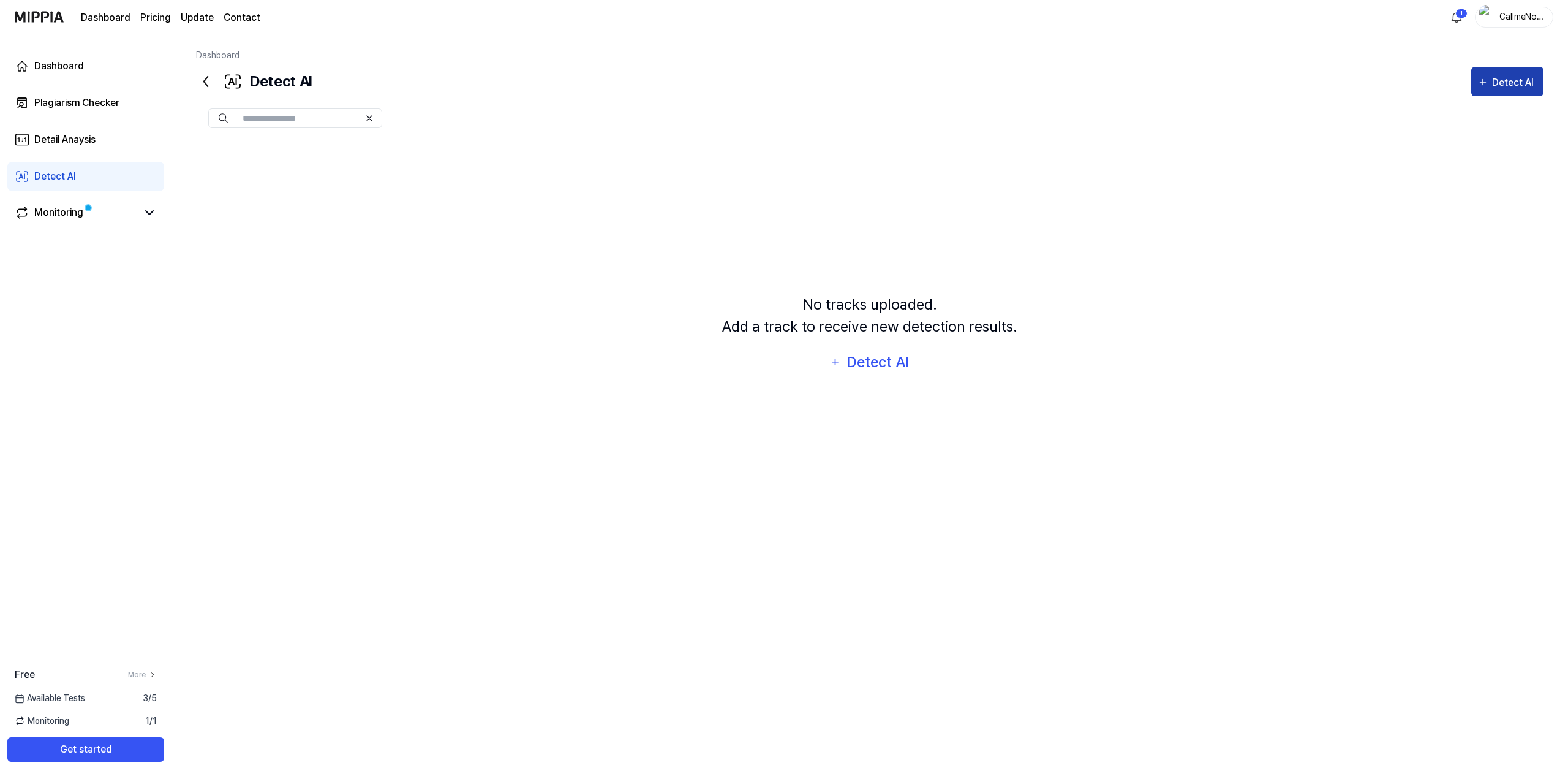
click at [1501, 76] on div "Detect AI" at bounding box center [1515, 83] width 46 height 16
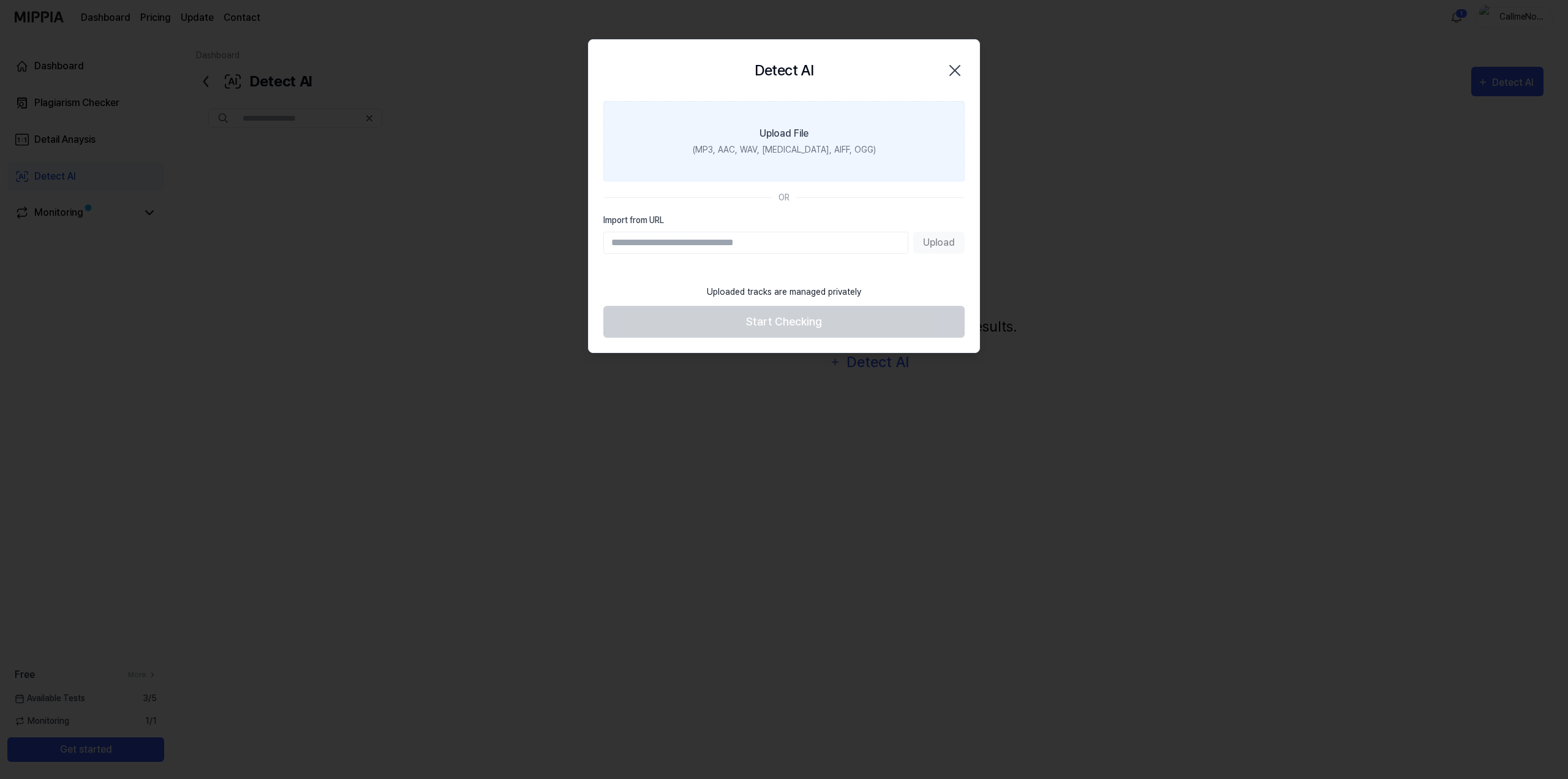
click at [788, 128] on div "Upload File" at bounding box center [784, 133] width 49 height 15
click at [0, 0] on input "Upload File (MP3, AAC, WAV, FLAC, AIFF, OGG)" at bounding box center [0, 0] width 0 height 0
click at [804, 139] on div "Upload File" at bounding box center [784, 133] width 49 height 15
click at [0, 0] on input "Upload File (MP3, AAC, WAV, FLAC, AIFF, OGG)" at bounding box center [0, 0] width 0 height 0
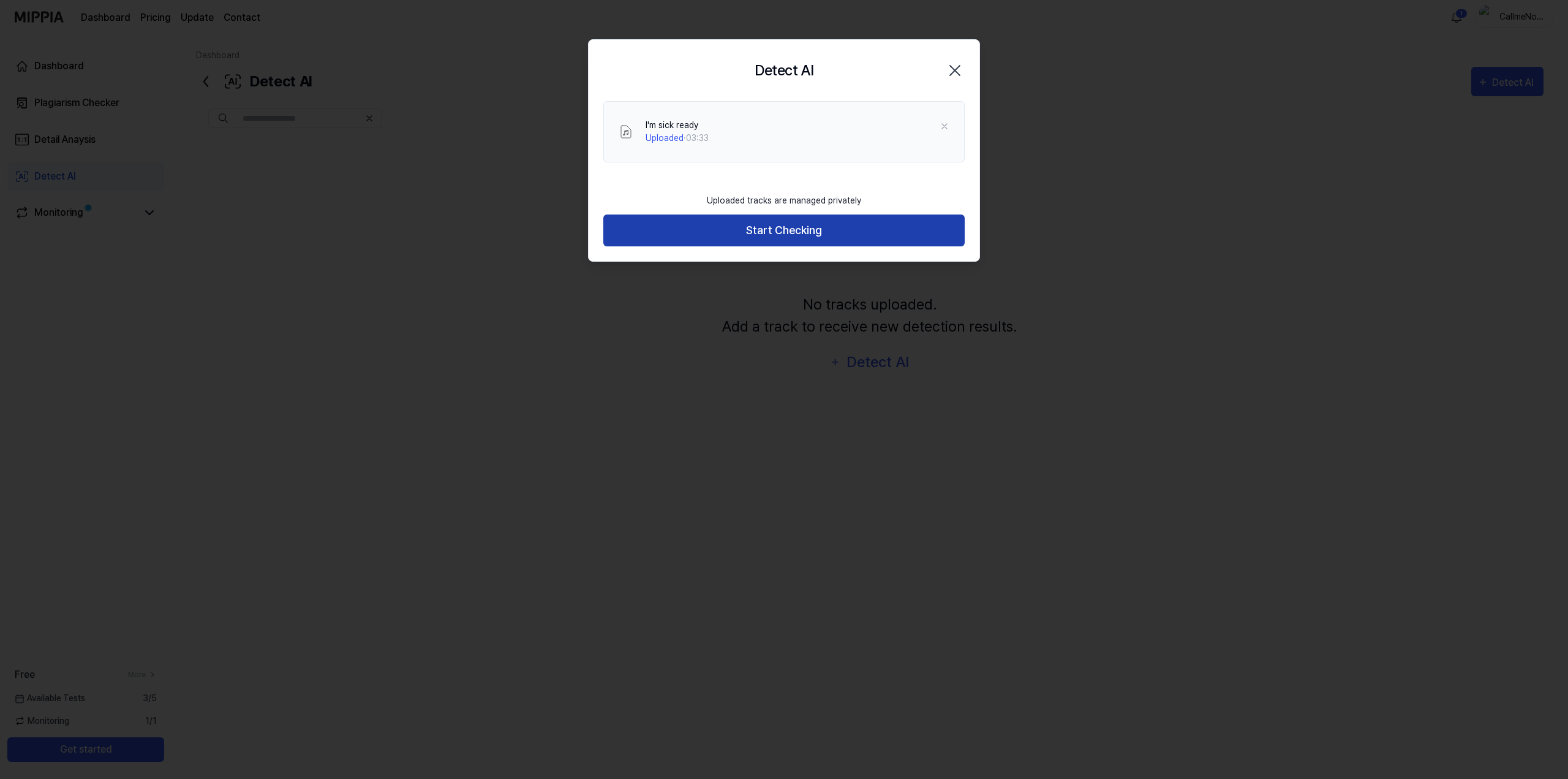
click at [801, 228] on button "Start Checking" at bounding box center [783, 231] width 361 height 32
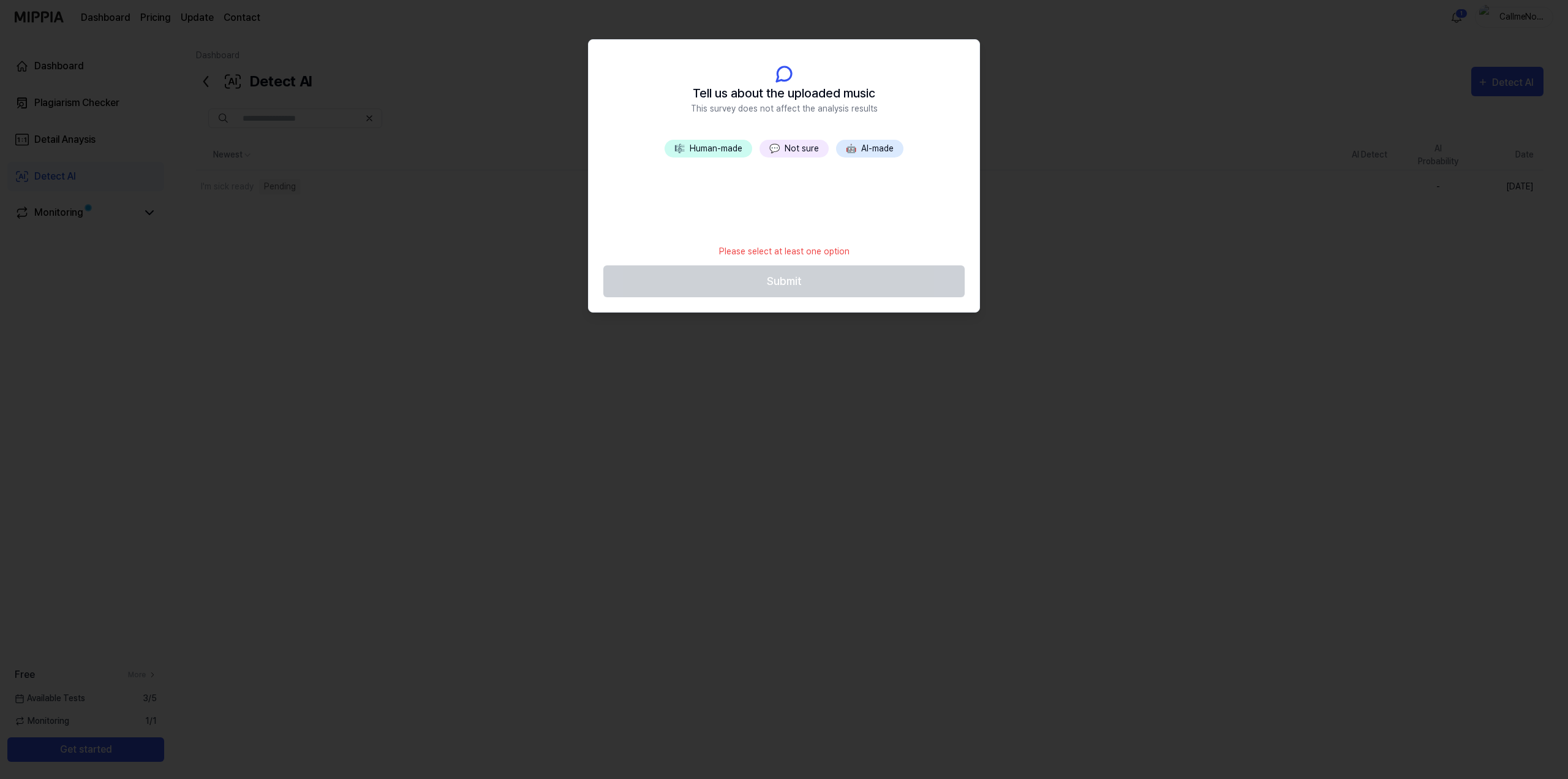
click at [872, 147] on button "🤖 AI-made" at bounding box center [870, 148] width 67 height 18
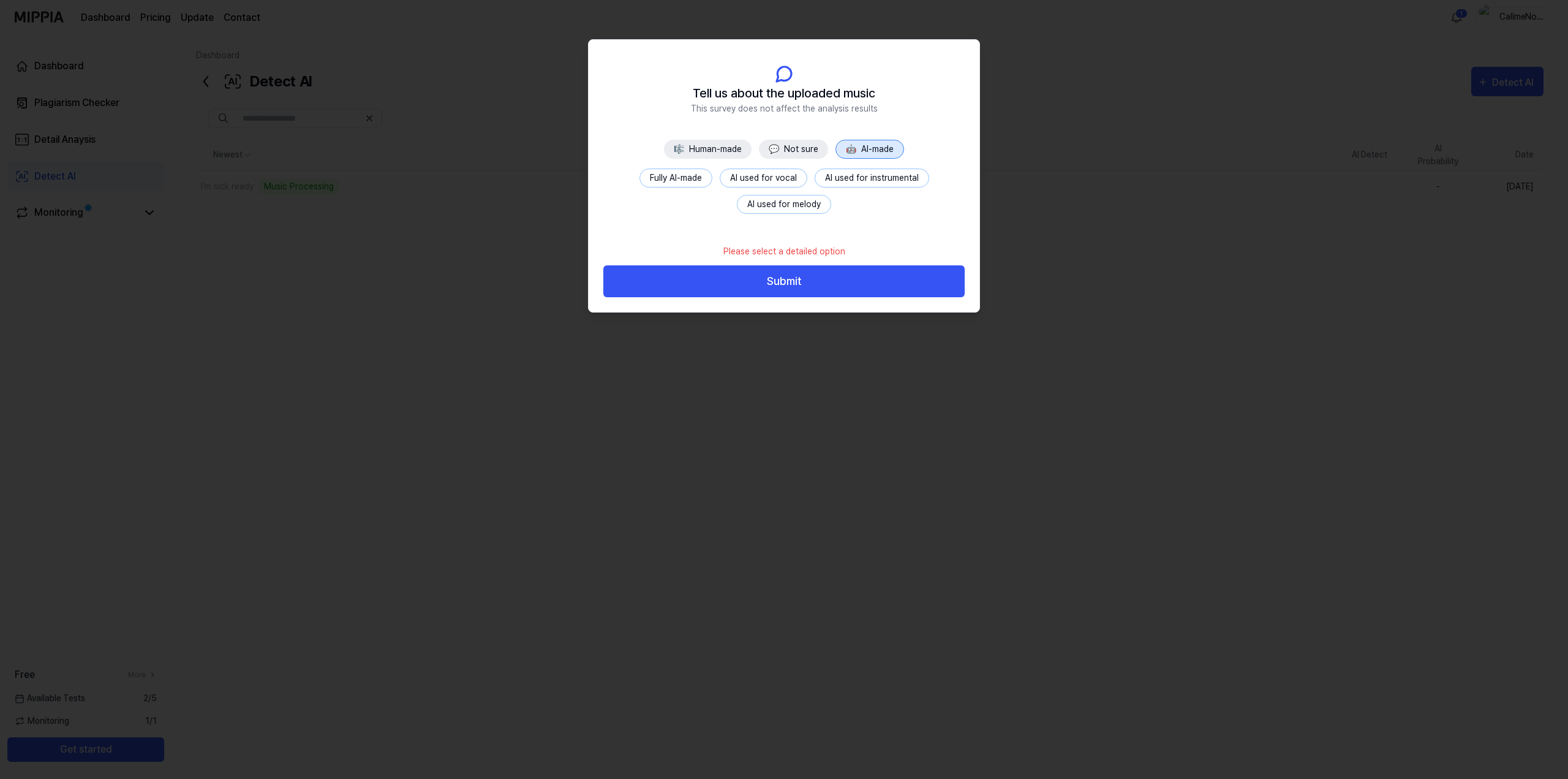
click at [796, 181] on button "AI used for vocal" at bounding box center [764, 178] width 88 height 19
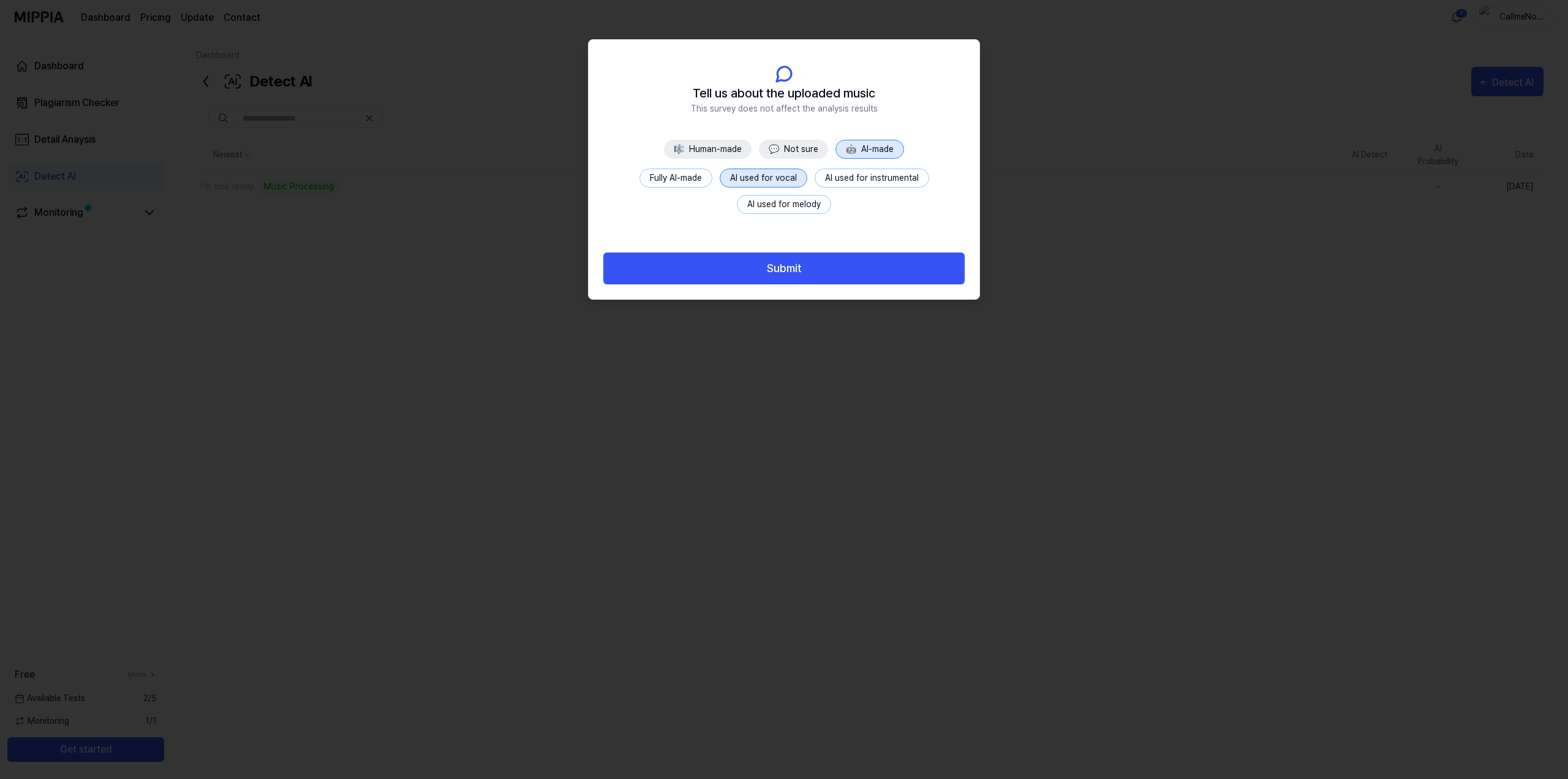
click at [833, 180] on button "AI used for instrumental" at bounding box center [871, 178] width 114 height 19
click at [799, 205] on button "AI used for melody" at bounding box center [784, 204] width 94 height 19
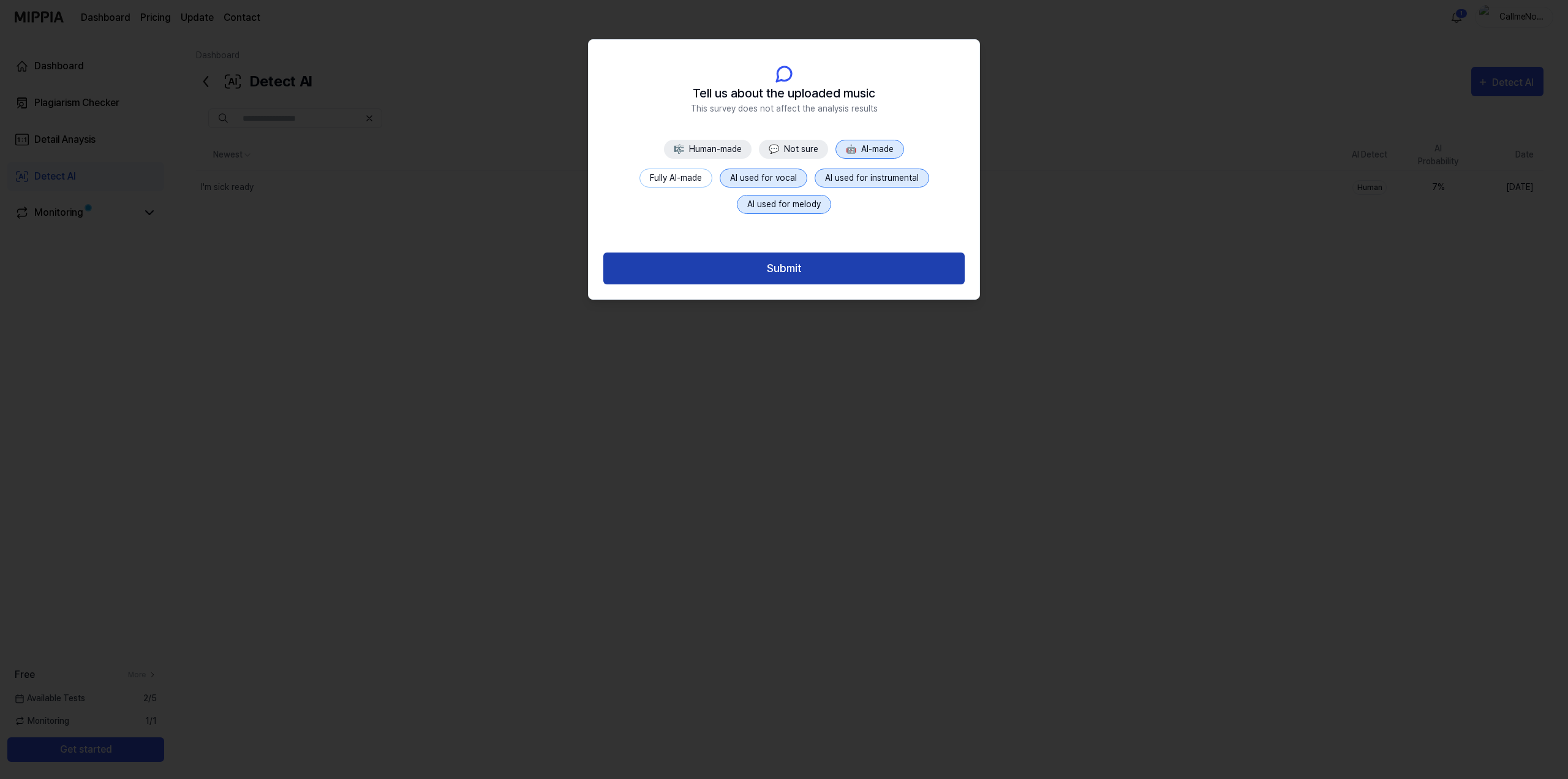
click at [788, 266] on button "Submit" at bounding box center [783, 268] width 361 height 32
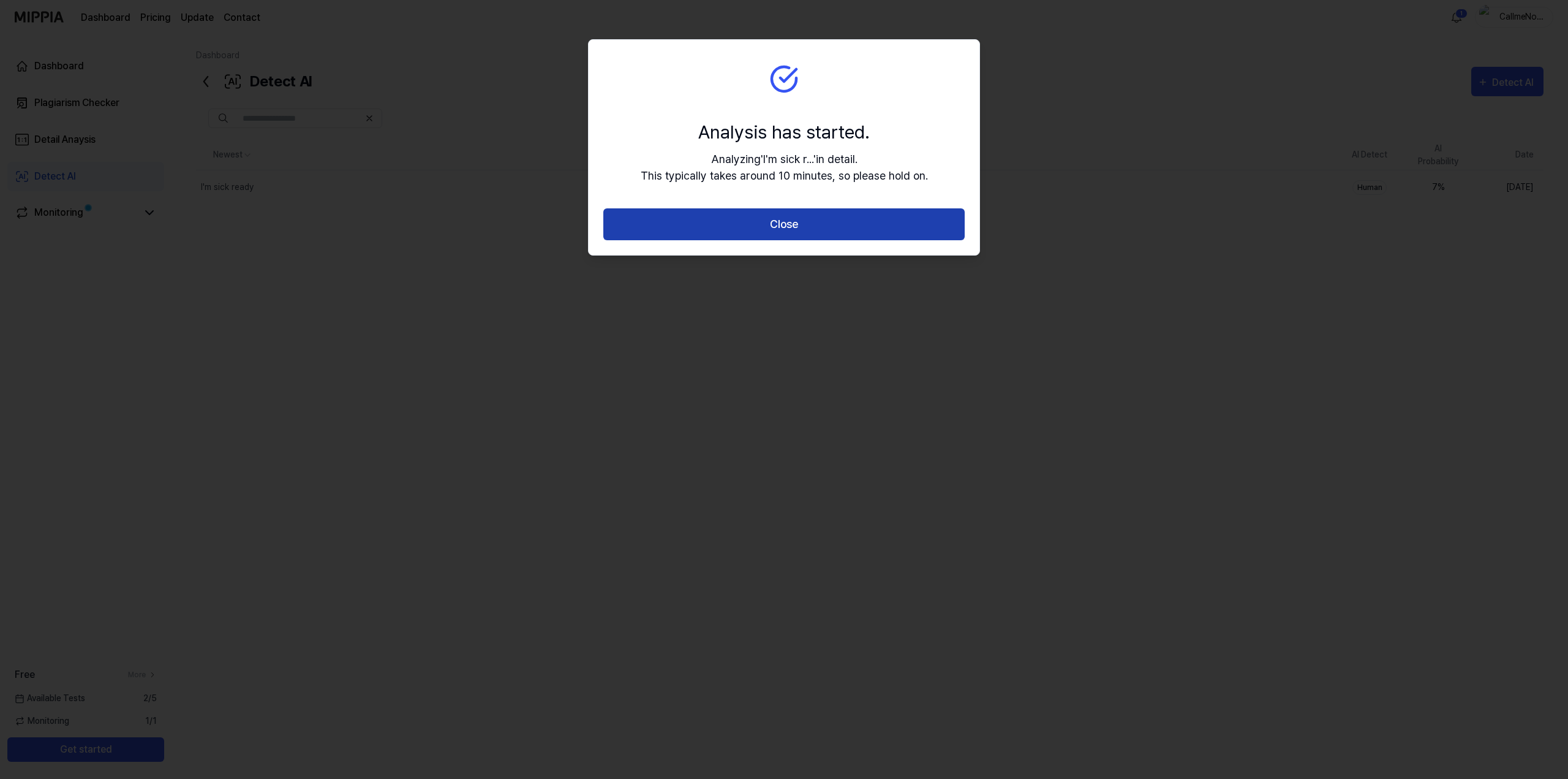
click at [794, 225] on button "Close" at bounding box center [783, 224] width 361 height 32
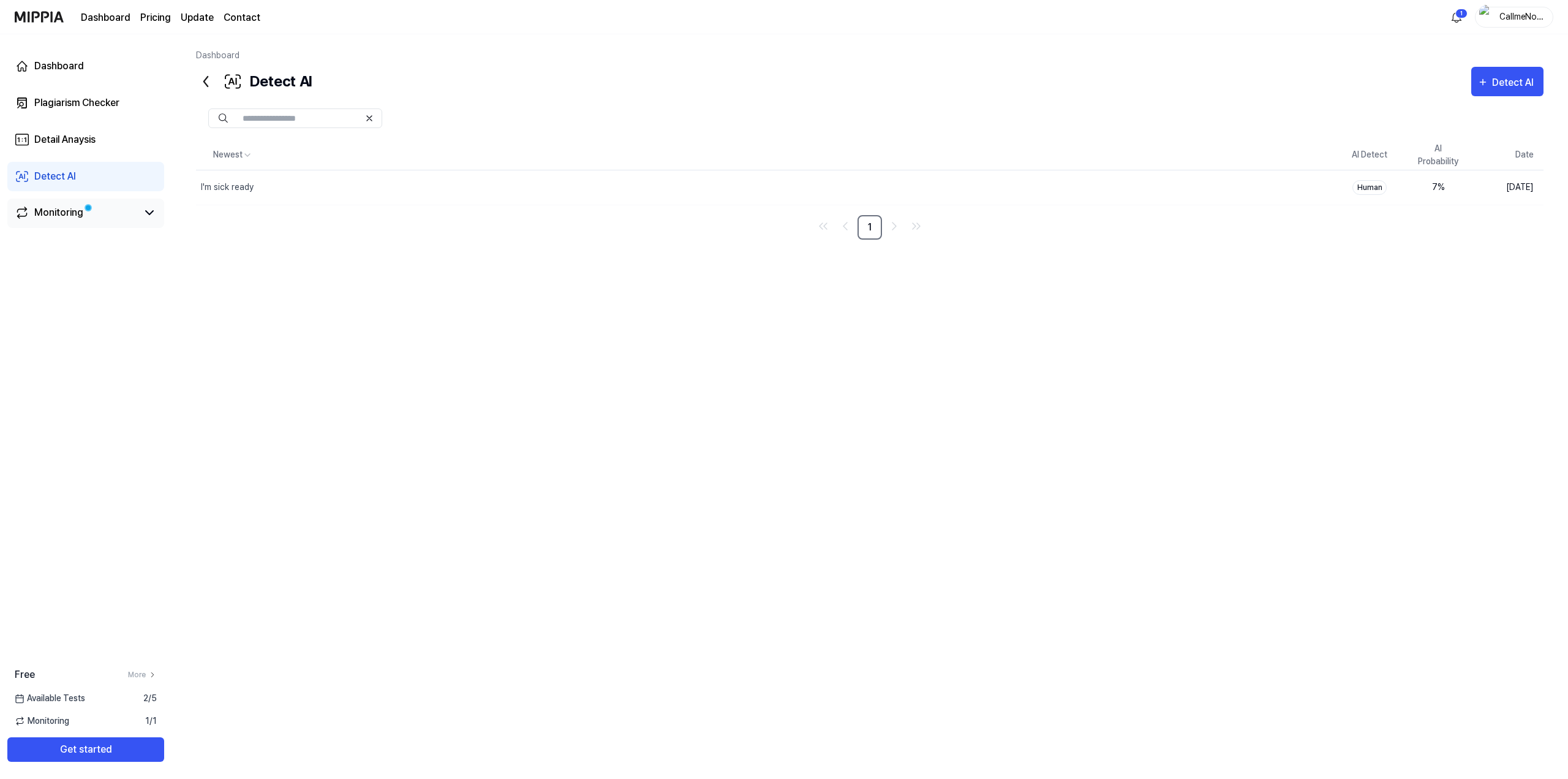
click at [78, 213] on div "Monitoring" at bounding box center [59, 213] width 49 height 15
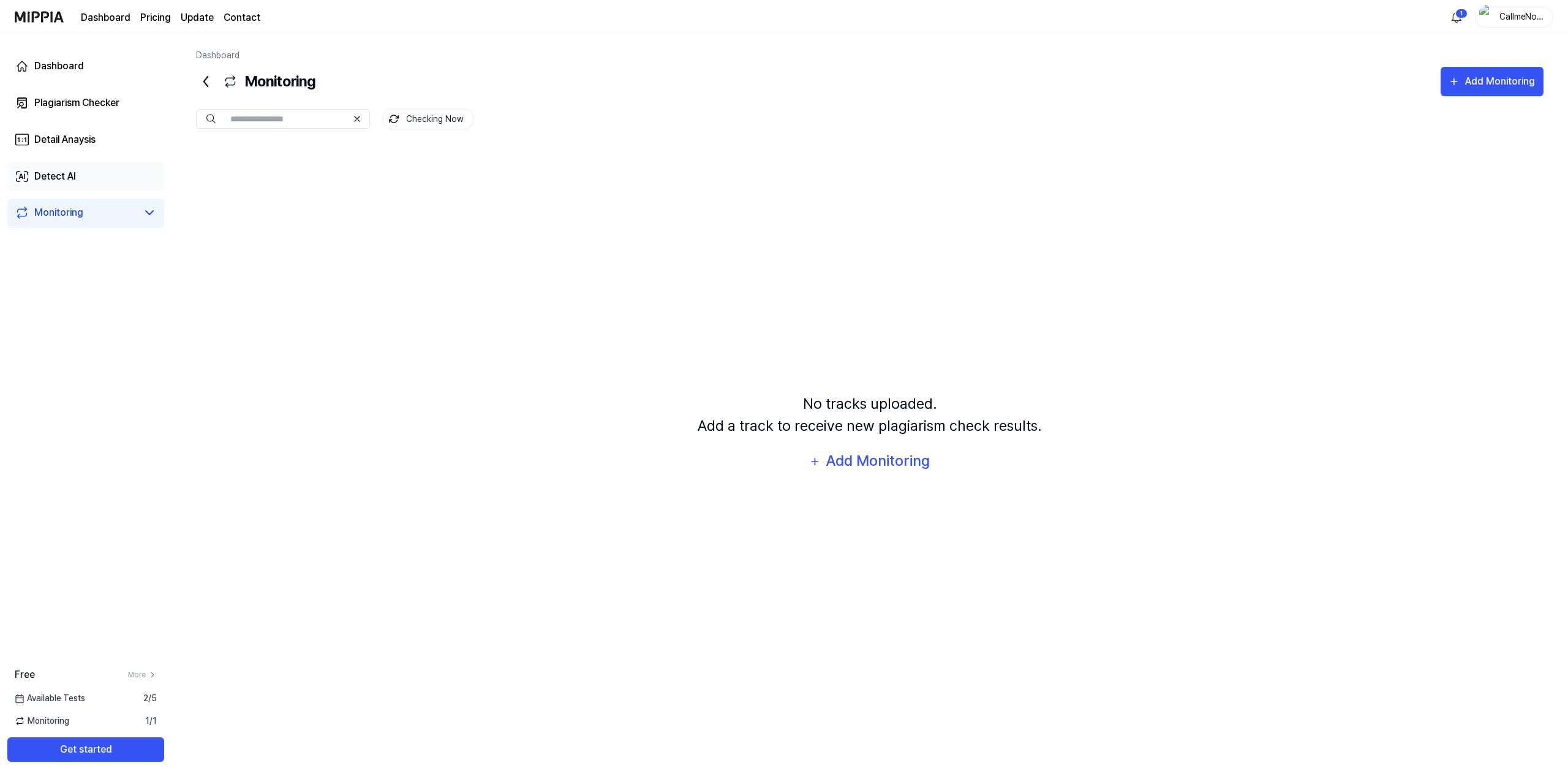
click at [57, 174] on div "Detect AI" at bounding box center [55, 176] width 42 height 15
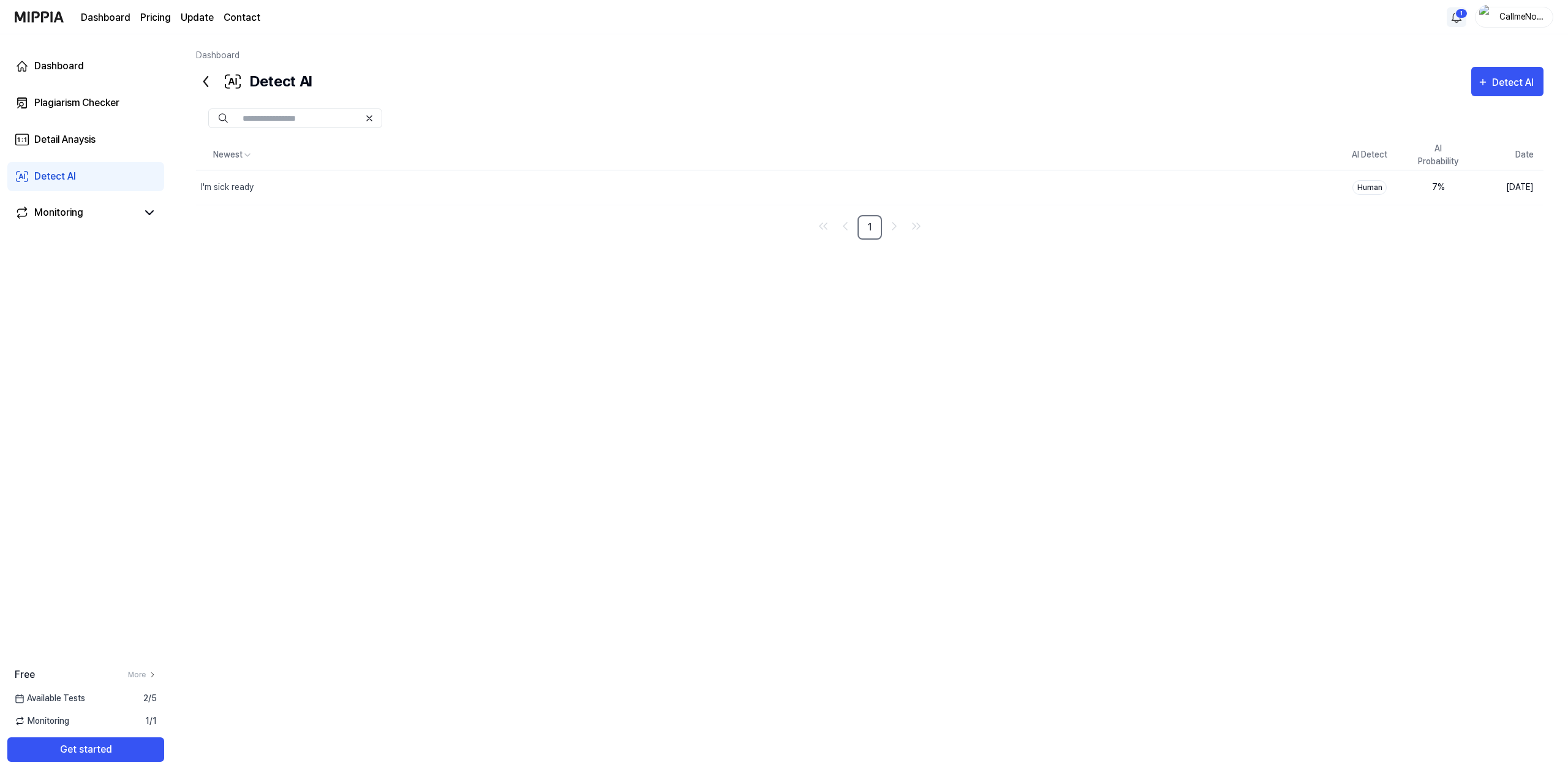
click at [1453, 17] on html "Dashboard Pricing Update Contact 1 CallmeNowoN Dashboard Plagiarism Checker Det…" at bounding box center [784, 389] width 1568 height 779
click at [1220, 199] on html "Dashboard Pricing Update Contact CallmeNowoN Dashboard Plagiarism Checker Detai…" at bounding box center [784, 389] width 1568 height 779
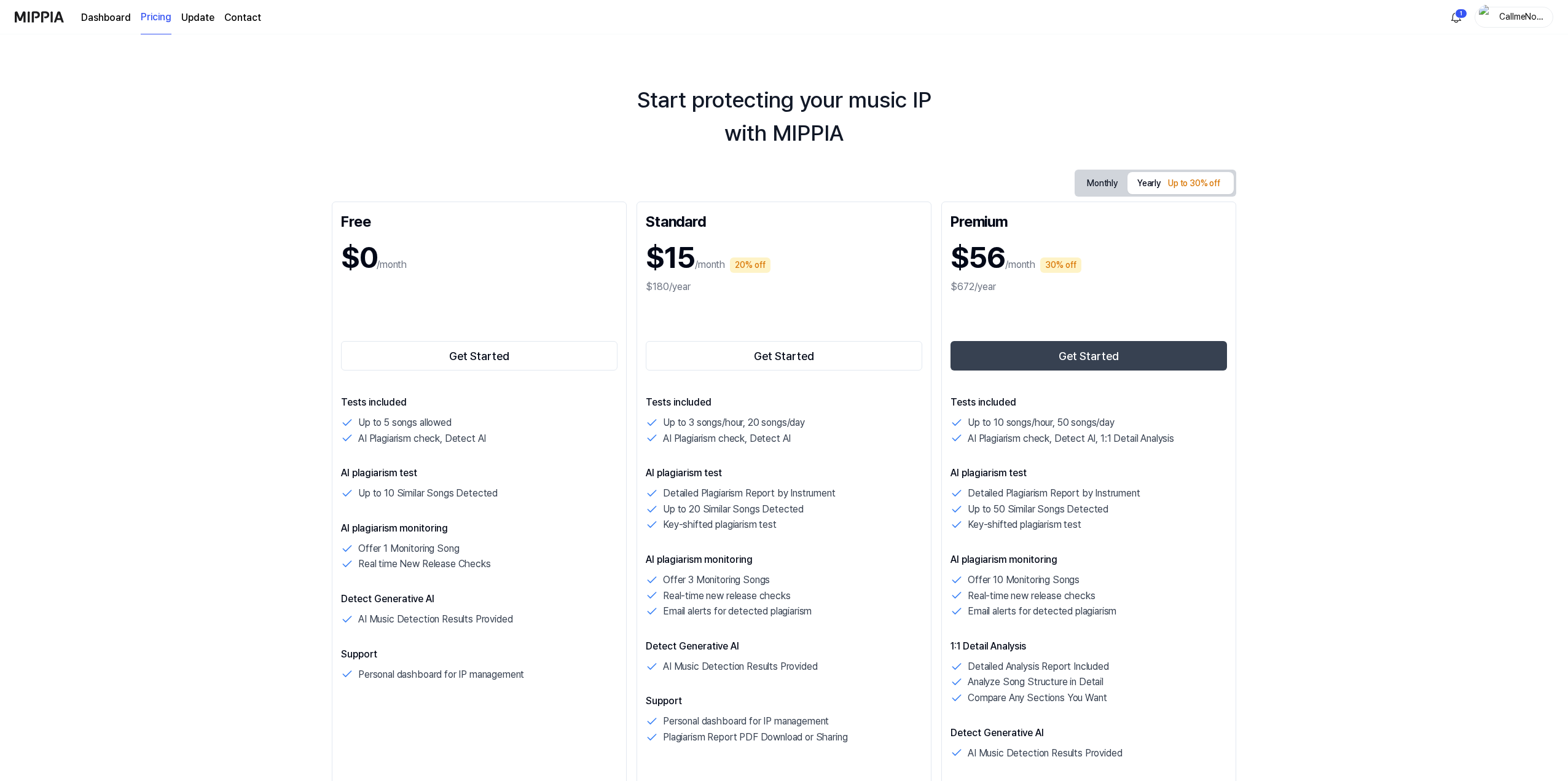
click at [1099, 183] on button "Monthly" at bounding box center [1103, 183] width 50 height 23
click at [1152, 182] on button "Yearly Up to 30% off" at bounding box center [1181, 183] width 106 height 22
